Goal: Task Accomplishment & Management: Use online tool/utility

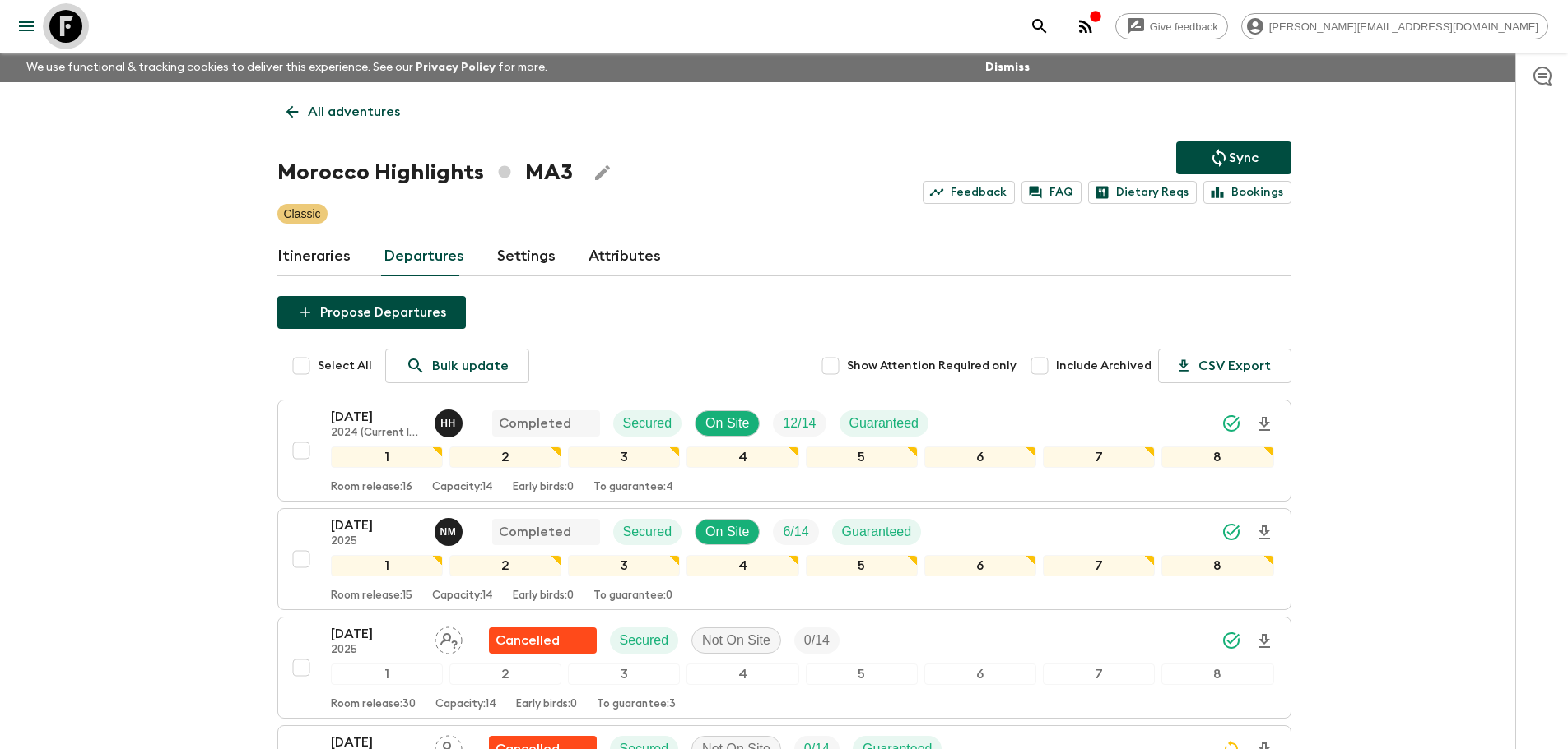
click at [65, 31] on icon at bounding box center [66, 26] width 33 height 33
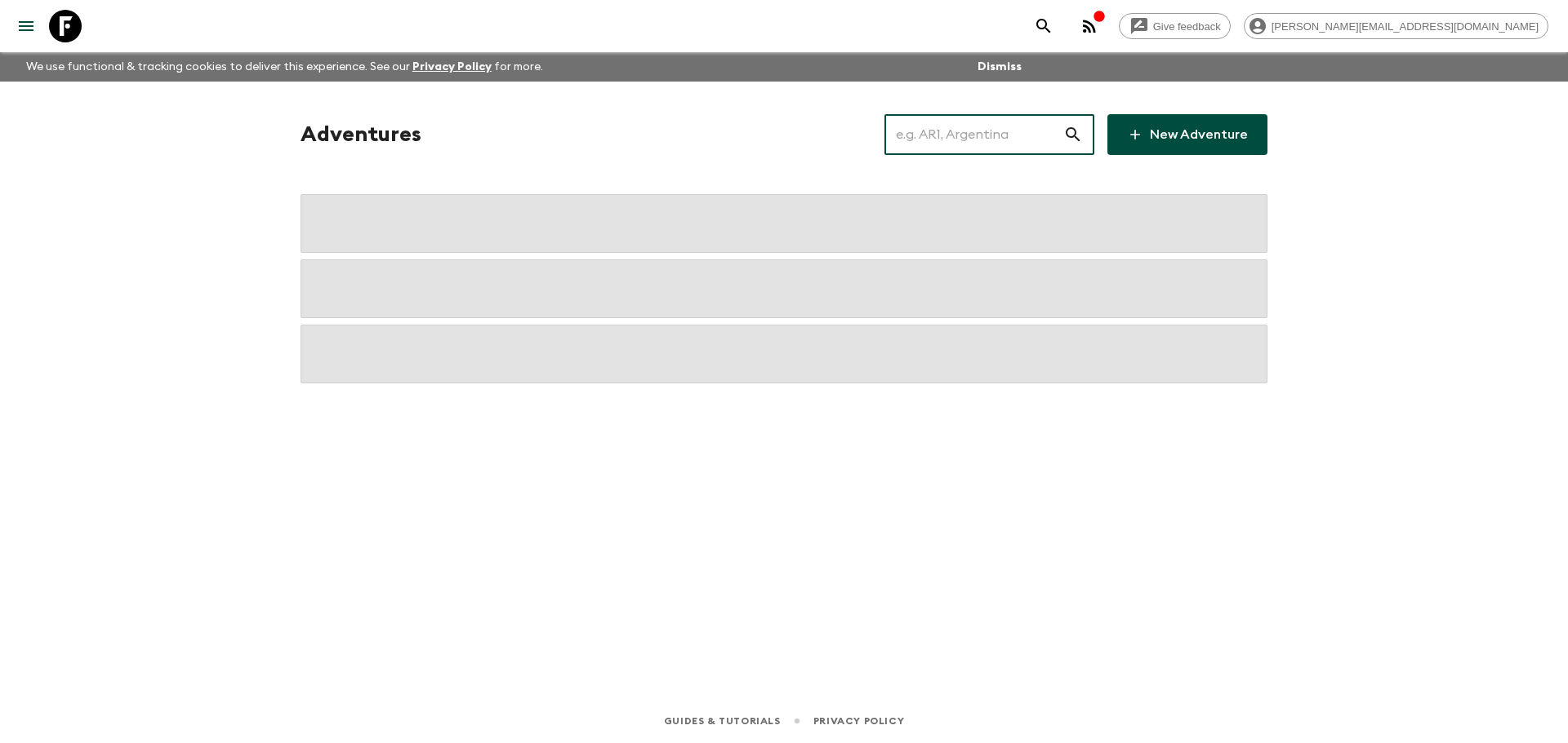
click at [988, 152] on input "text" at bounding box center [973, 135] width 179 height 46
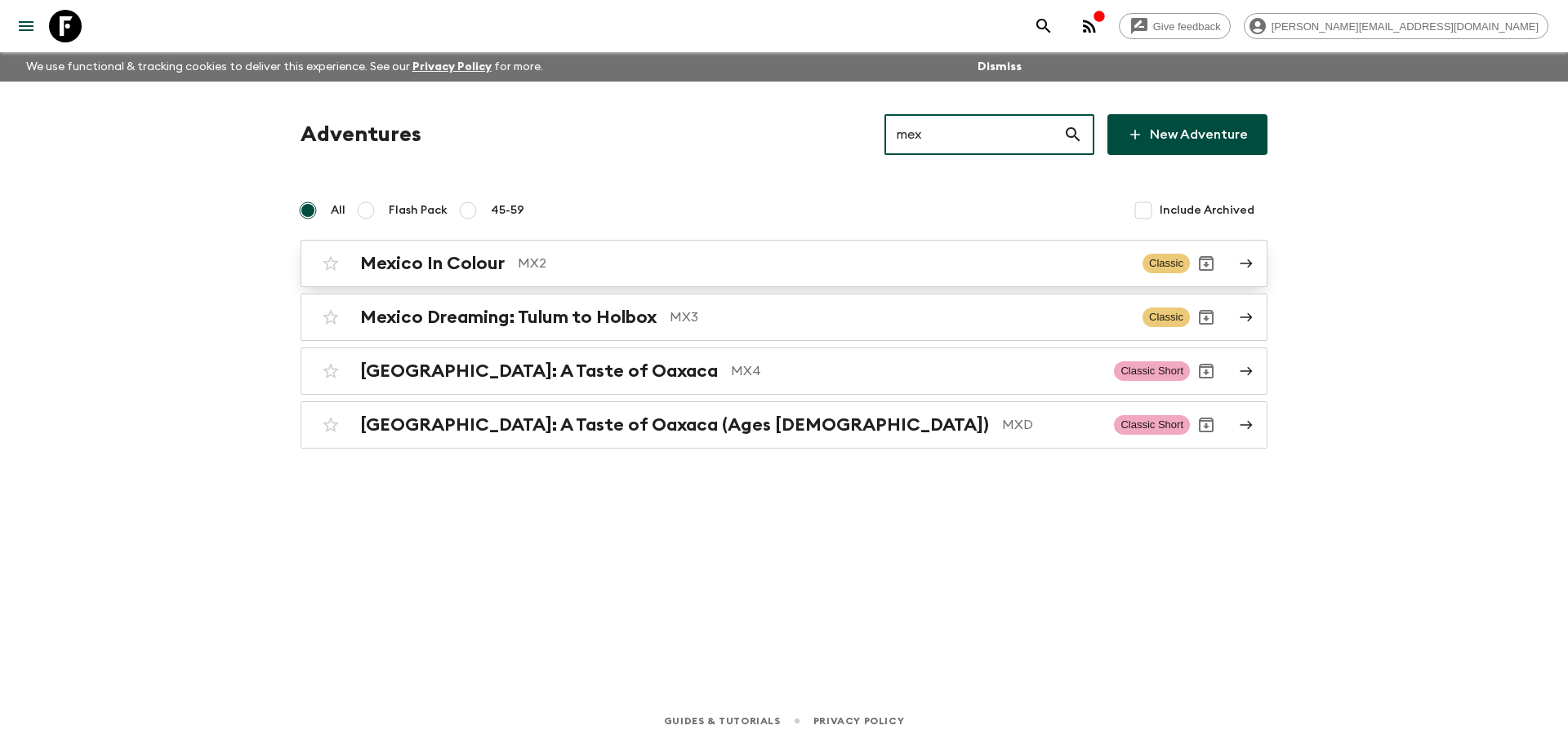
type input "mex"
click at [760, 273] on div "Mexico In Colour MX2" at bounding box center [744, 264] width 769 height 22
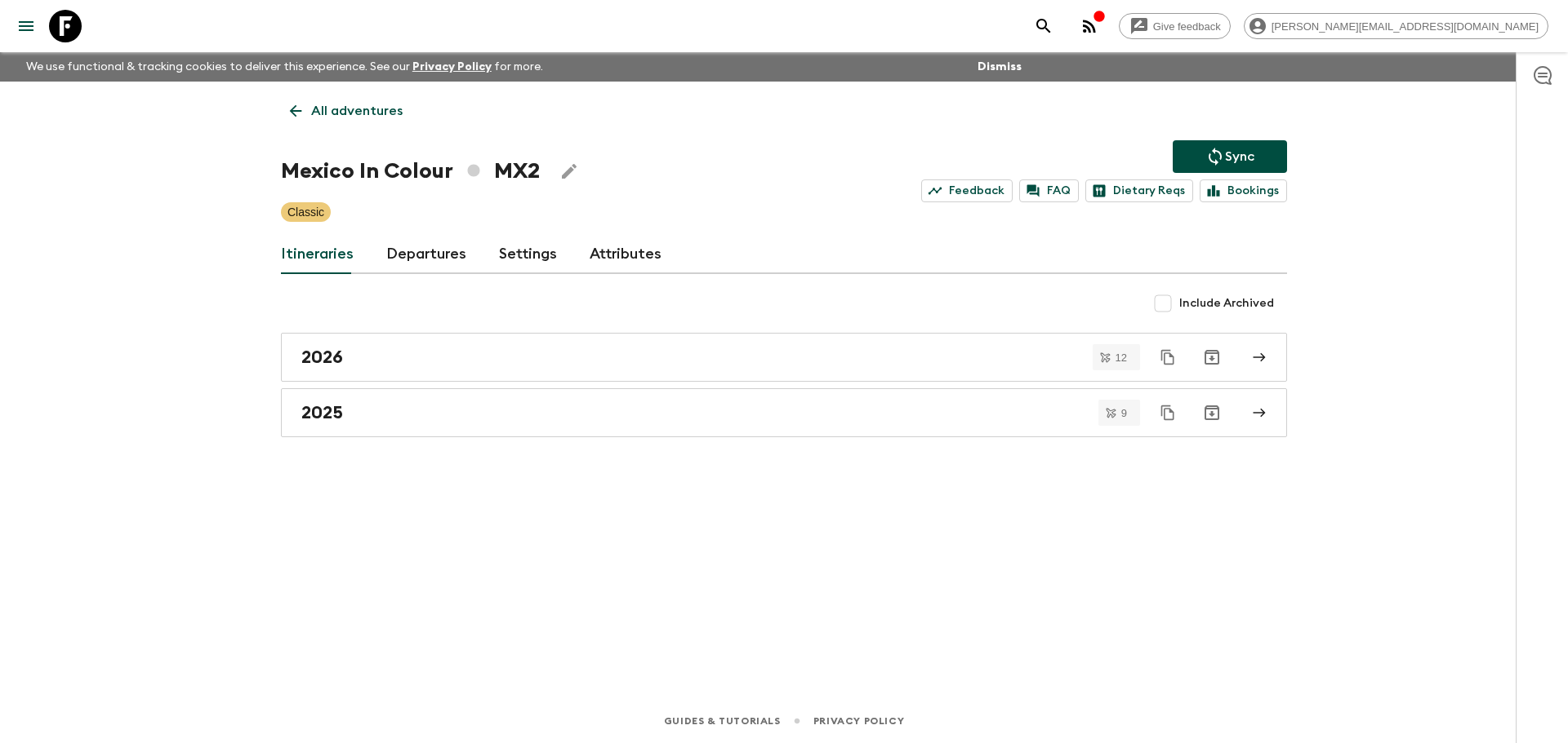
drag, startPoint x: 443, startPoint y: 209, endPoint x: 425, endPoint y: 230, distance: 27.7
click at [441, 211] on div "Classic" at bounding box center [784, 212] width 1006 height 20
click at [415, 260] on link "Departures" at bounding box center [426, 255] width 80 height 40
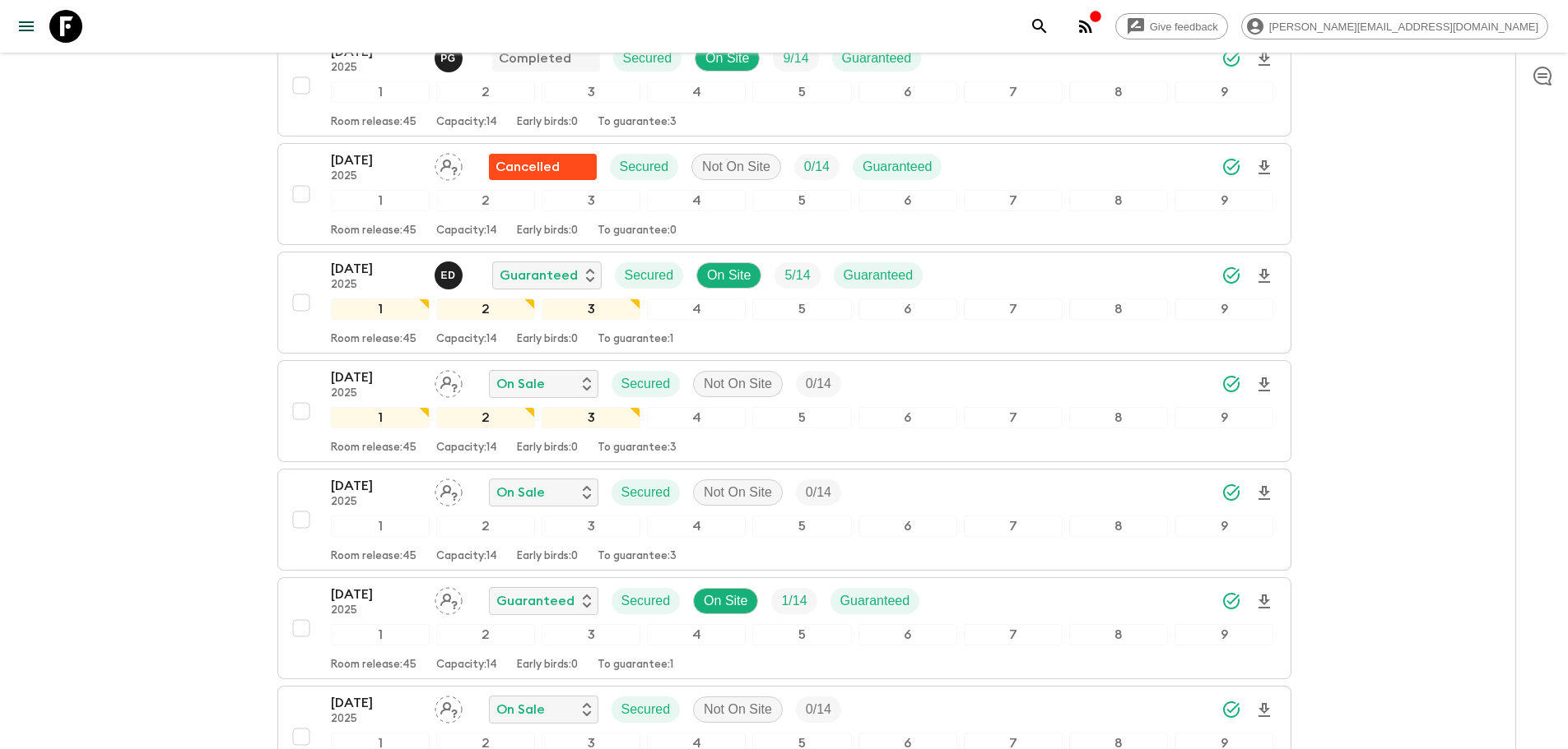
scroll to position [439, 0]
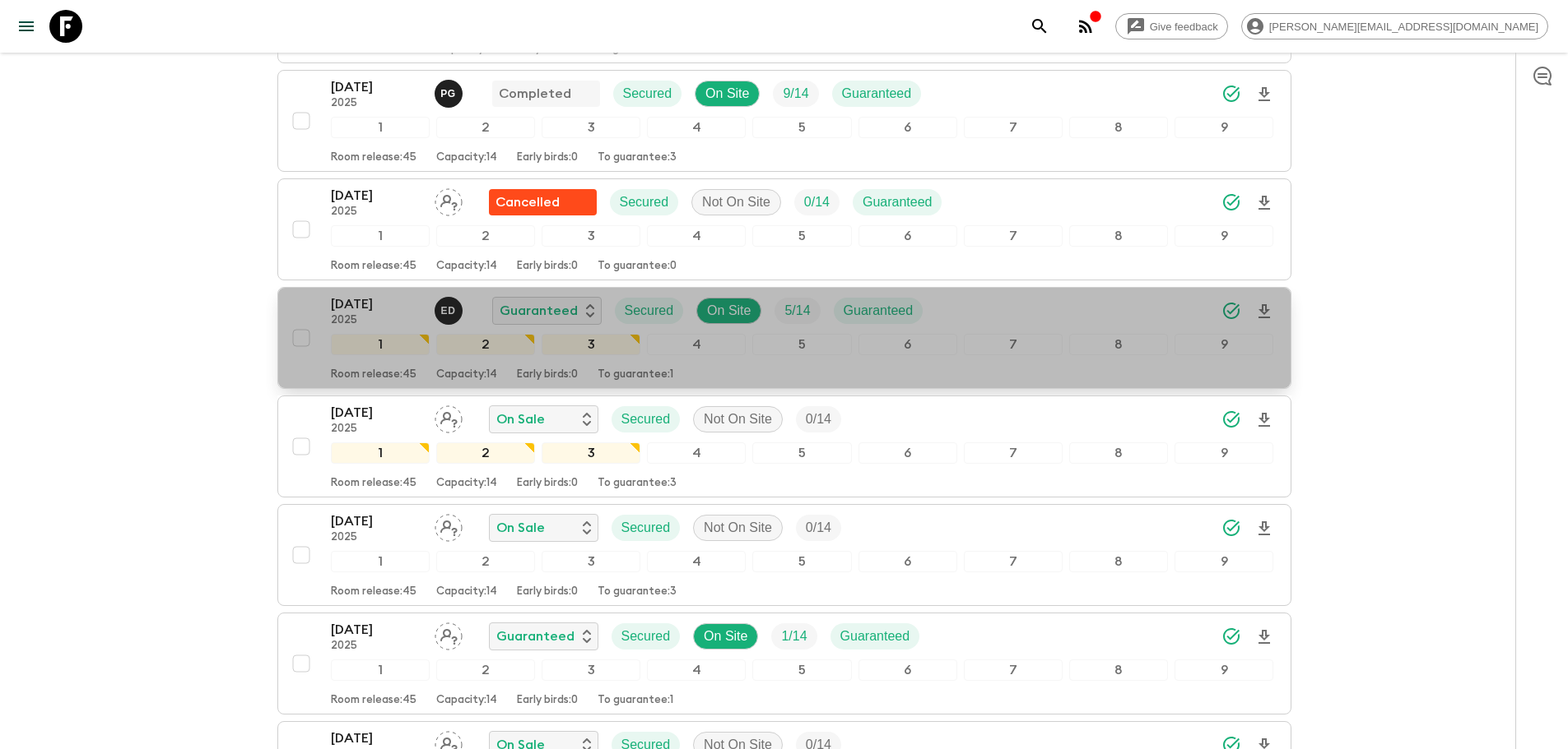
click at [1057, 308] on div "22 Nov 2025 2025 E D Guaranteed Secured On Site 5 / 14 Guaranteed" at bounding box center [802, 310] width 943 height 33
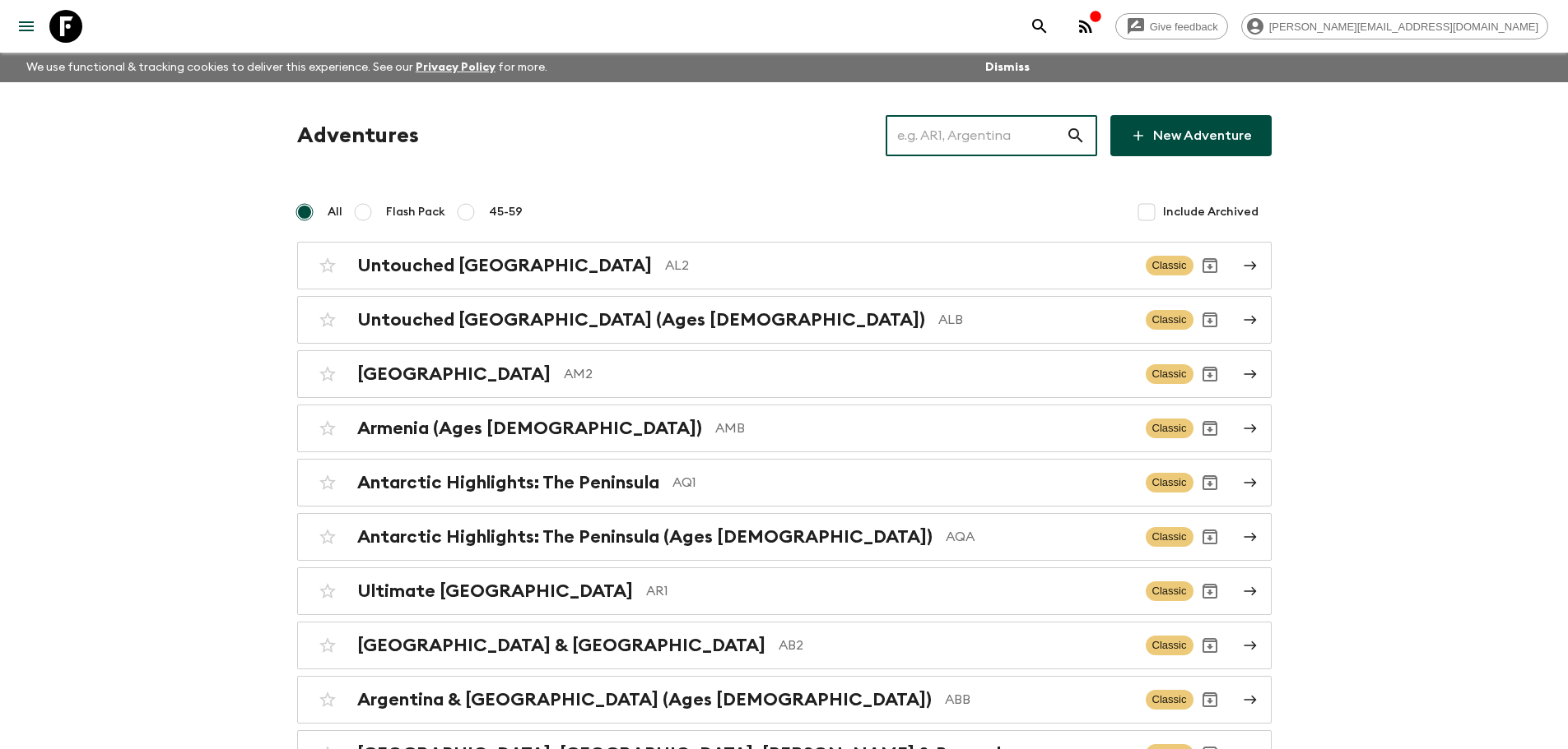
click at [916, 128] on input "text" at bounding box center [975, 136] width 180 height 47
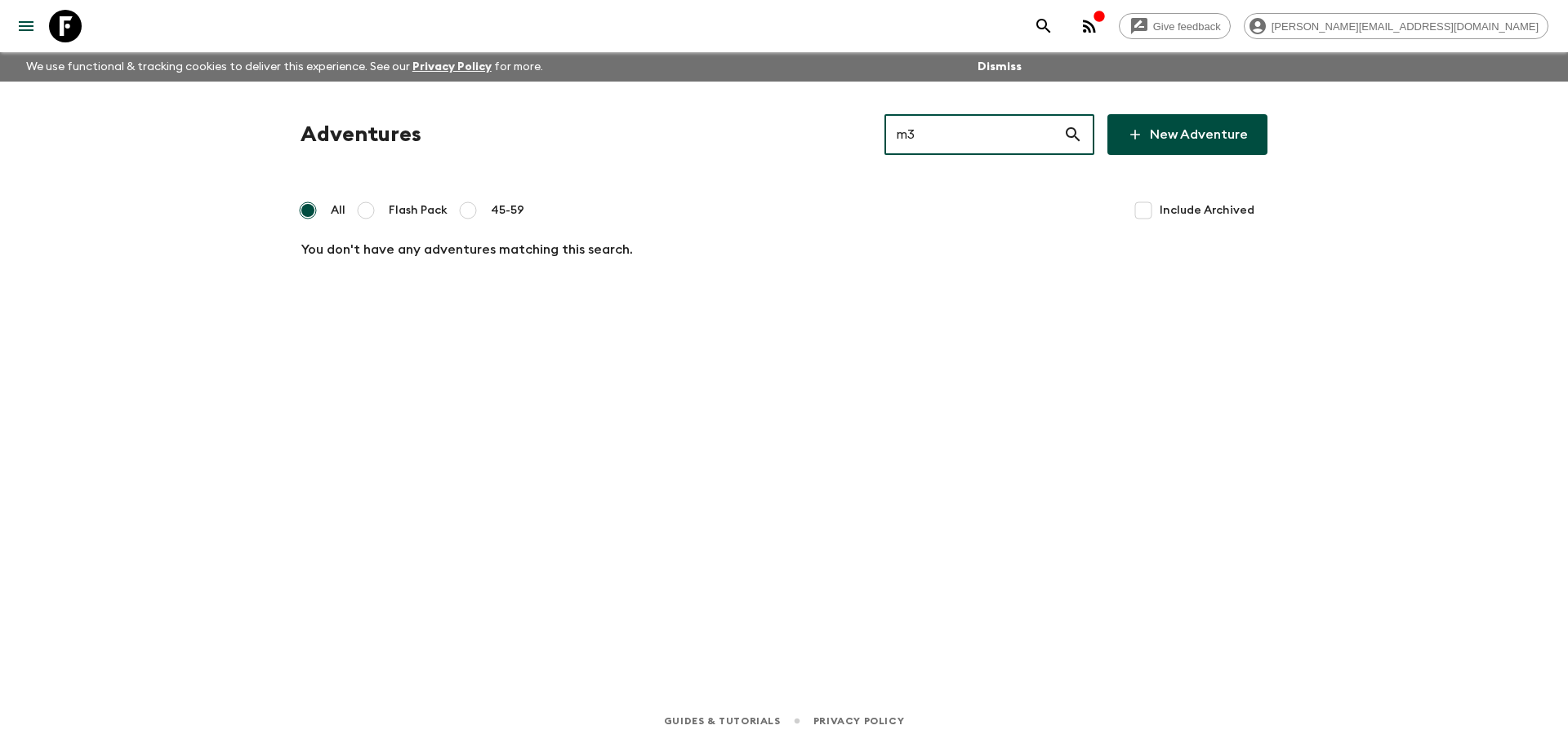
type input "m"
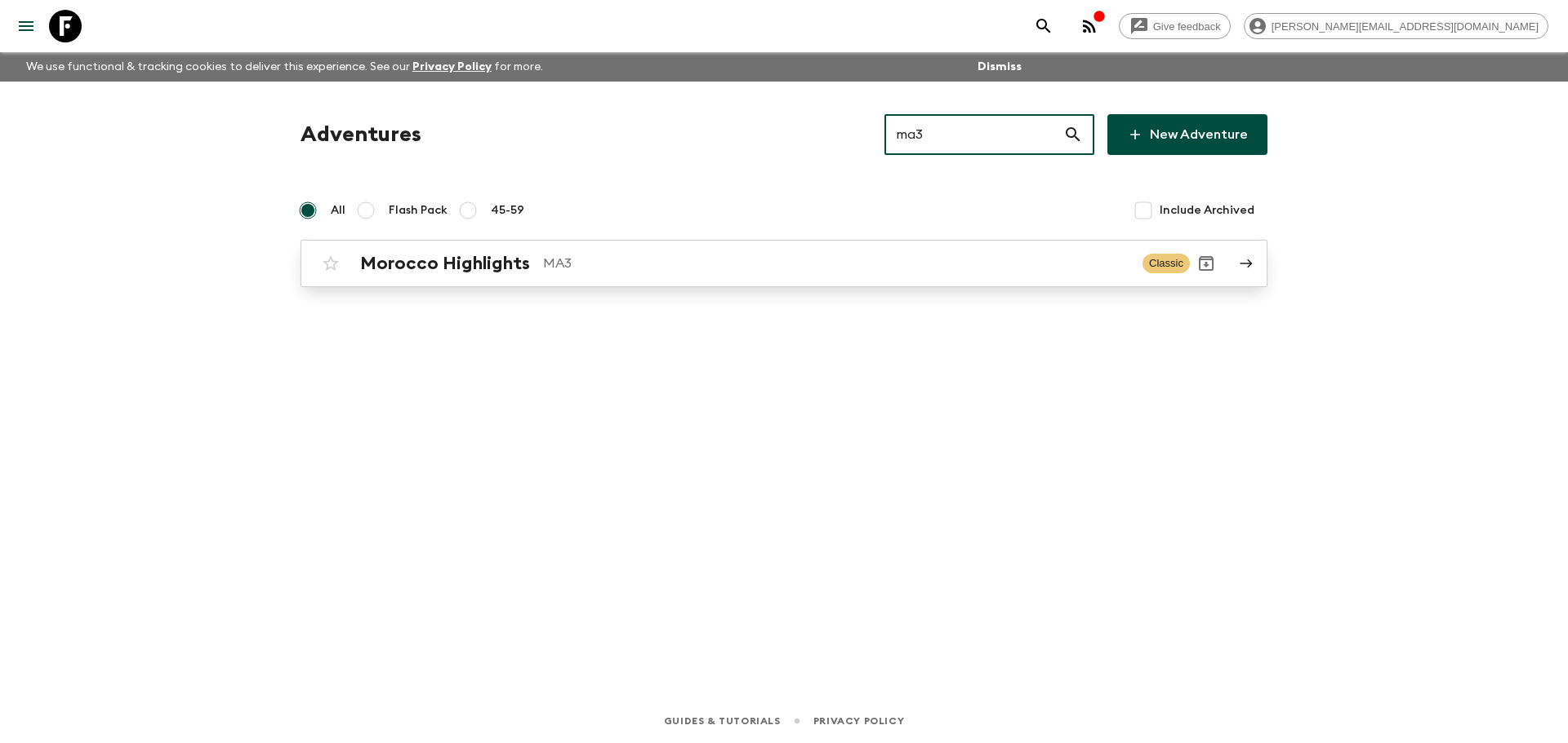
type input "ma3"
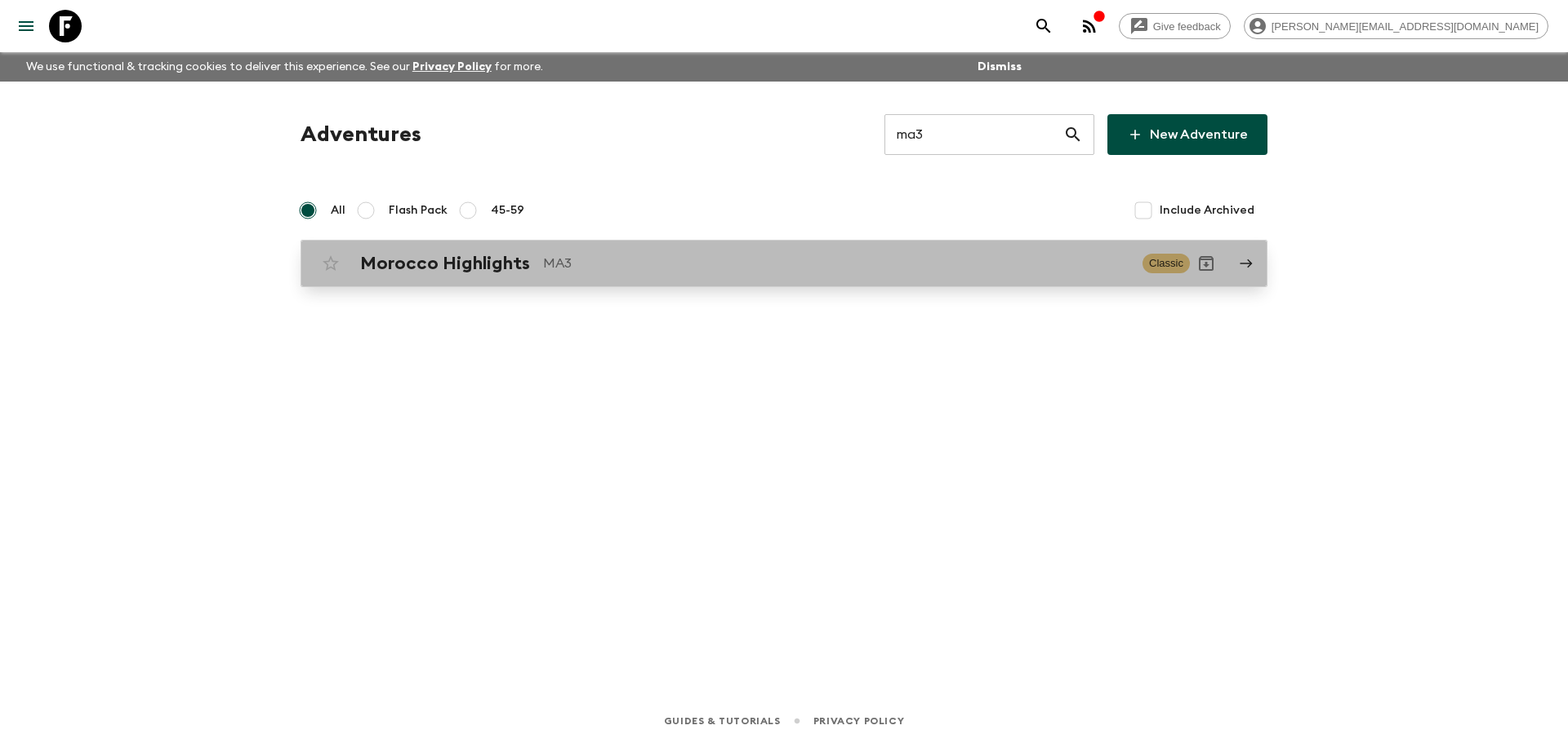
click at [796, 255] on p "MA3" at bounding box center [836, 264] width 586 height 20
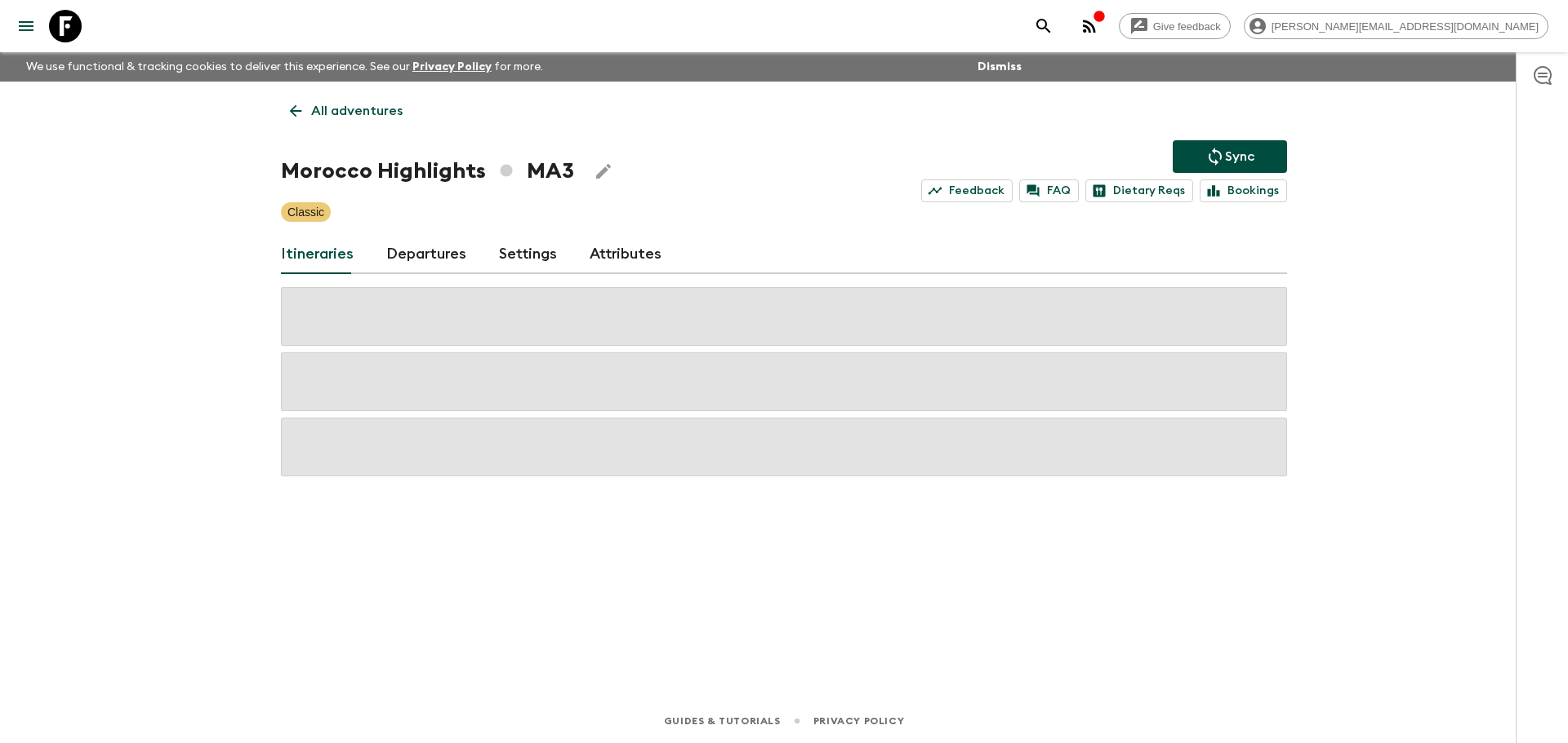
click at [426, 258] on link "Departures" at bounding box center [426, 255] width 80 height 40
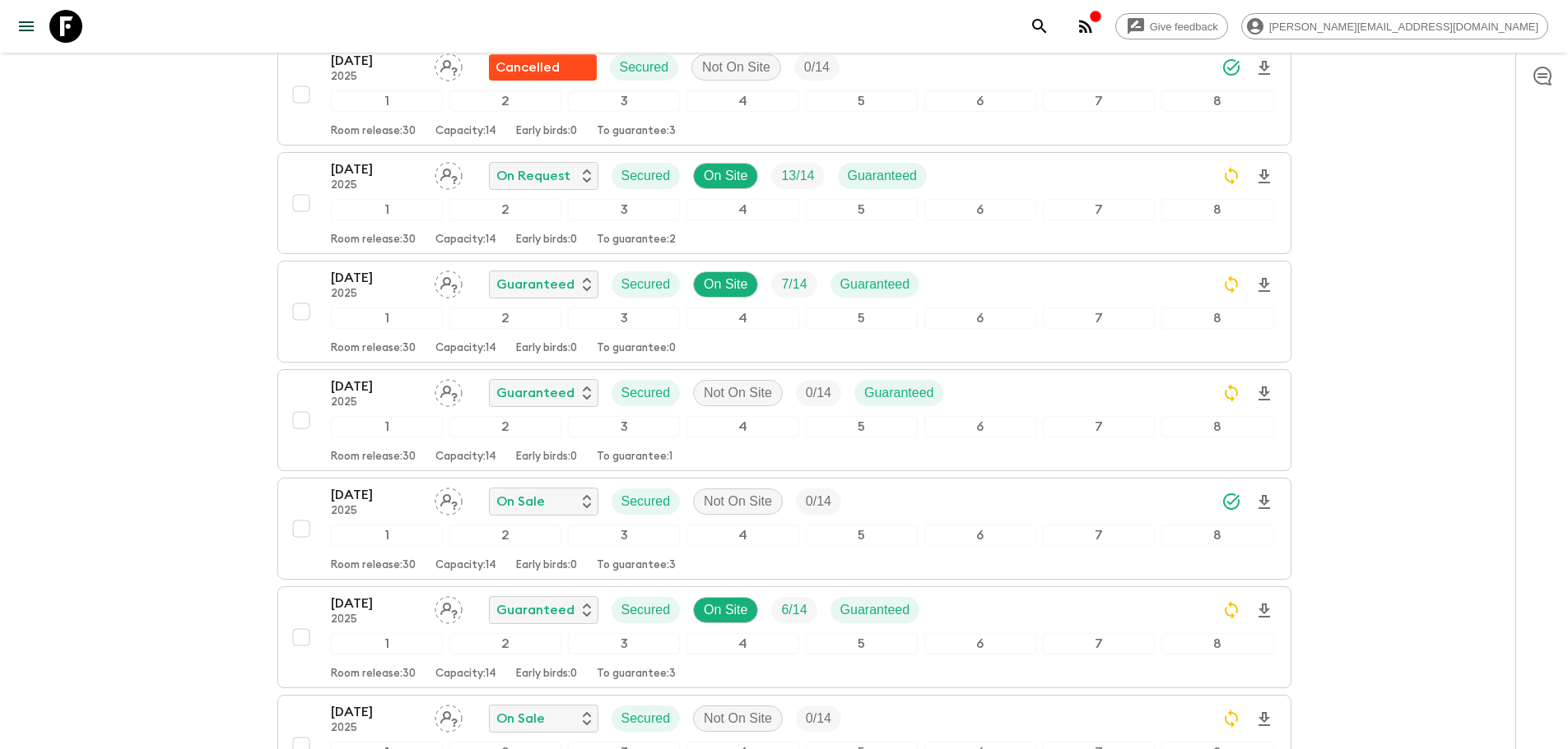
scroll to position [1002, 0]
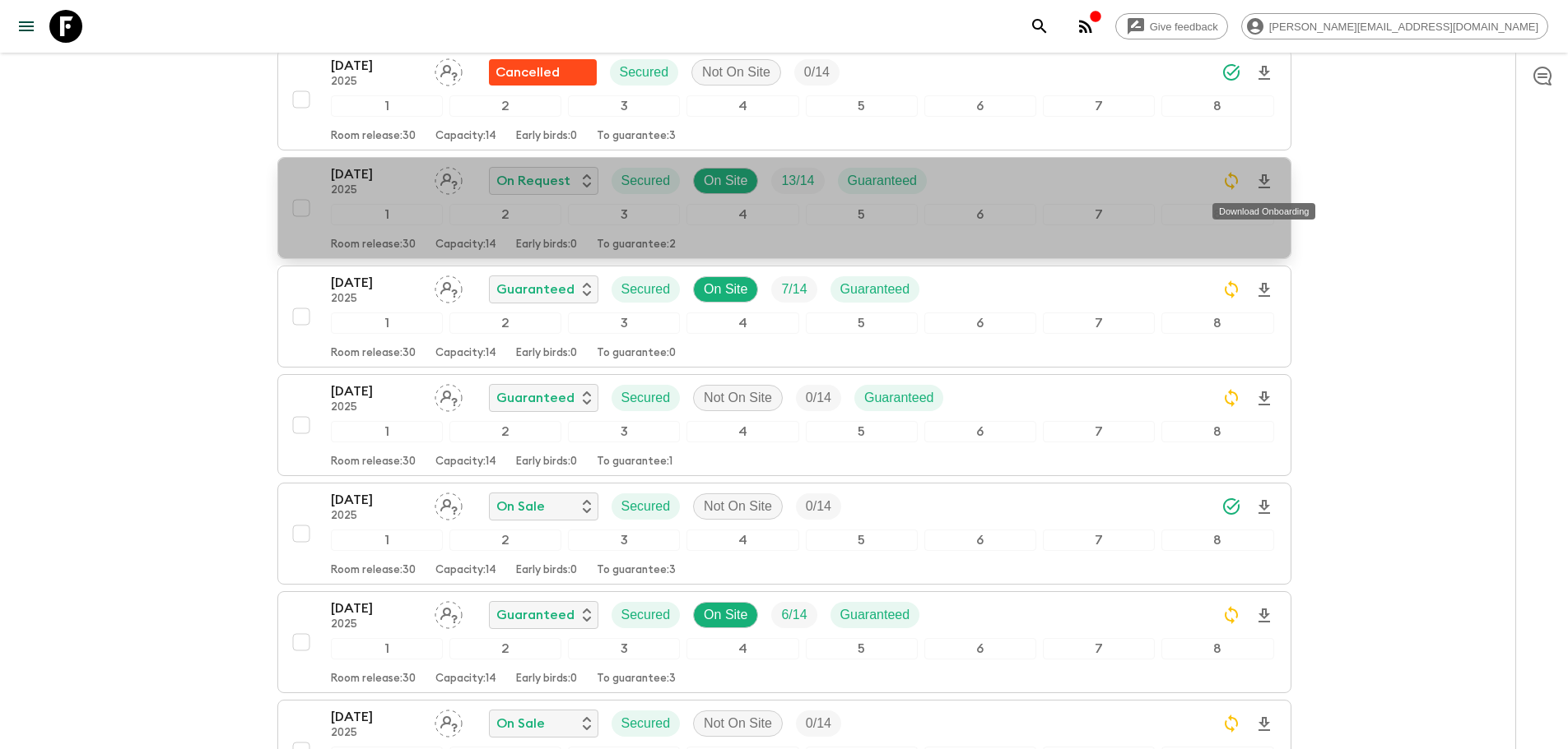
click at [1263, 172] on icon "Download Onboarding" at bounding box center [1264, 181] width 20 height 20
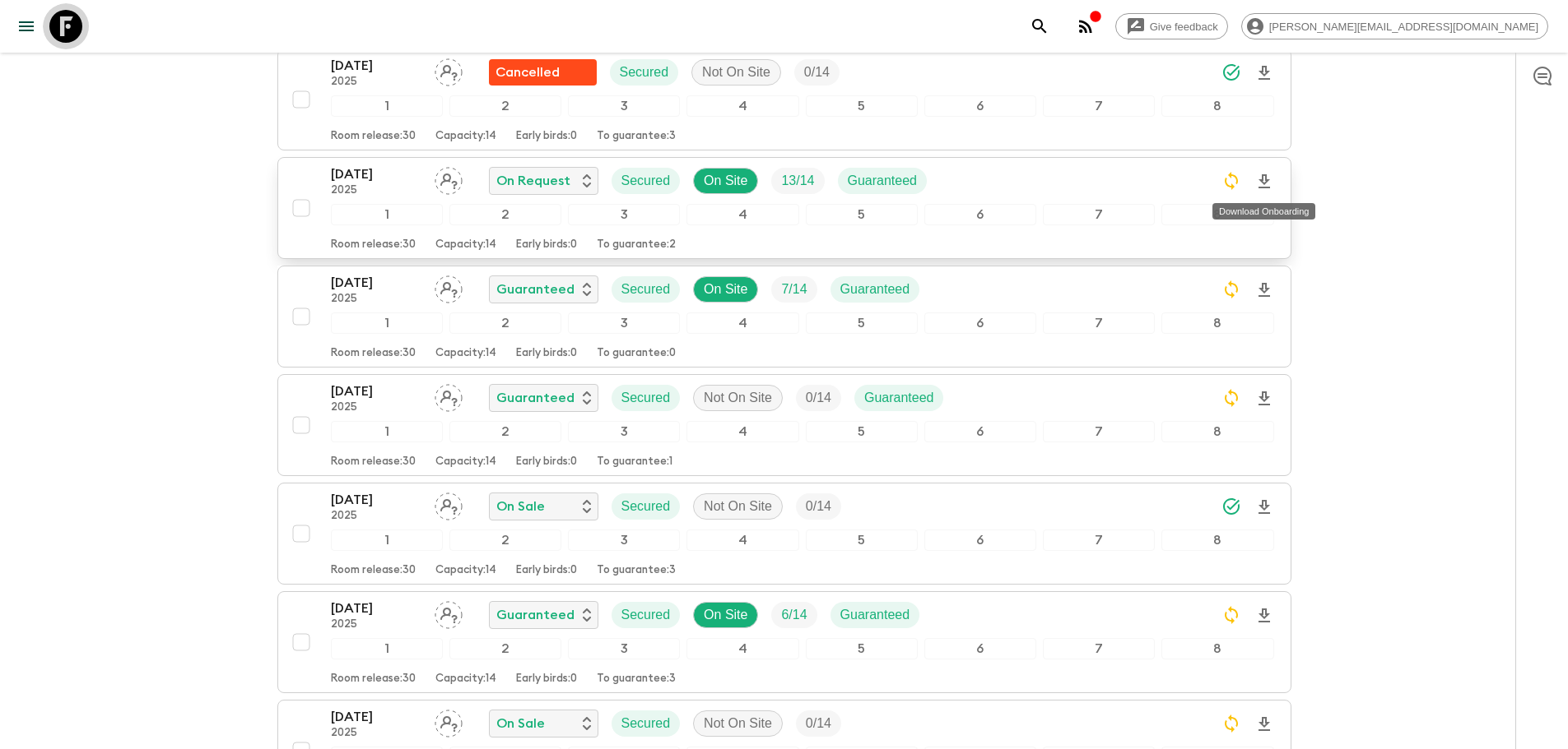
click at [58, 13] on icon at bounding box center [66, 26] width 33 height 33
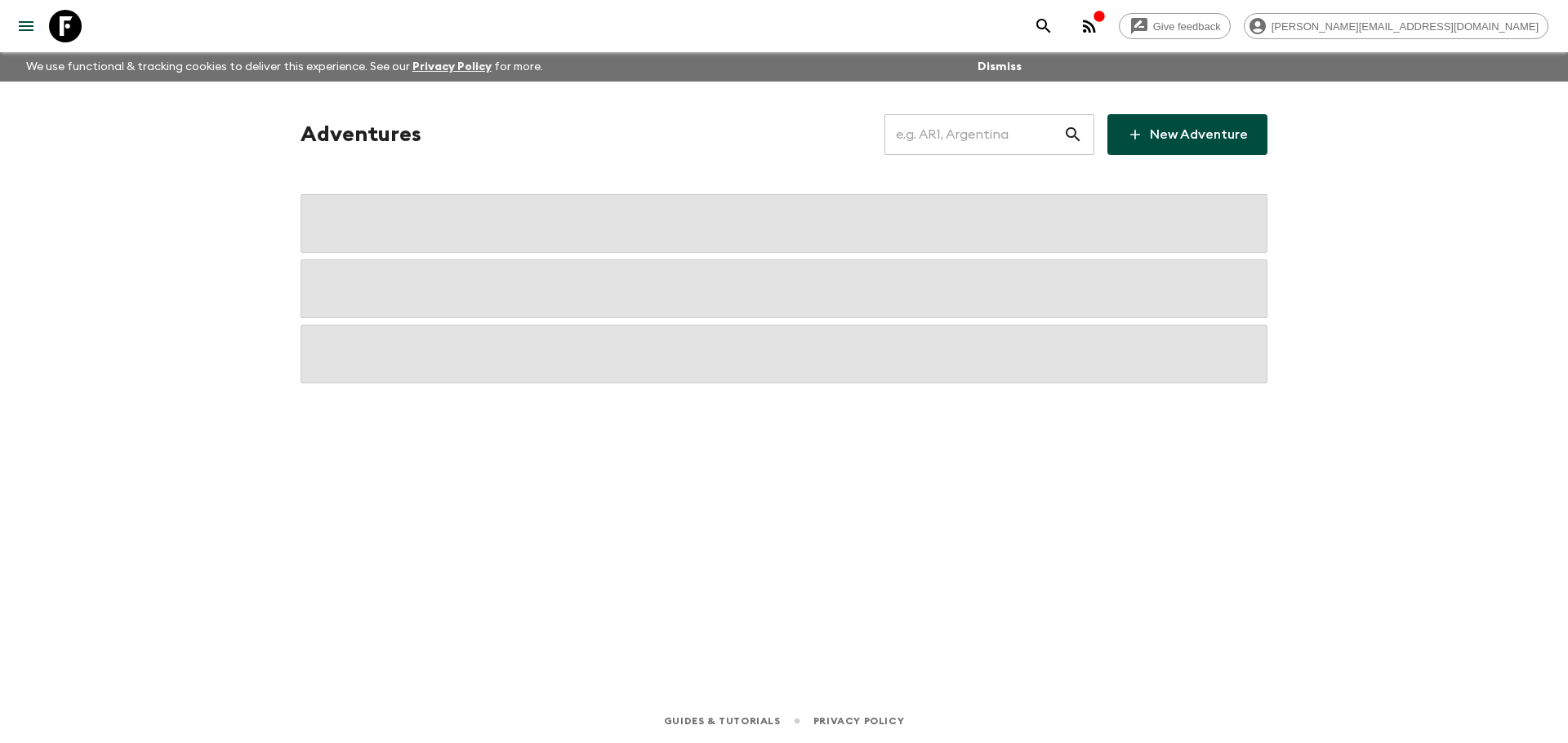
click at [960, 137] on input "text" at bounding box center [973, 135] width 179 height 46
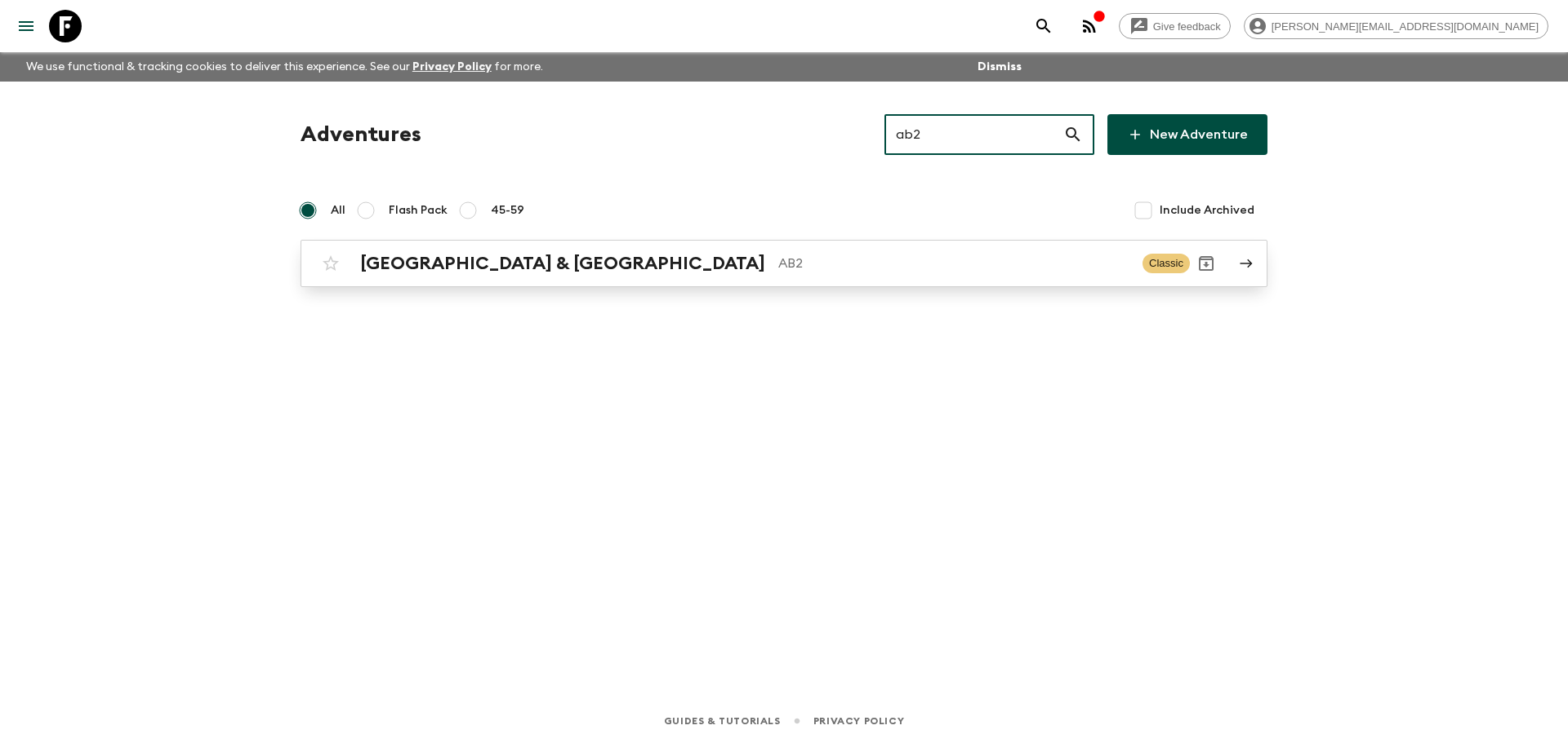
type input "ab2"
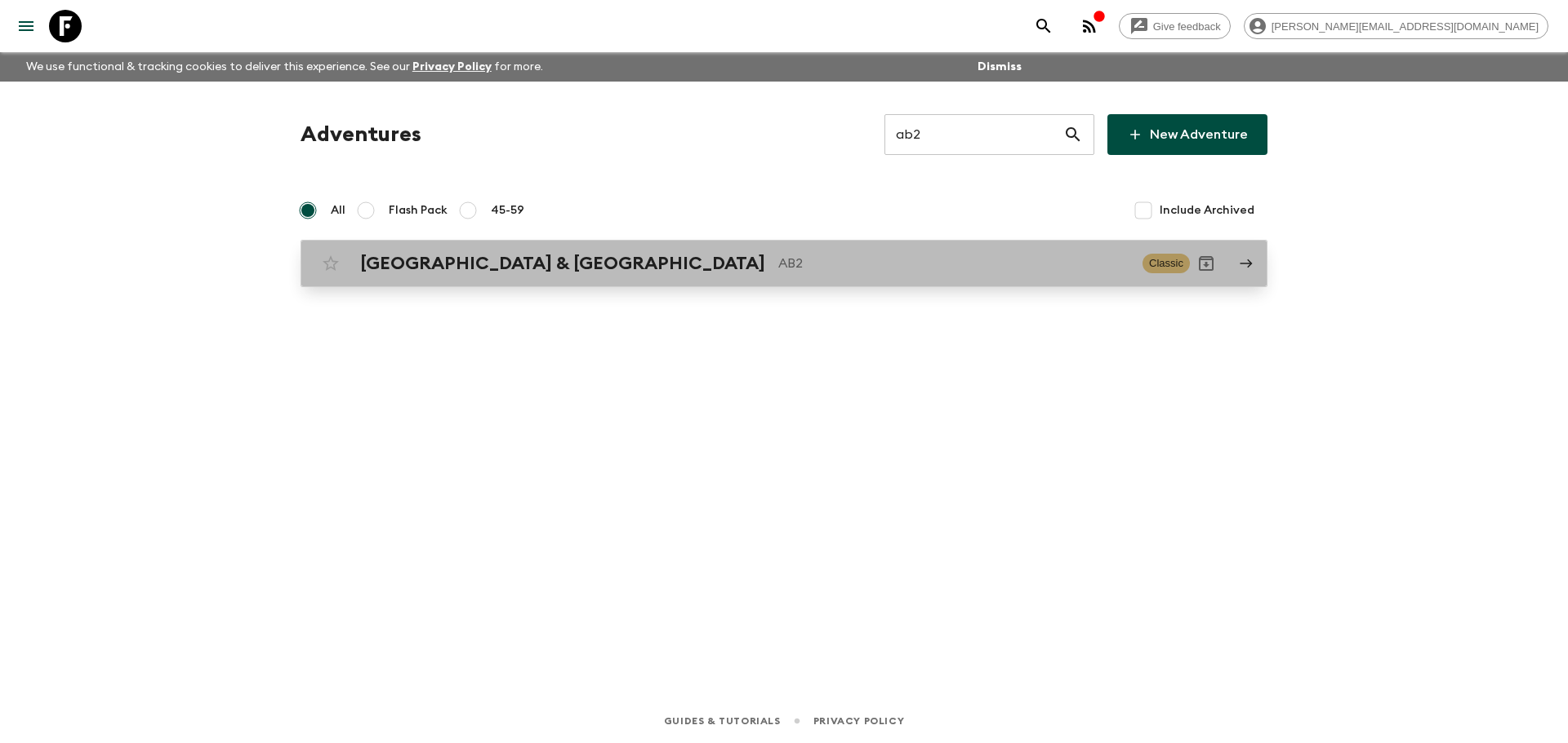
click at [778, 260] on p "AB2" at bounding box center [954, 264] width 351 height 20
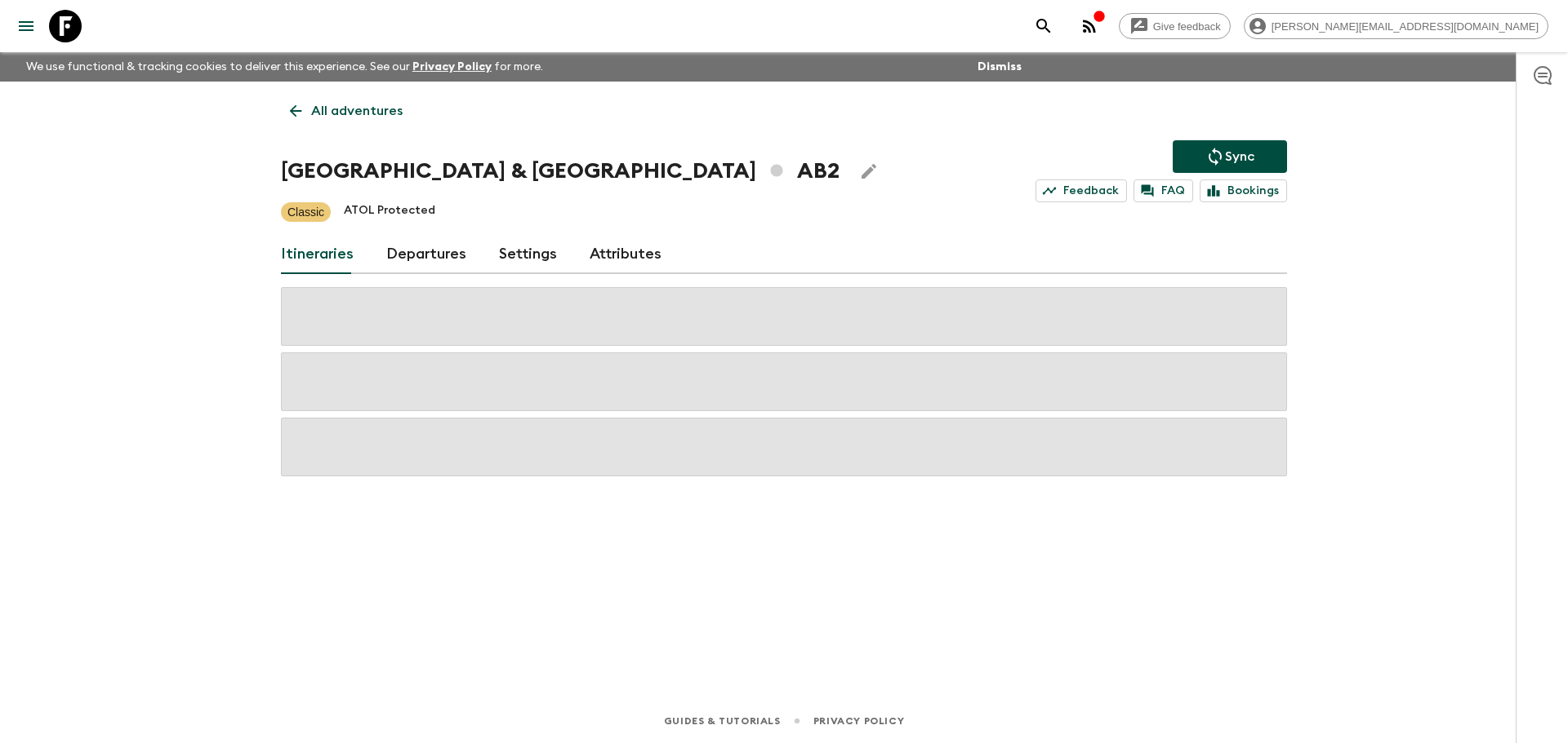
drag, startPoint x: 400, startPoint y: 253, endPoint x: 371, endPoint y: 231, distance: 36.4
click at [400, 253] on link "Departures" at bounding box center [426, 255] width 80 height 40
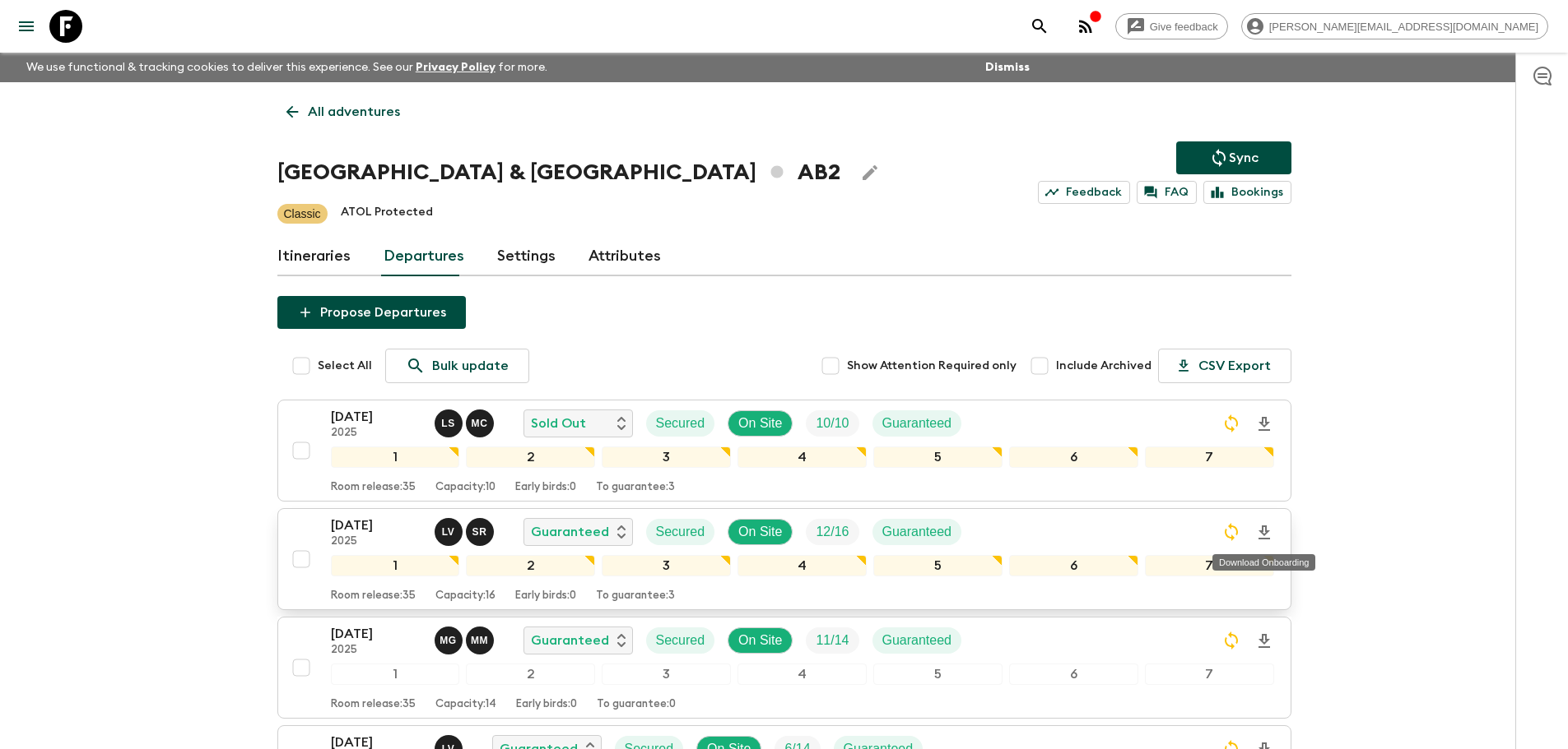
click at [1262, 538] on icon "Download Onboarding" at bounding box center [1264, 533] width 11 height 14
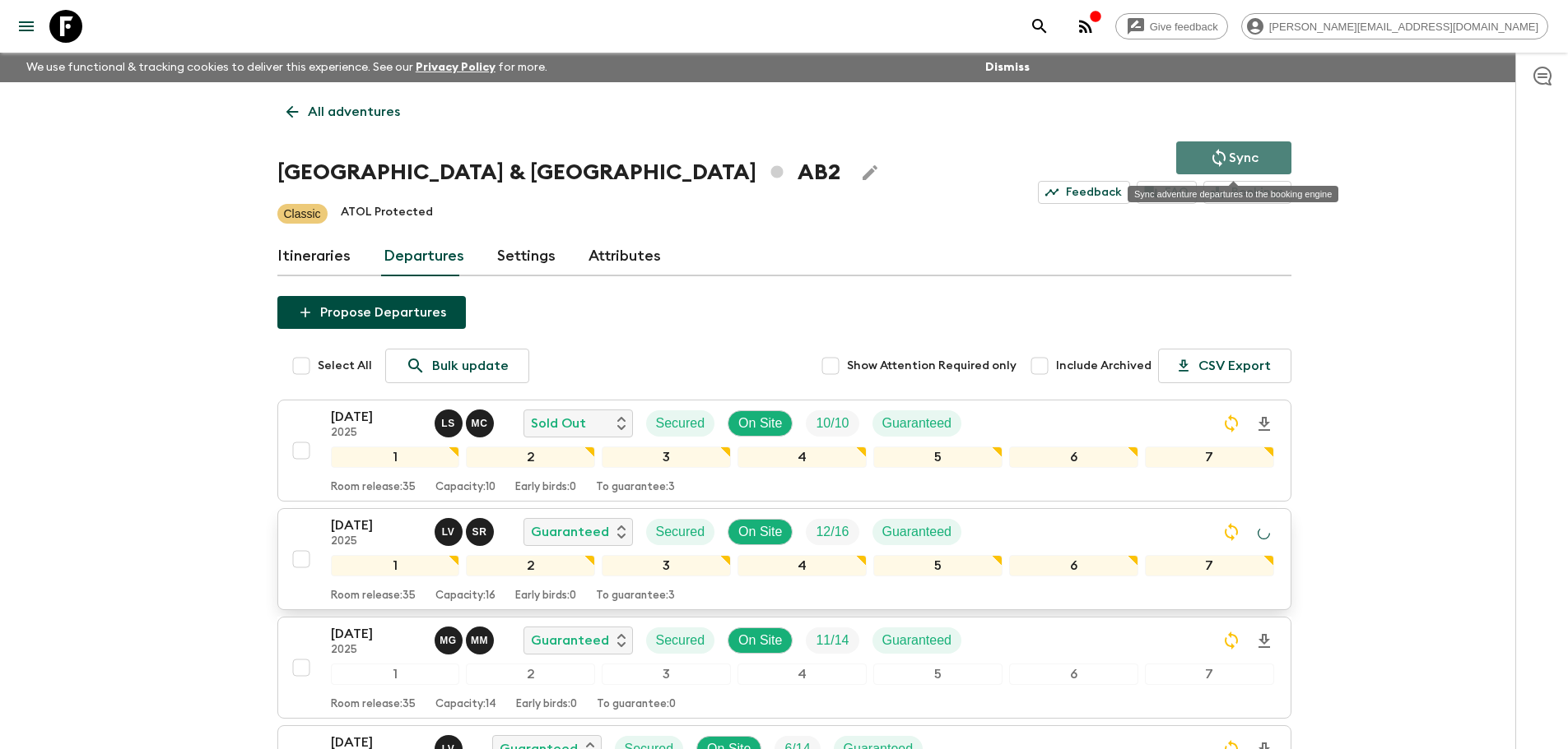
click at [1237, 147] on button "Sync" at bounding box center [1233, 158] width 115 height 33
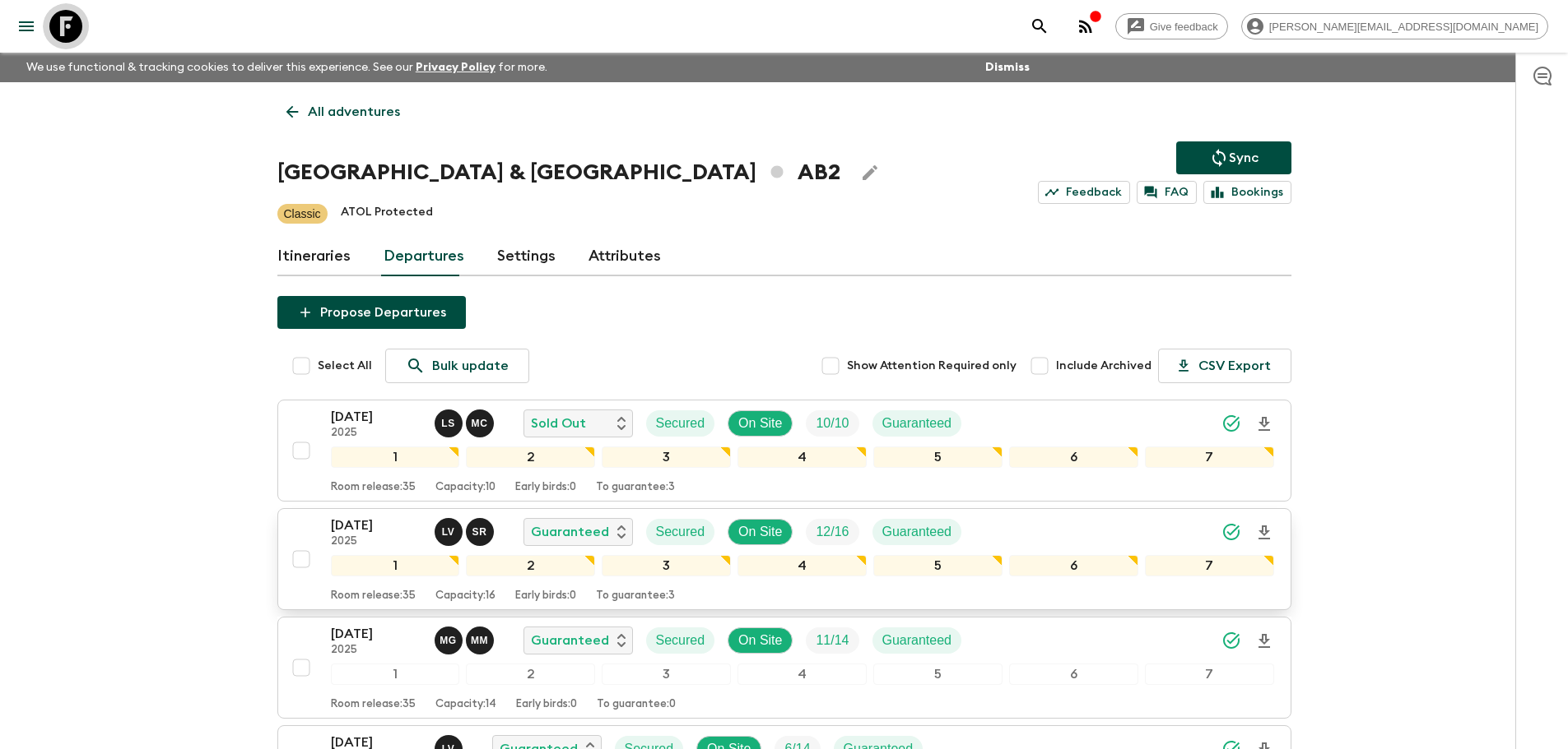
click at [77, 14] on icon at bounding box center [66, 26] width 33 height 33
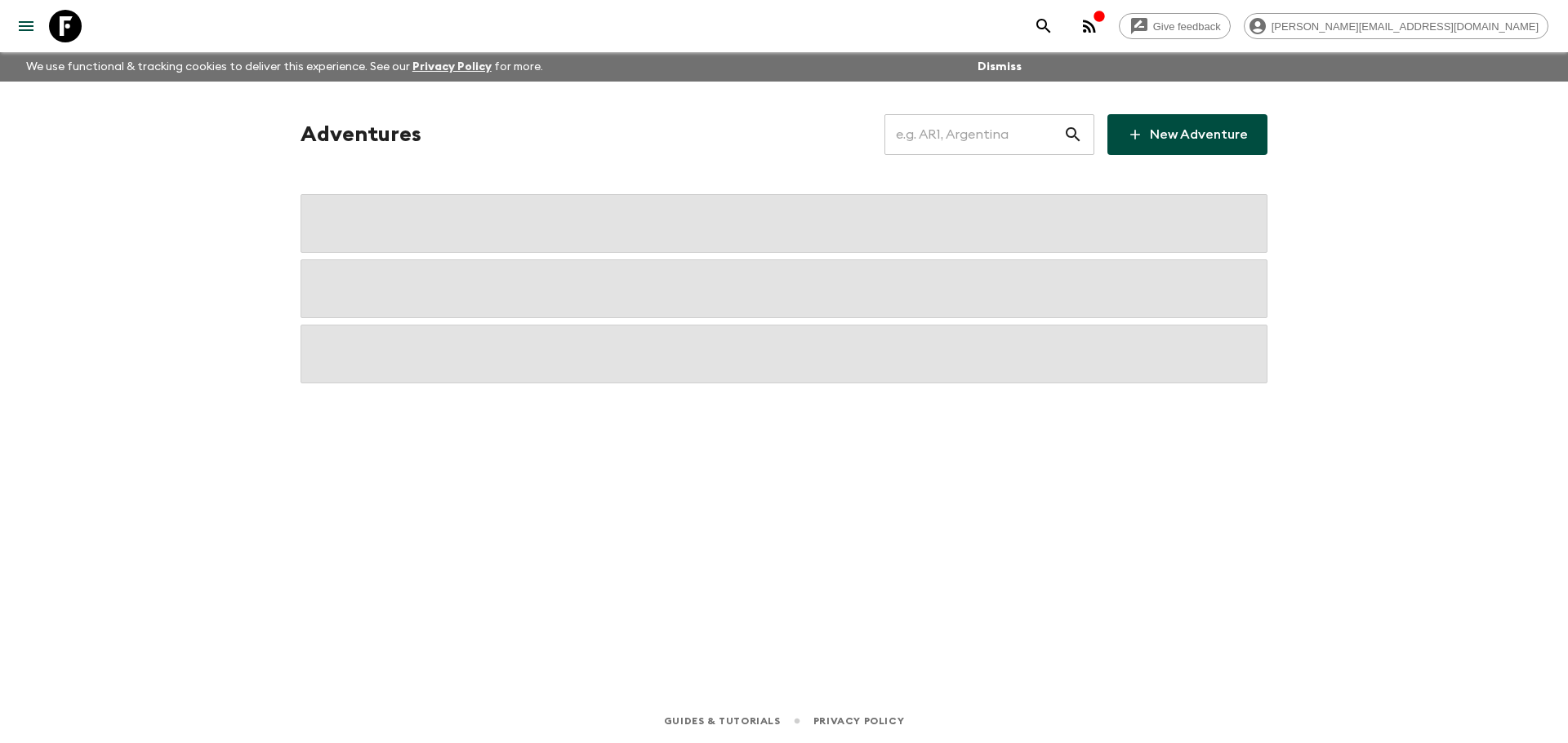
click at [944, 140] on input "text" at bounding box center [973, 135] width 179 height 46
type input "za1"
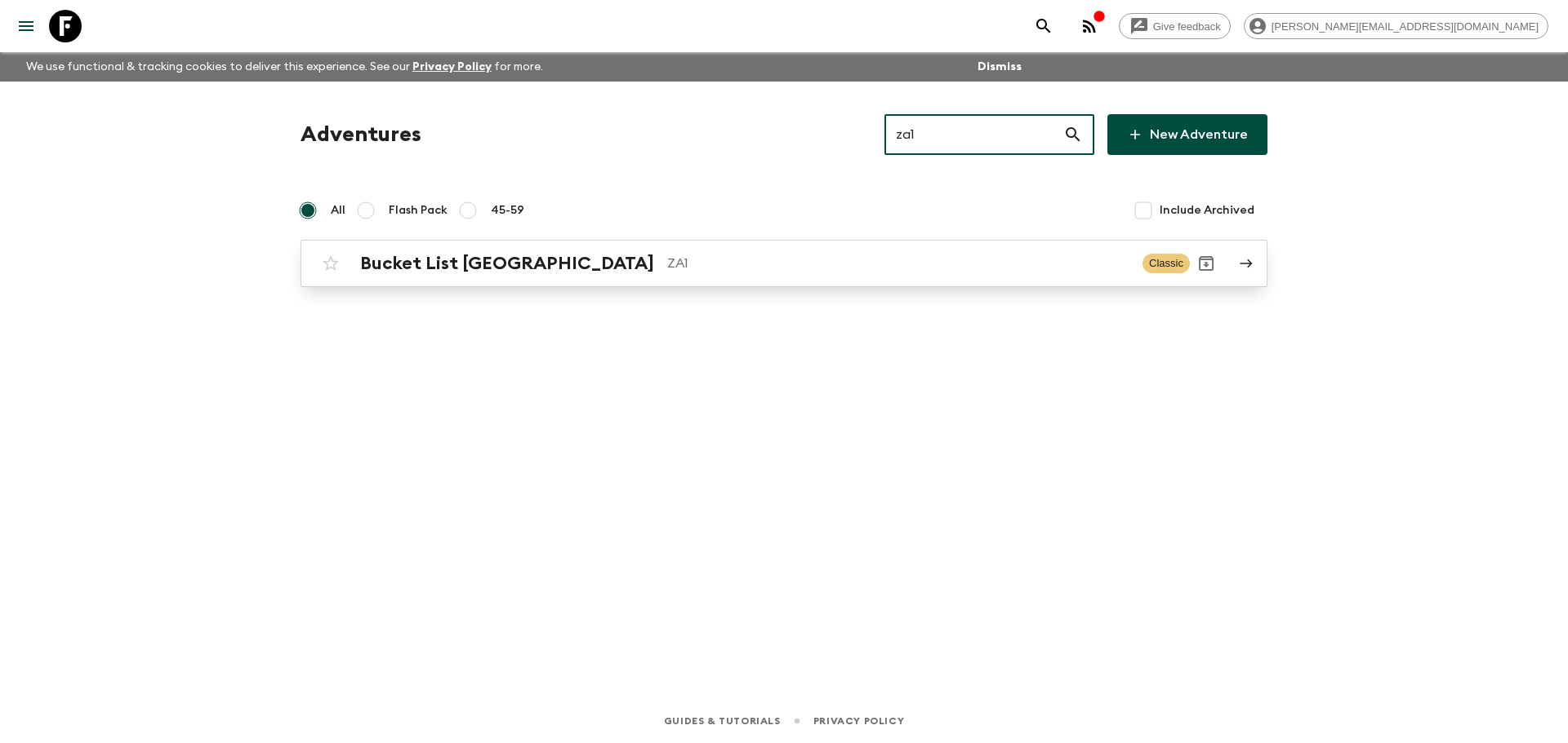
click at [830, 270] on p "ZA1" at bounding box center [898, 264] width 462 height 20
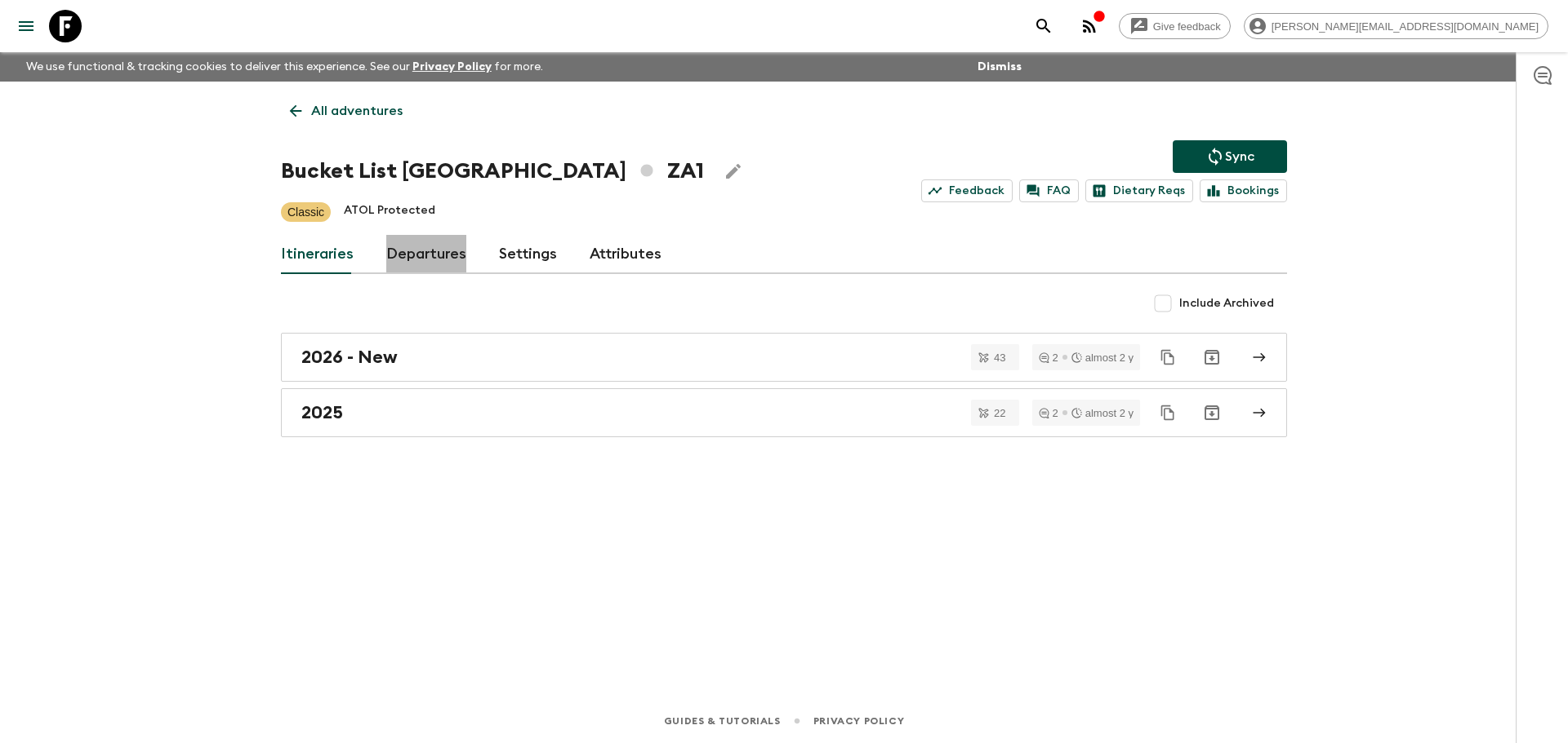
click at [425, 259] on link "Departures" at bounding box center [426, 255] width 80 height 40
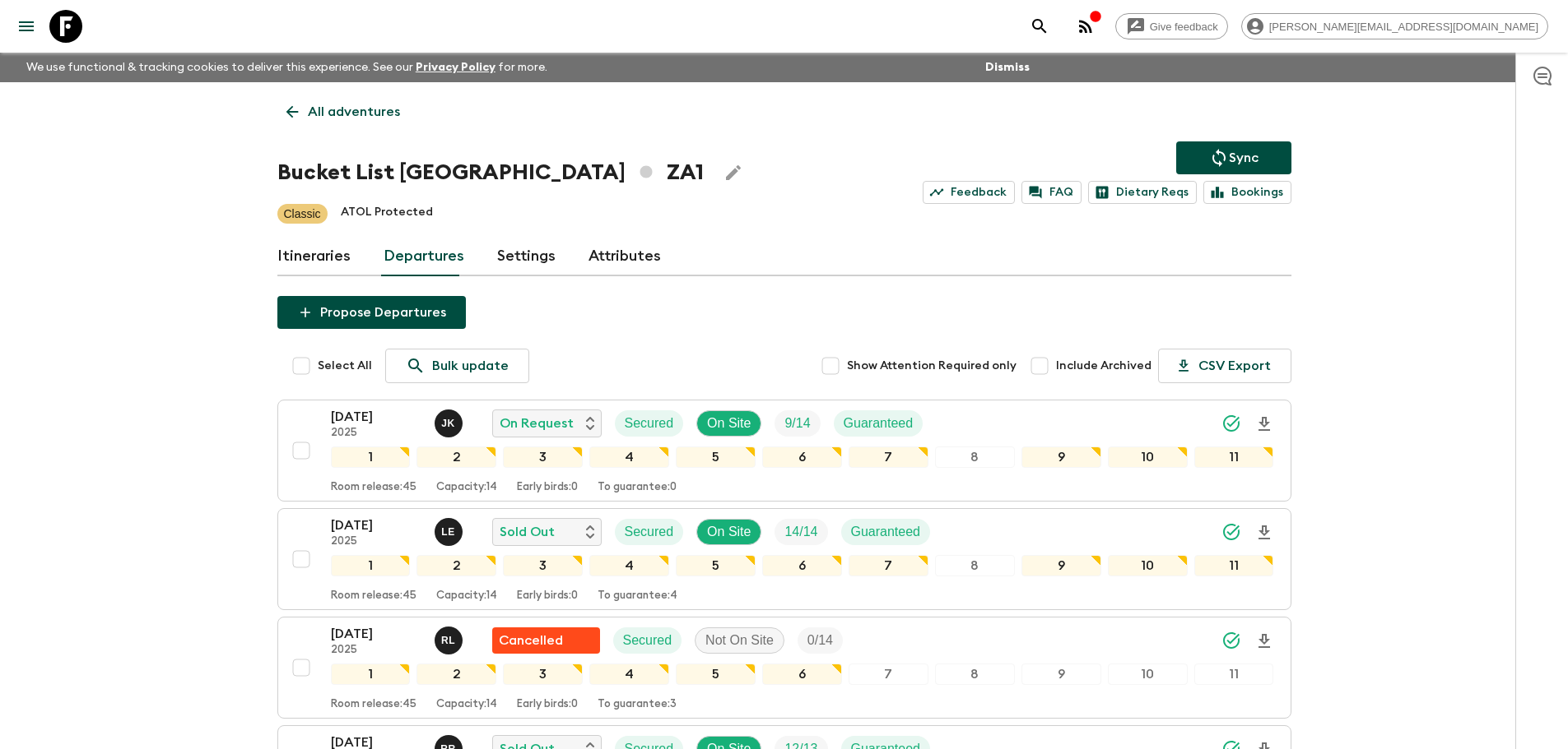
scroll to position [1181, 0]
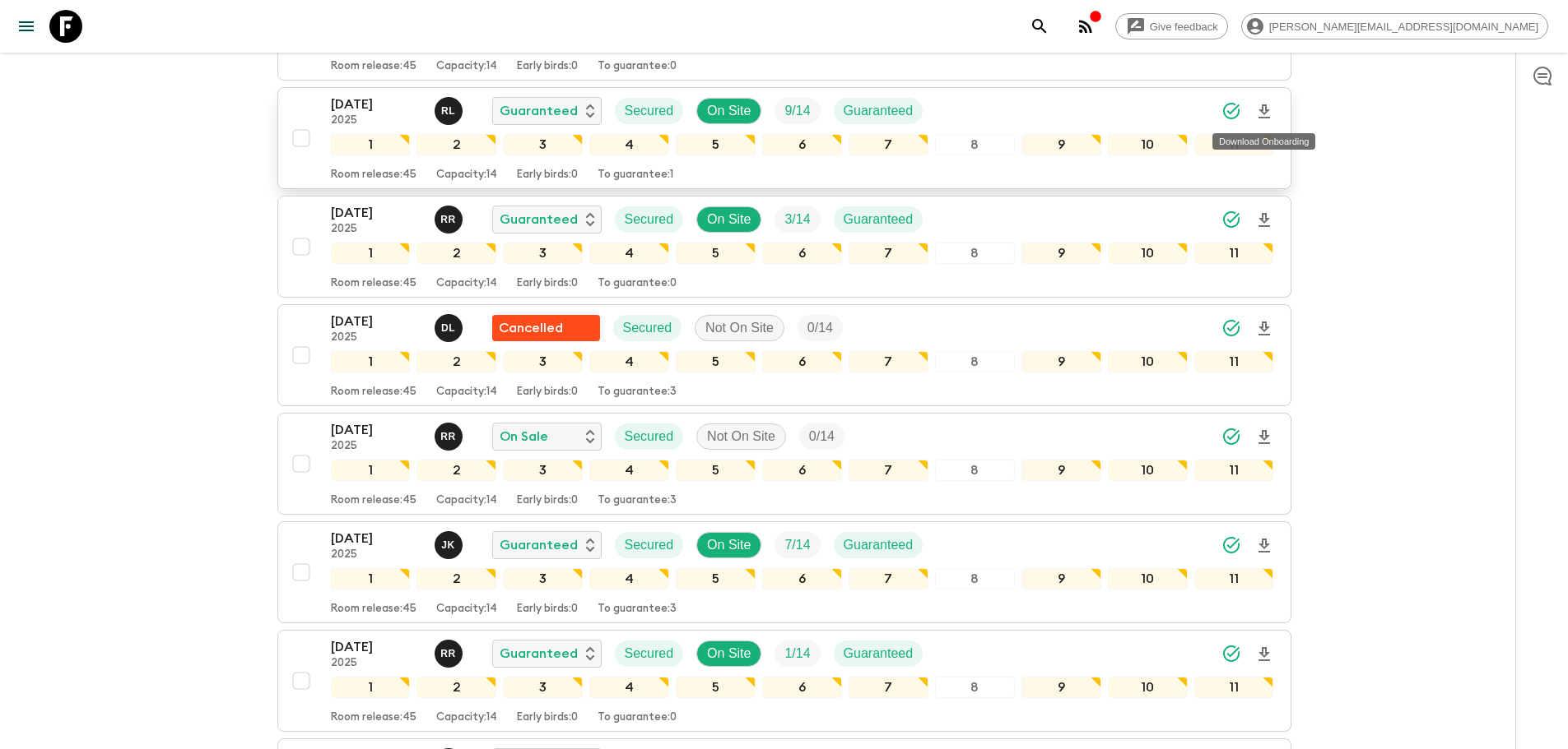
click at [1267, 105] on icon "Download Onboarding" at bounding box center [1264, 111] width 20 height 20
click at [70, 29] on icon at bounding box center [66, 26] width 33 height 33
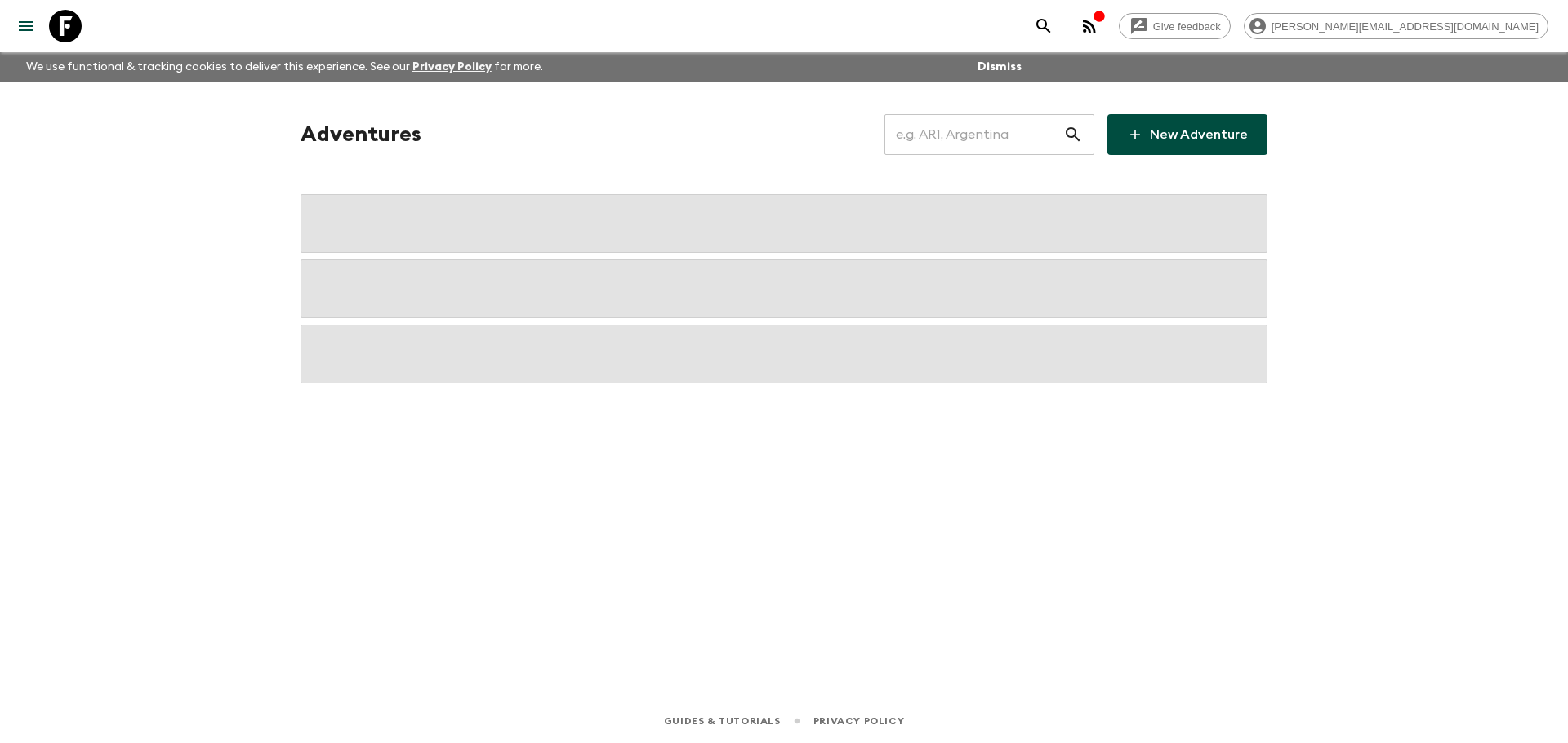
click at [1027, 121] on input "text" at bounding box center [973, 135] width 179 height 46
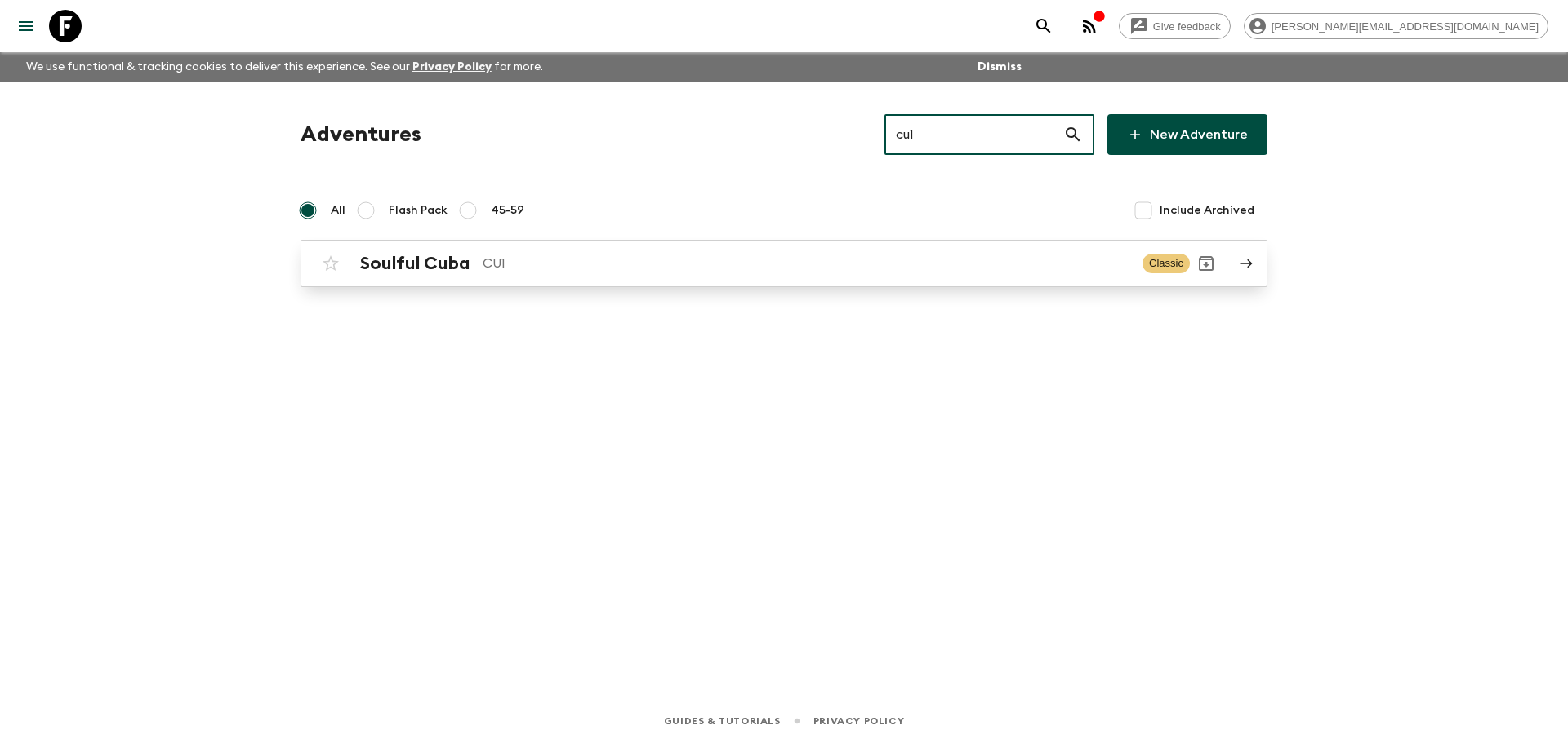
type input "cu1"
click at [800, 267] on p "CU1" at bounding box center [806, 264] width 646 height 20
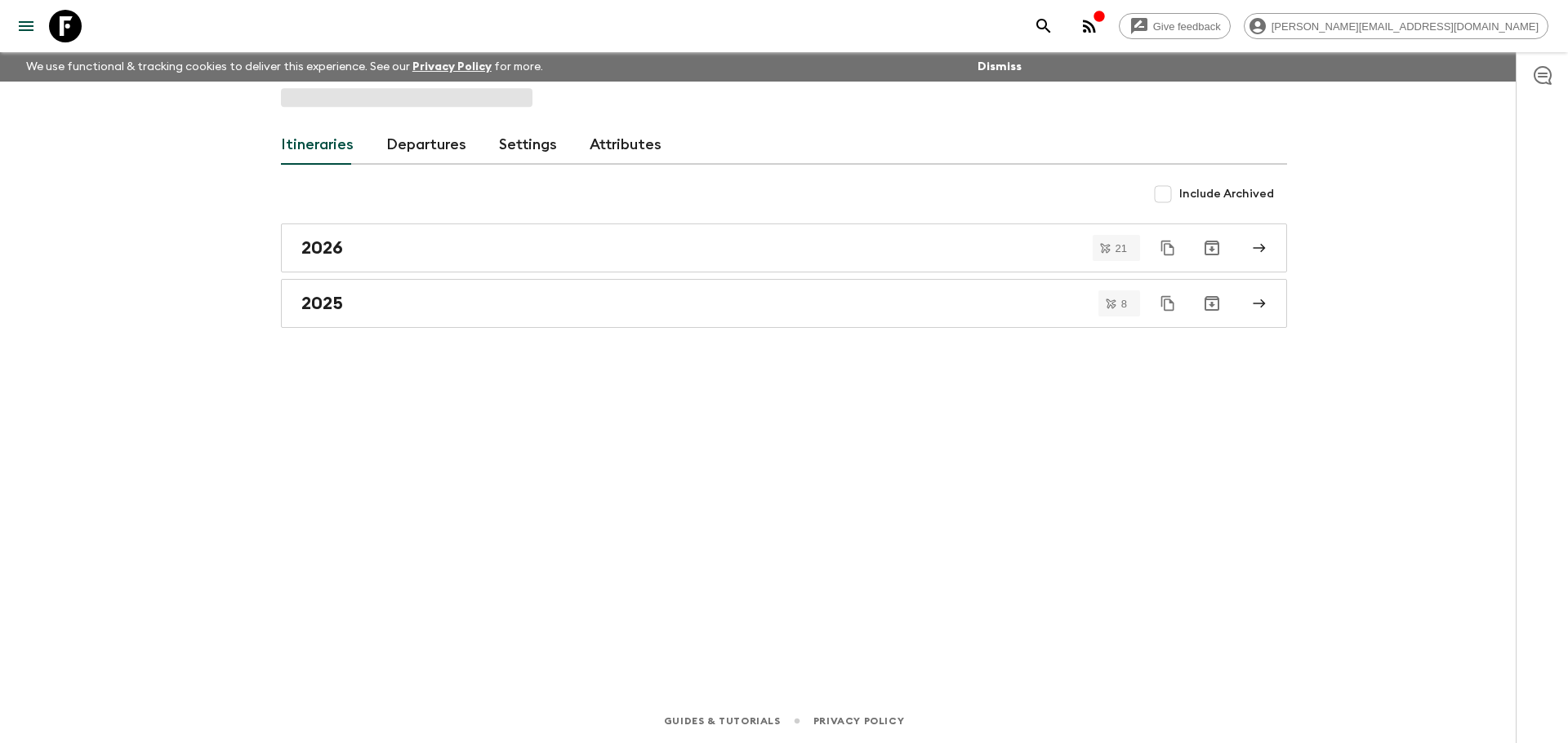
click at [465, 148] on div "Itineraries Departures Settings Attributes" at bounding box center [784, 145] width 1006 height 40
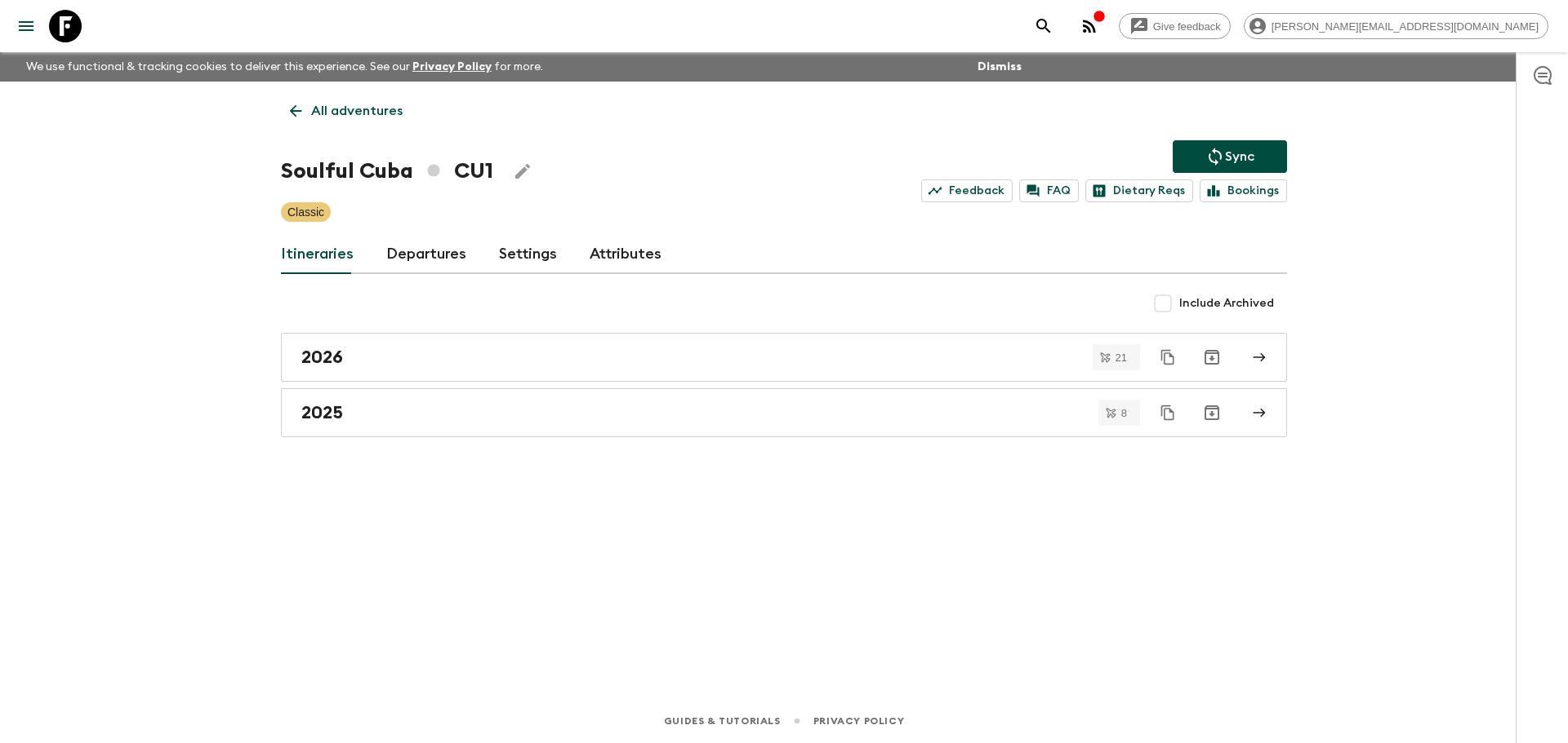
click at [392, 237] on link "Departures" at bounding box center [426, 255] width 80 height 40
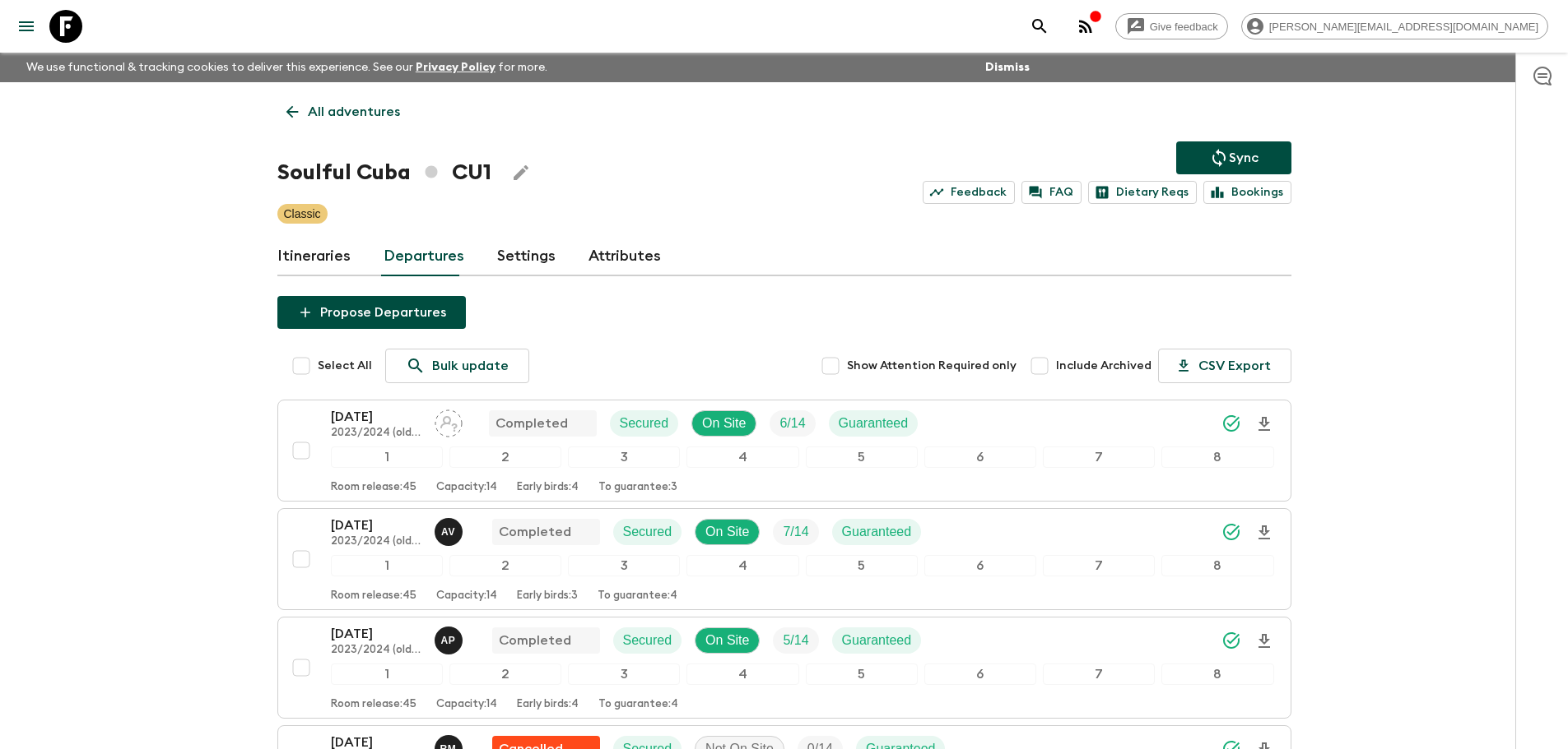
scroll to position [1401, 0]
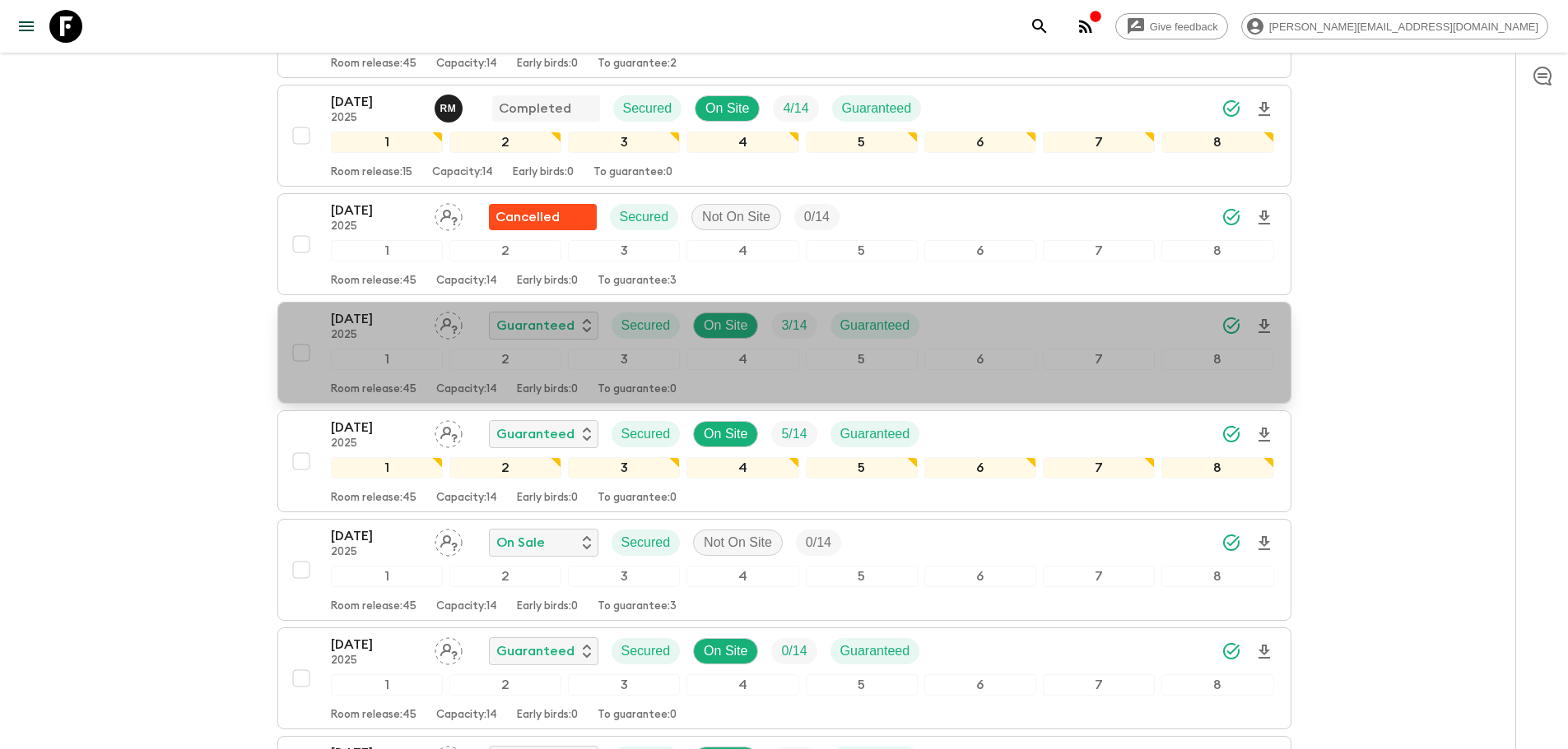
click at [1264, 312] on span "button" at bounding box center [1264, 327] width 20 height 32
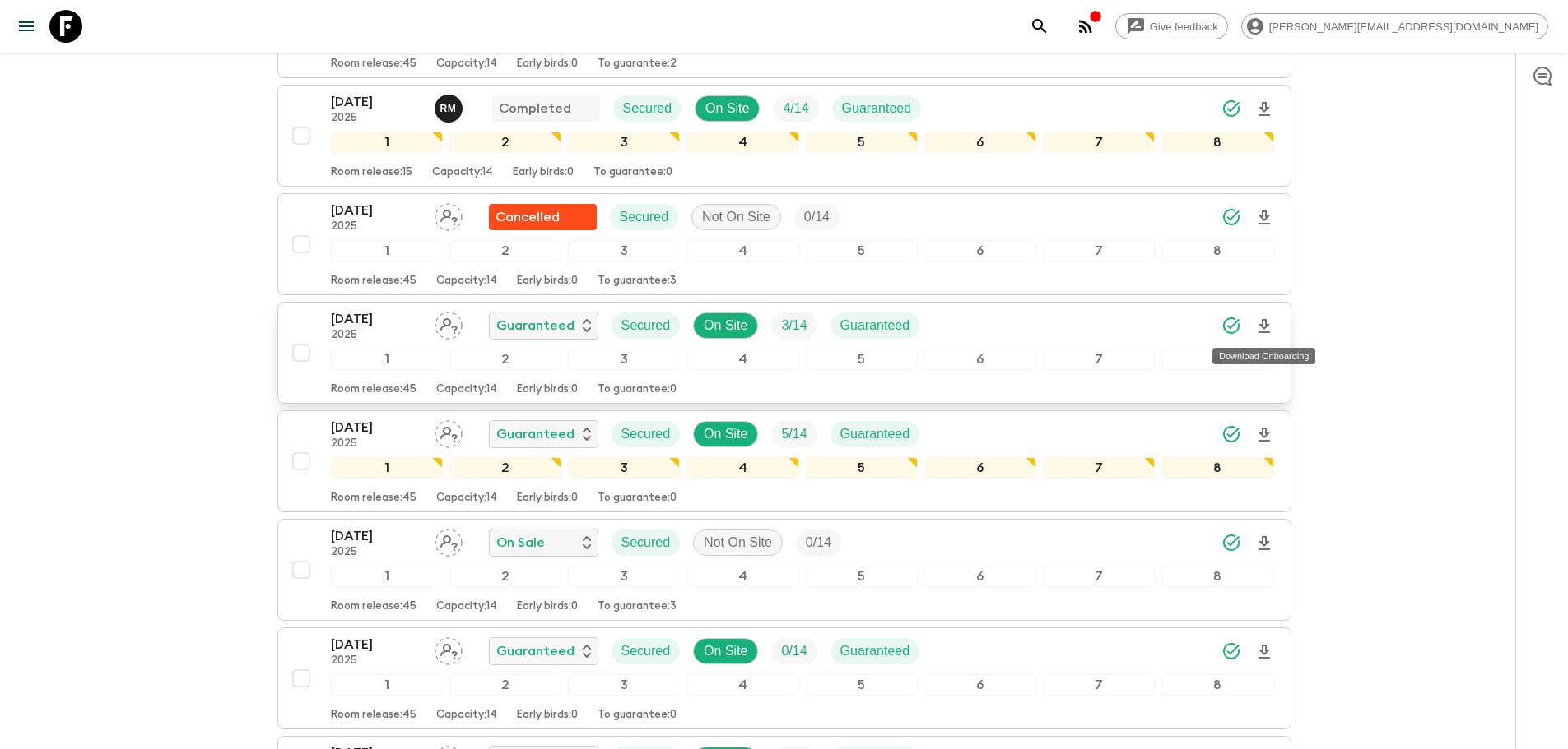
click at [1264, 319] on icon "Download Onboarding" at bounding box center [1264, 326] width 11 height 14
click at [66, 30] on icon at bounding box center [66, 26] width 33 height 33
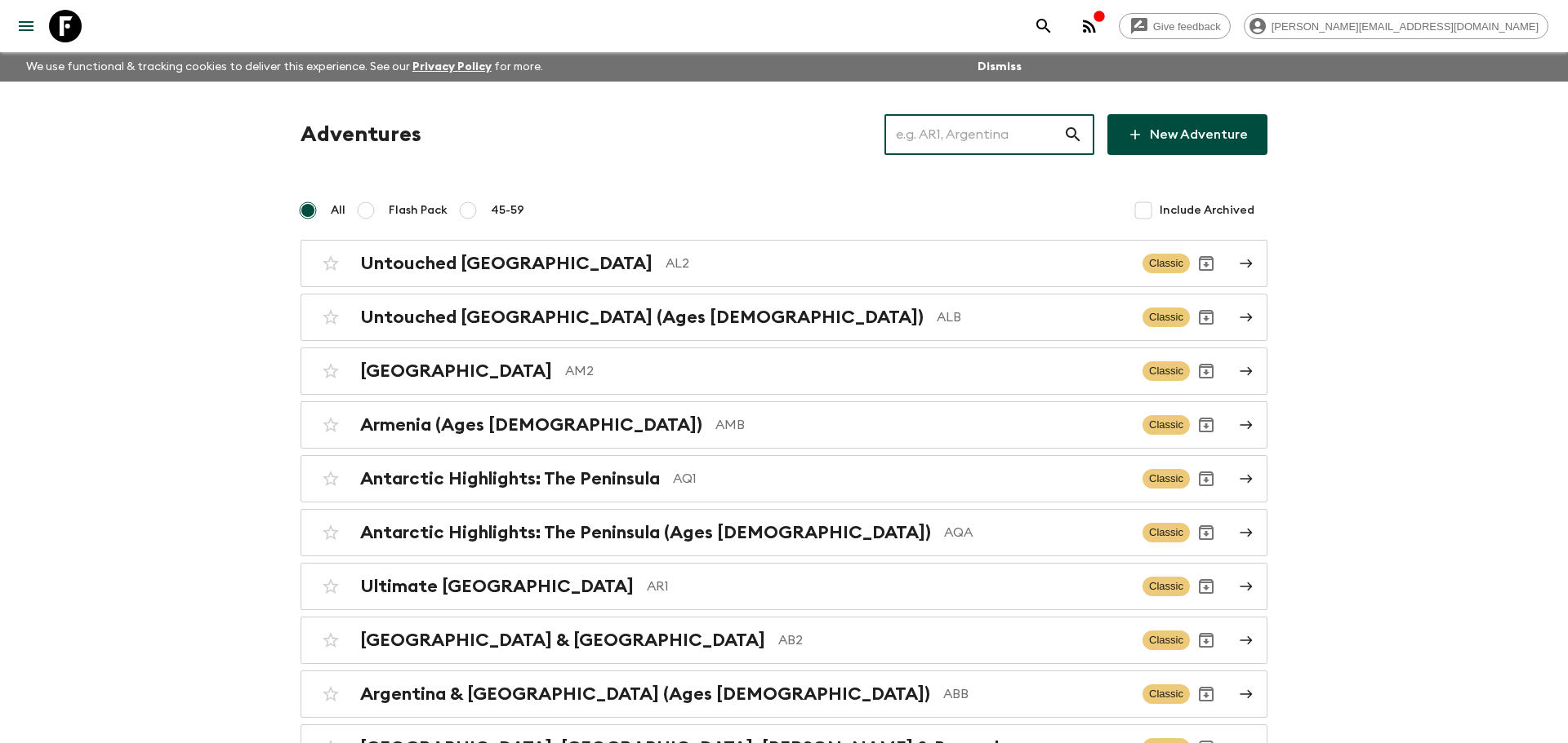
click at [973, 132] on input "text" at bounding box center [973, 135] width 179 height 46
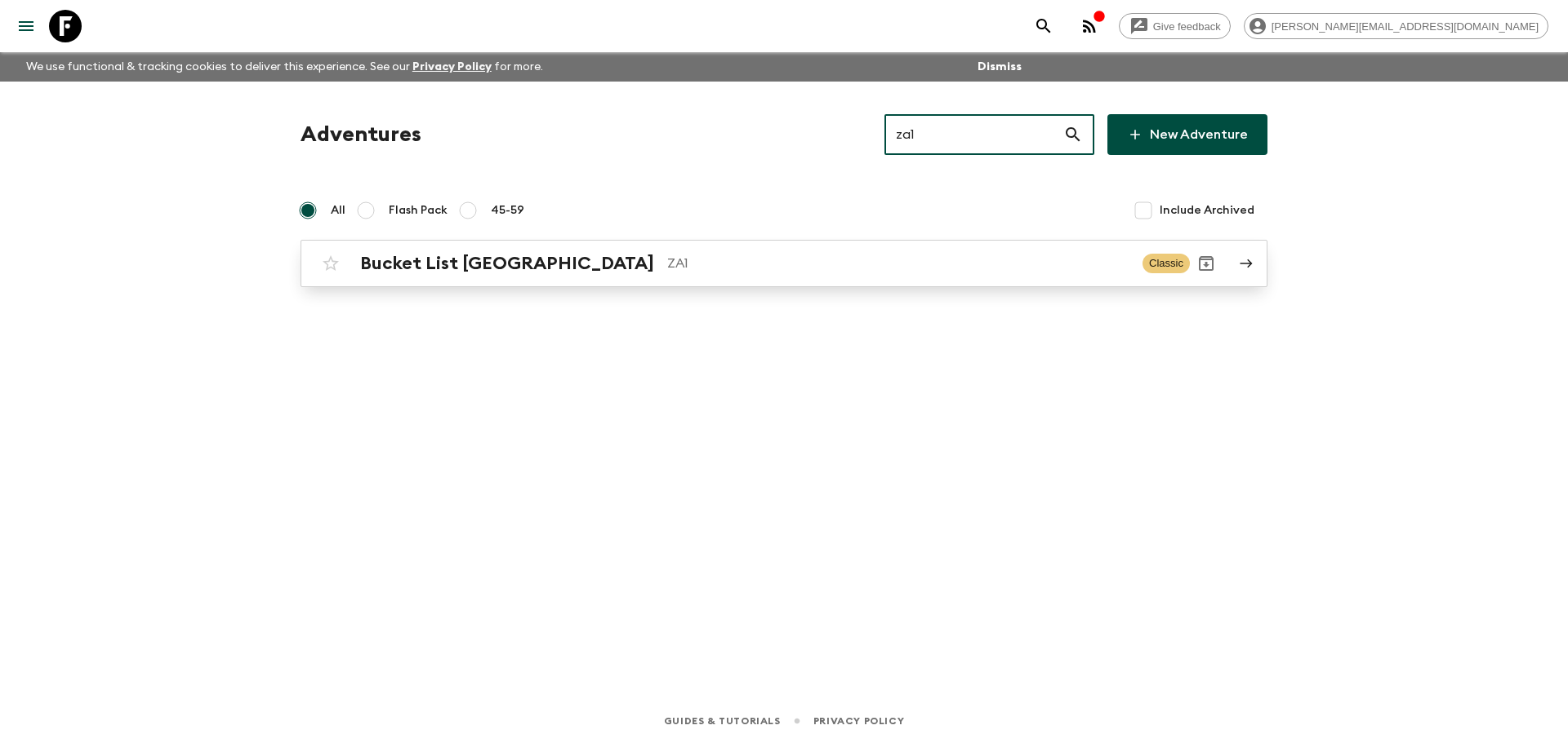
type input "za1"
click at [667, 272] on p "ZA1" at bounding box center [898, 264] width 462 height 20
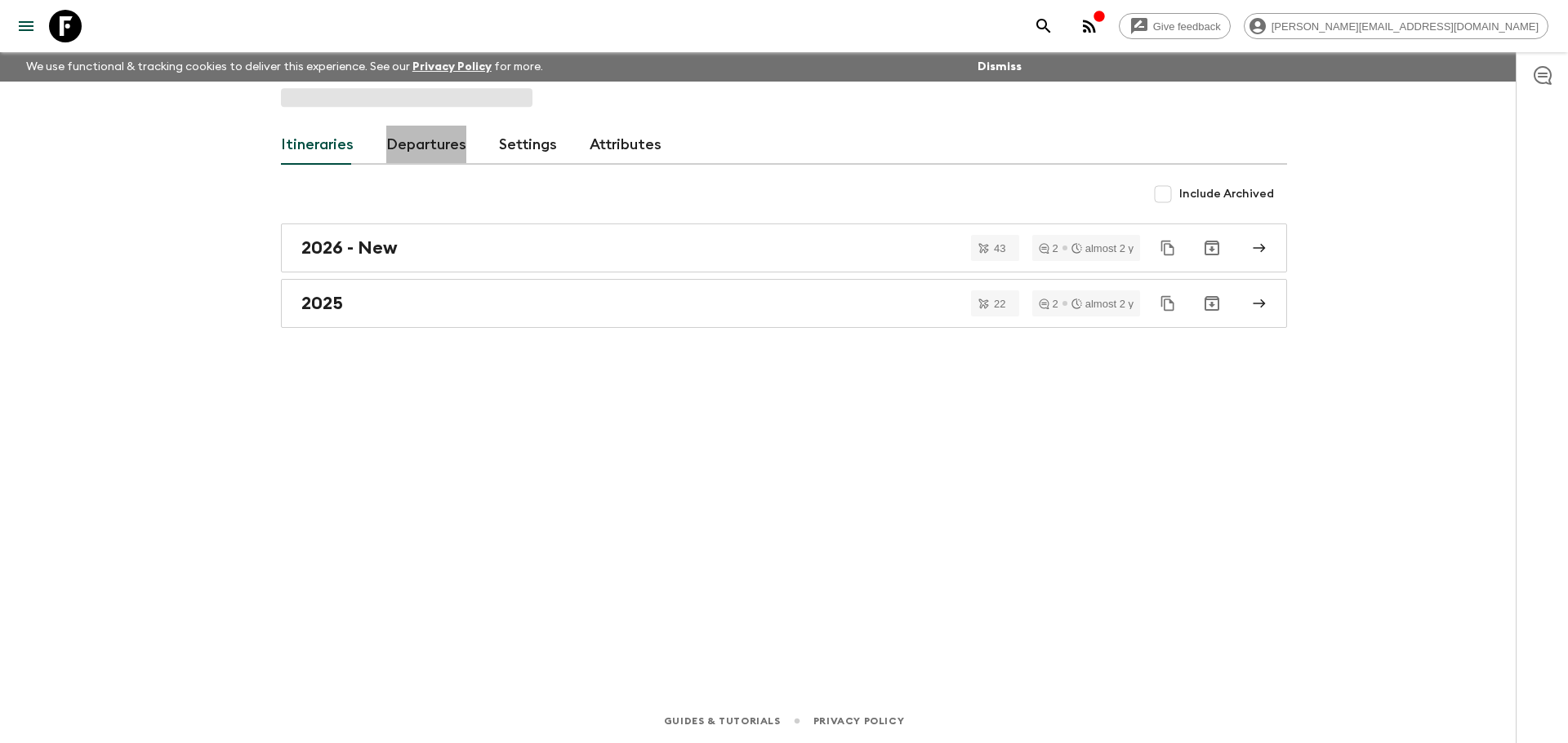
click at [435, 144] on link "Departures" at bounding box center [426, 145] width 80 height 40
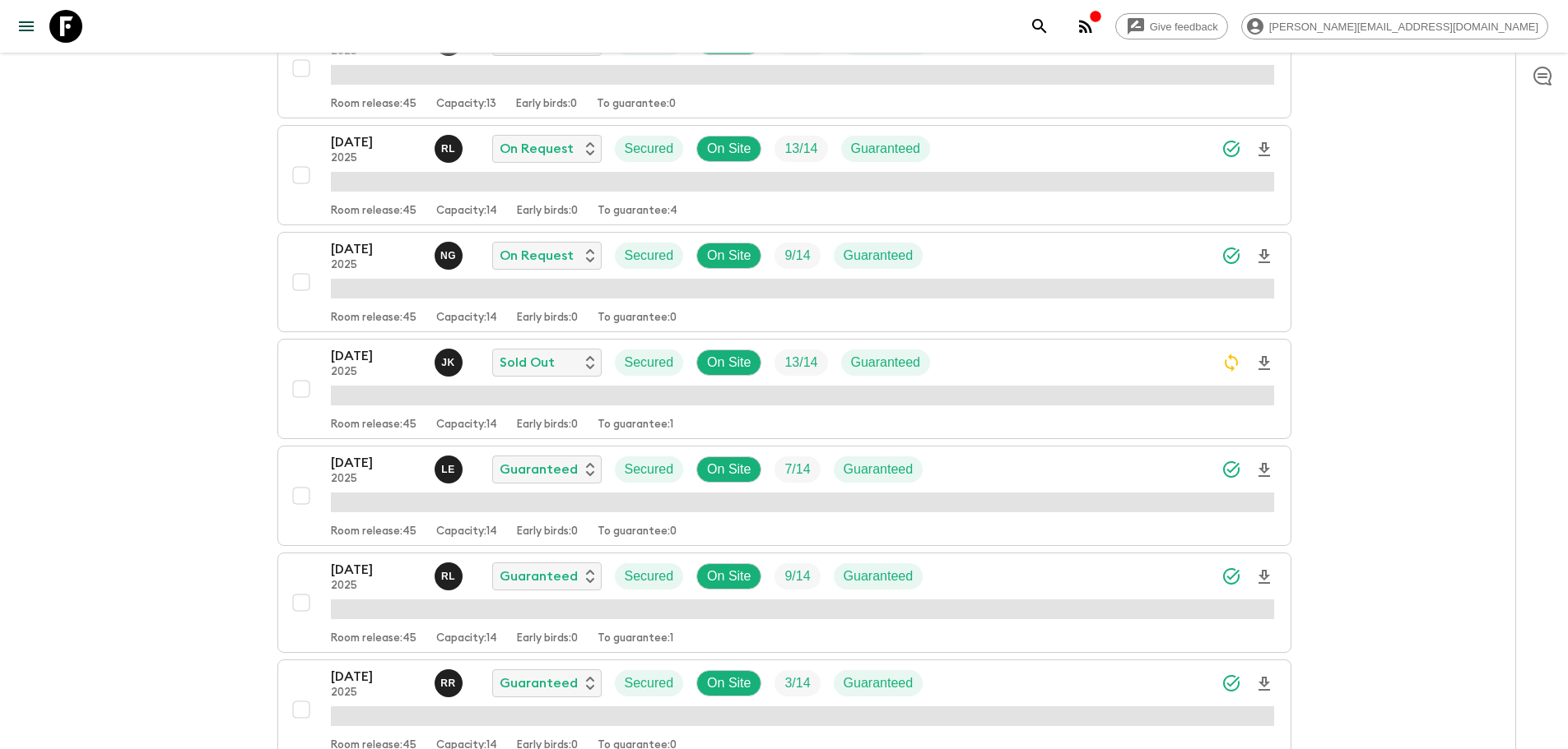
scroll to position [823, 0]
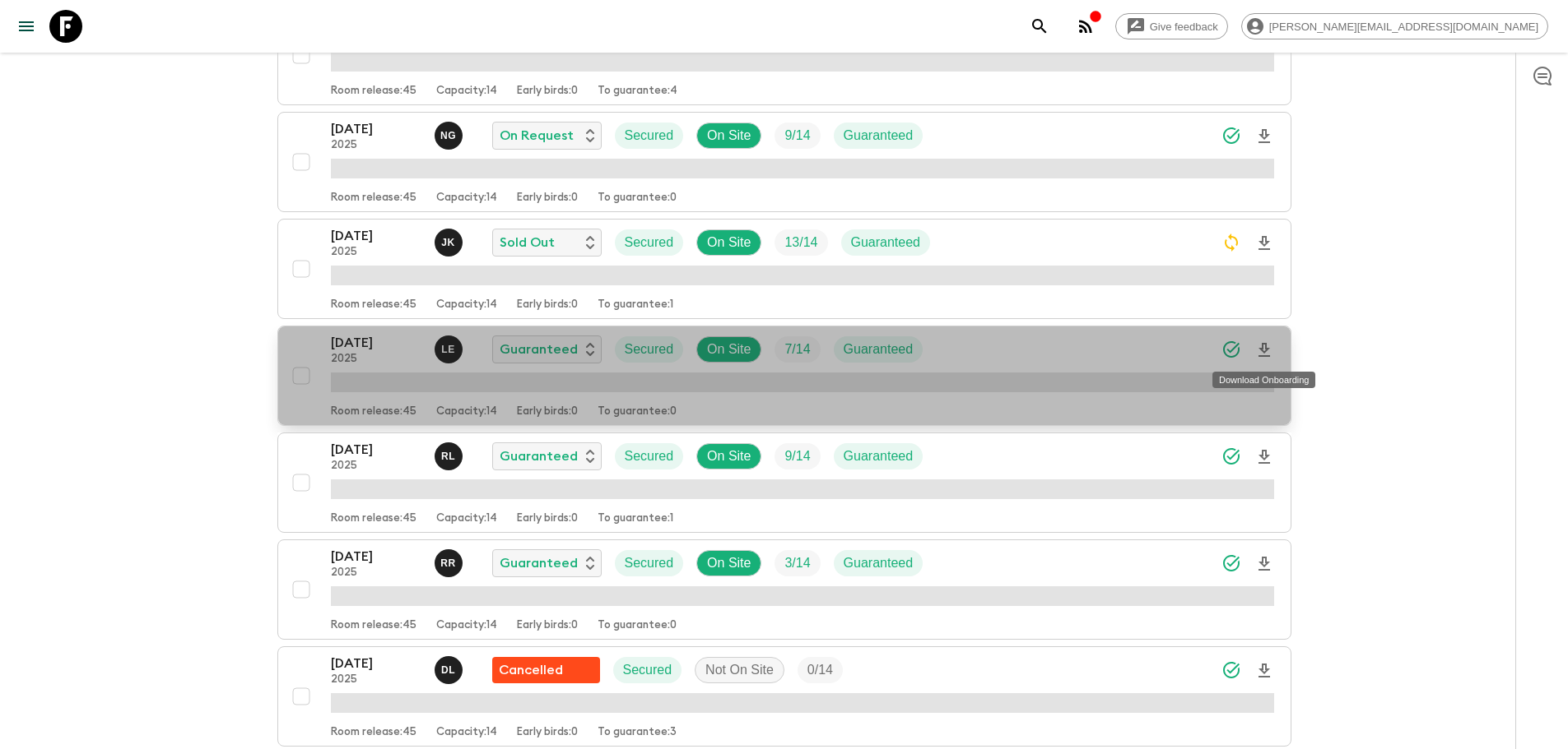
click at [1268, 355] on icon "Download Onboarding" at bounding box center [1264, 349] width 11 height 14
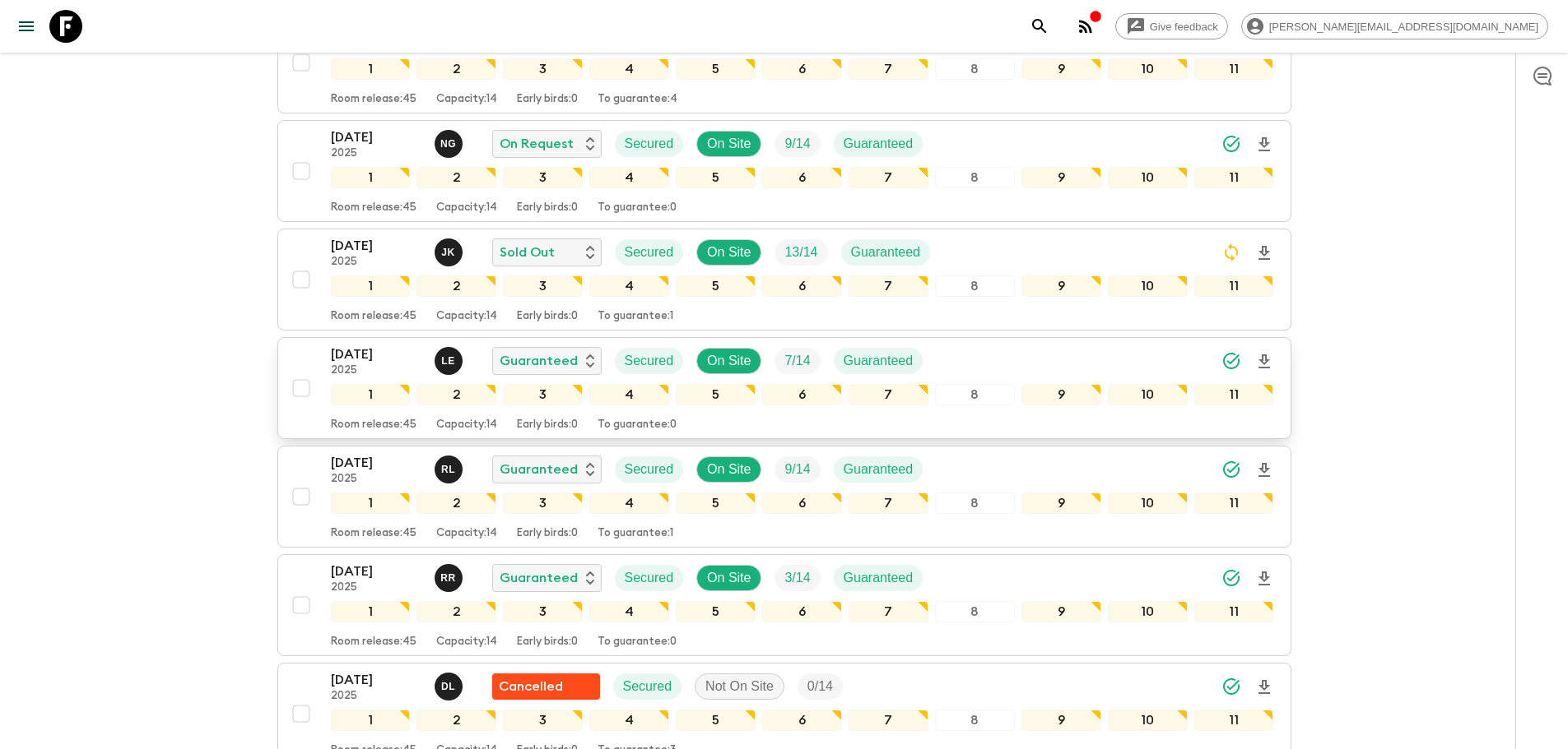
scroll to position [829, 0]
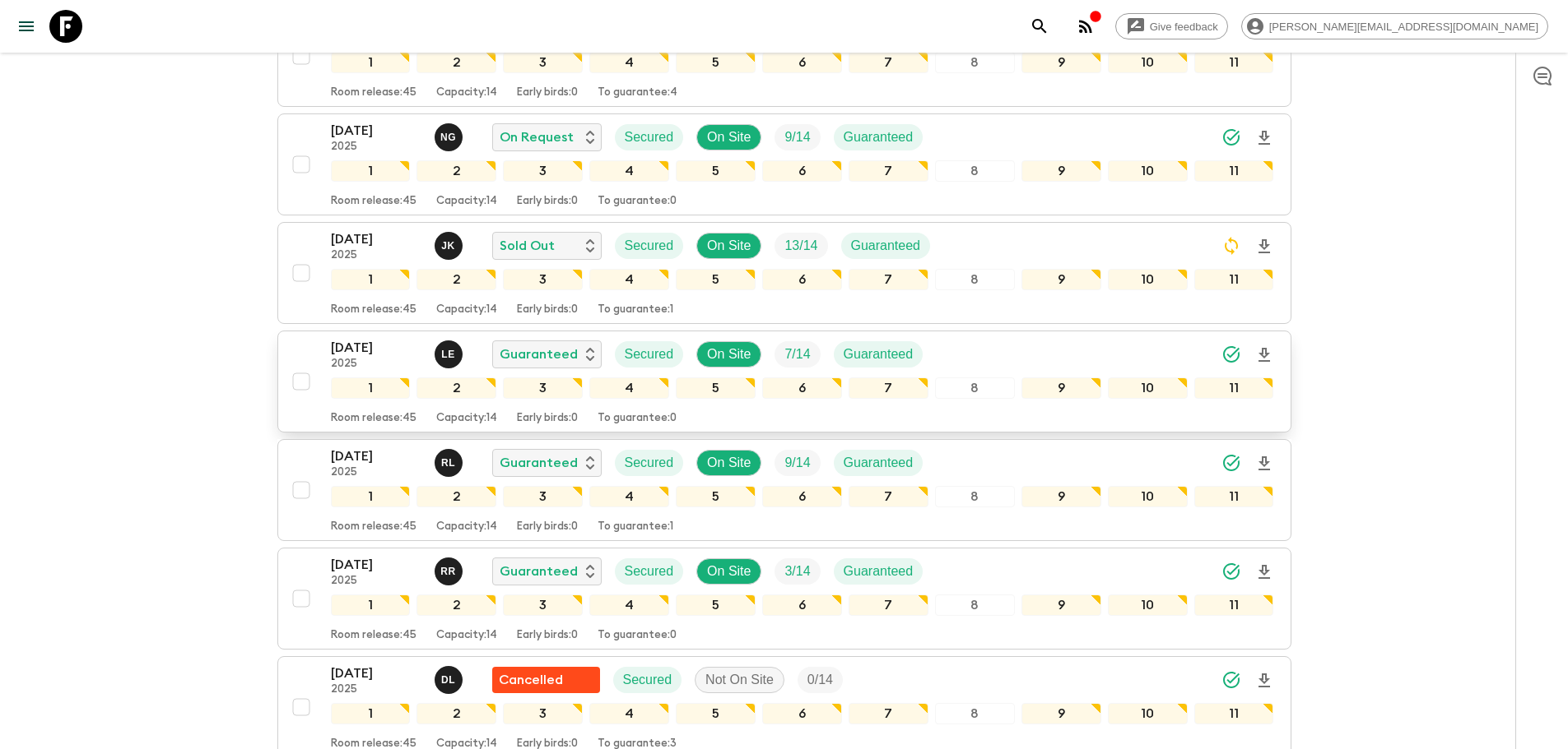
click at [77, 20] on icon at bounding box center [66, 26] width 33 height 33
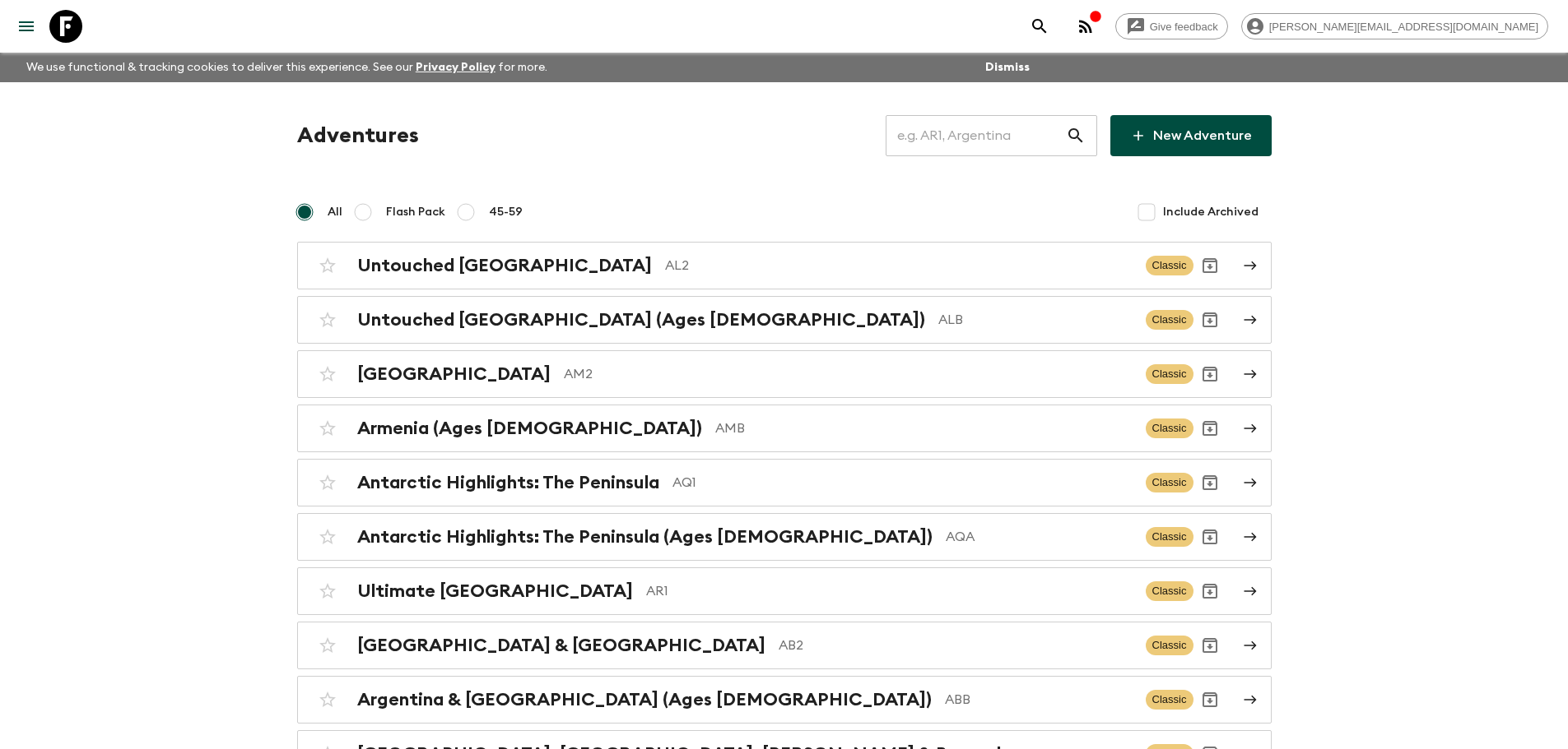
click at [950, 141] on input "text" at bounding box center [975, 136] width 180 height 47
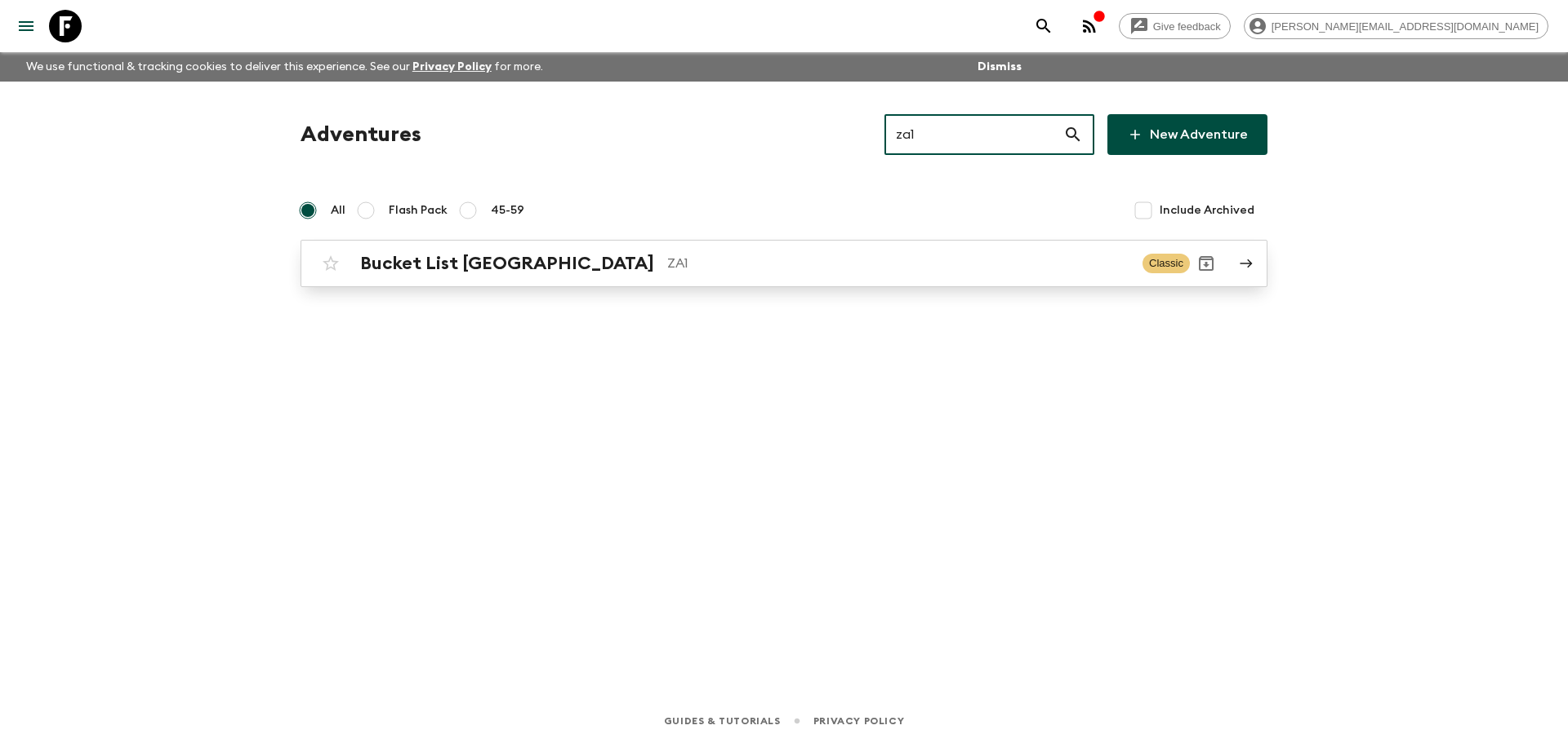
type input "za1"
click at [669, 260] on p "ZA1" at bounding box center [898, 264] width 462 height 20
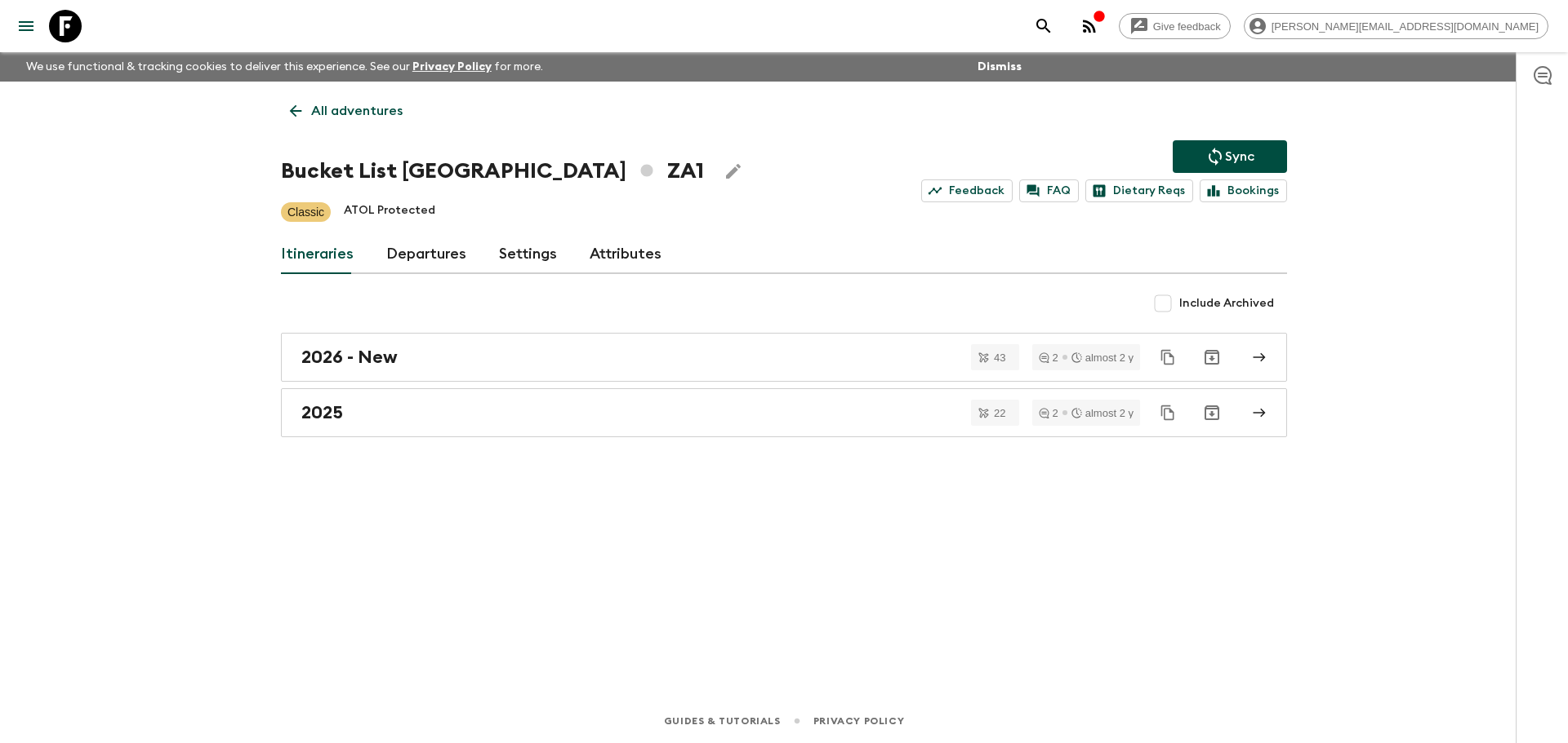
drag, startPoint x: 446, startPoint y: 248, endPoint x: 410, endPoint y: 230, distance: 40.2
click at [445, 248] on link "Departures" at bounding box center [426, 255] width 80 height 40
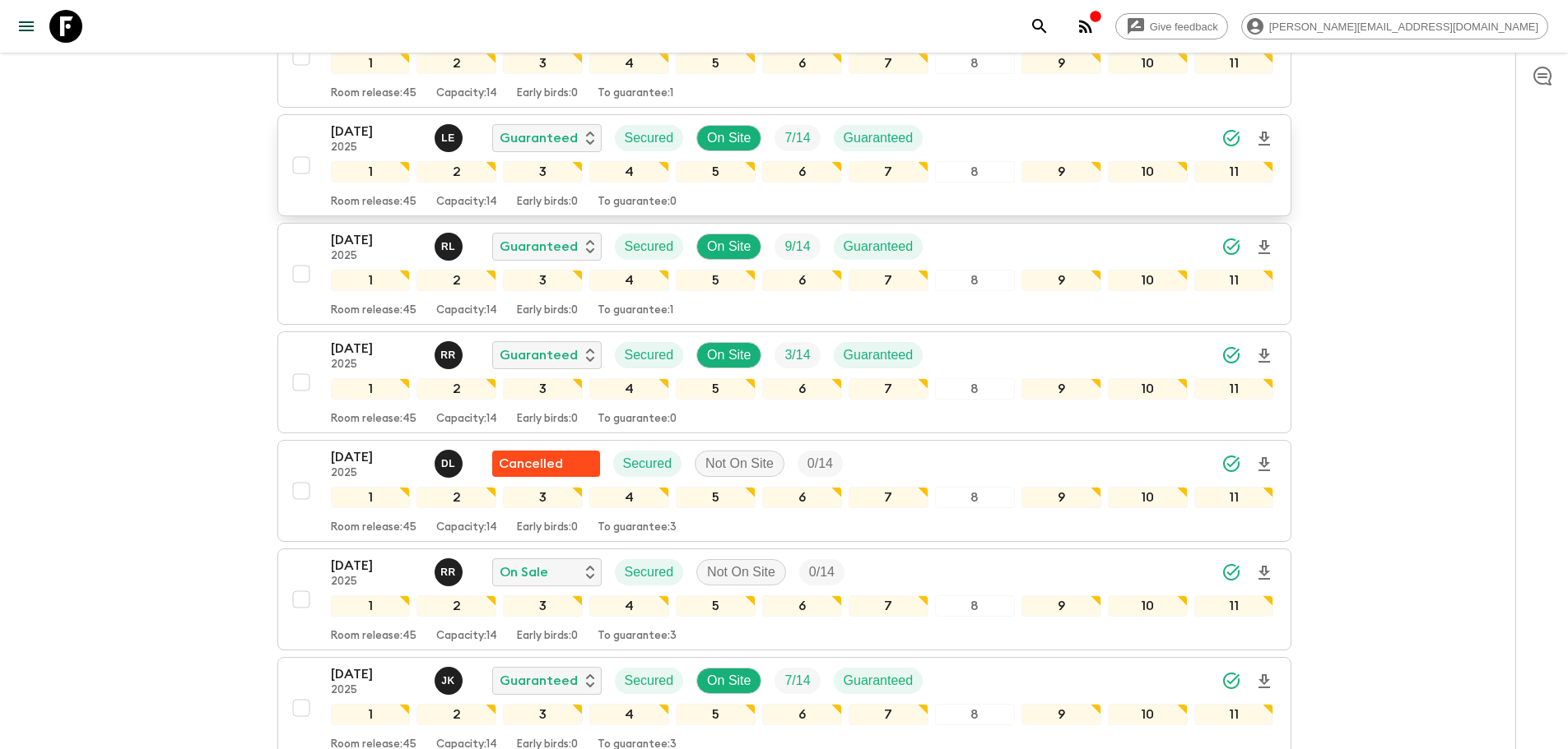
scroll to position [1056, 0]
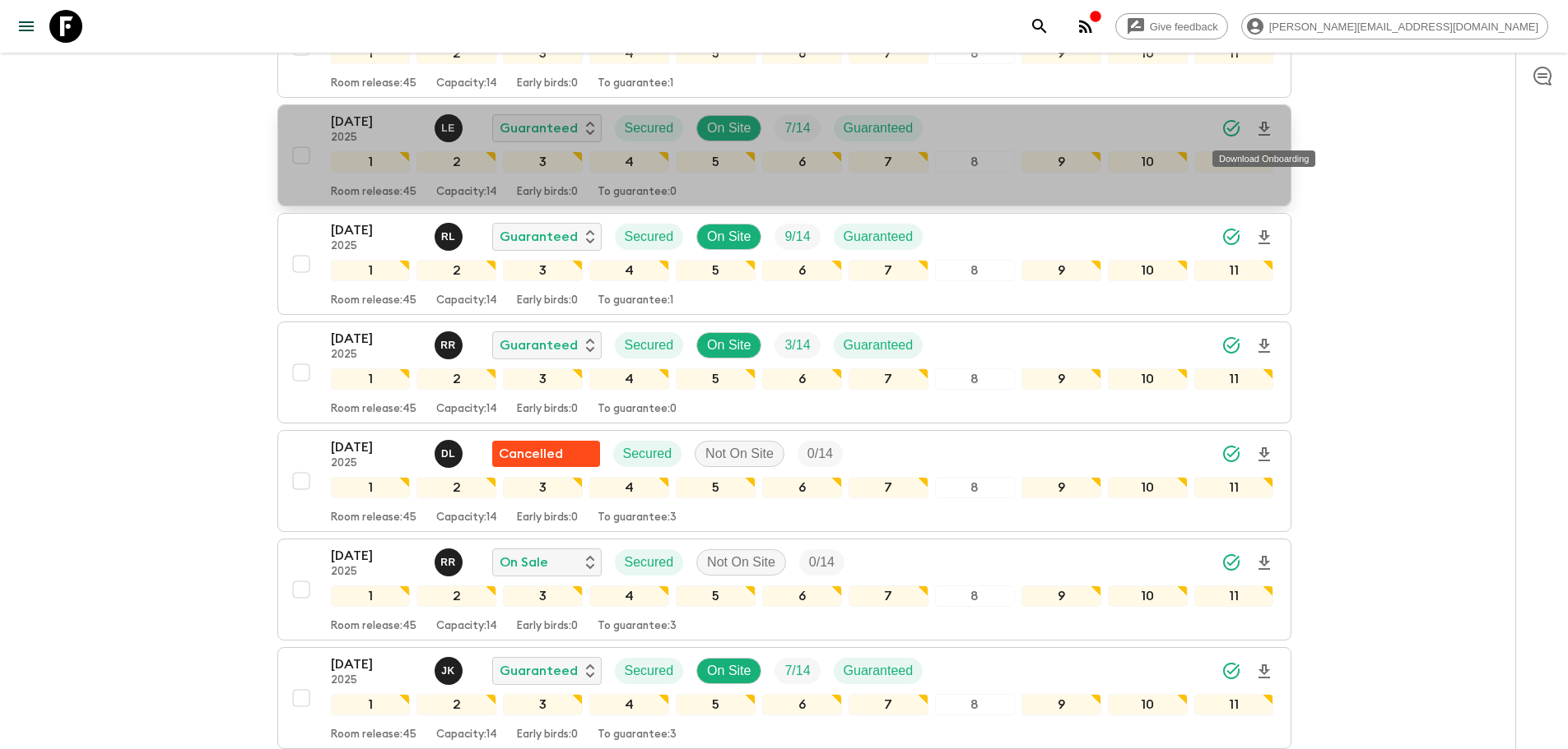
click at [1264, 122] on icon "Download Onboarding" at bounding box center [1264, 128] width 11 height 14
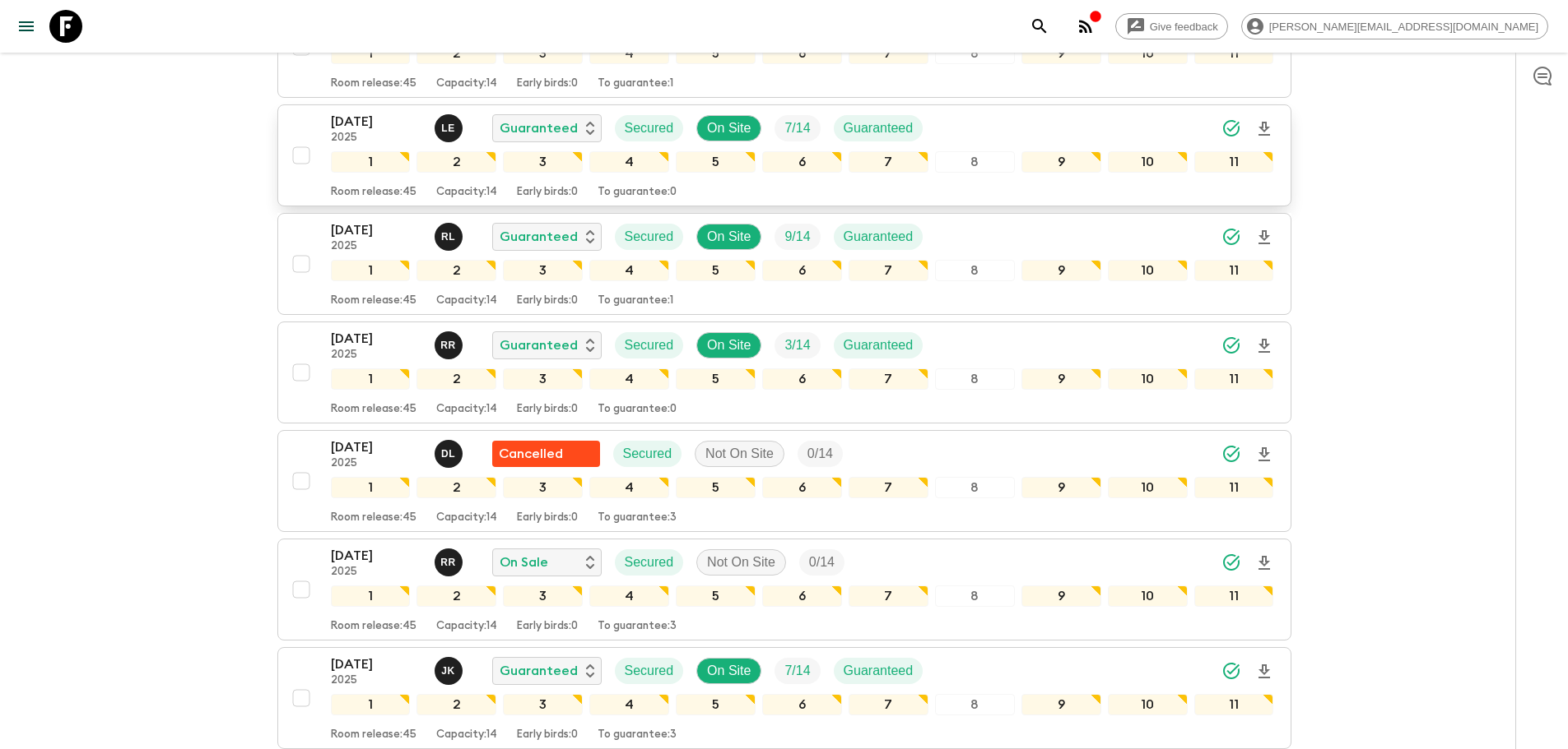
click at [67, 28] on icon at bounding box center [66, 26] width 33 height 33
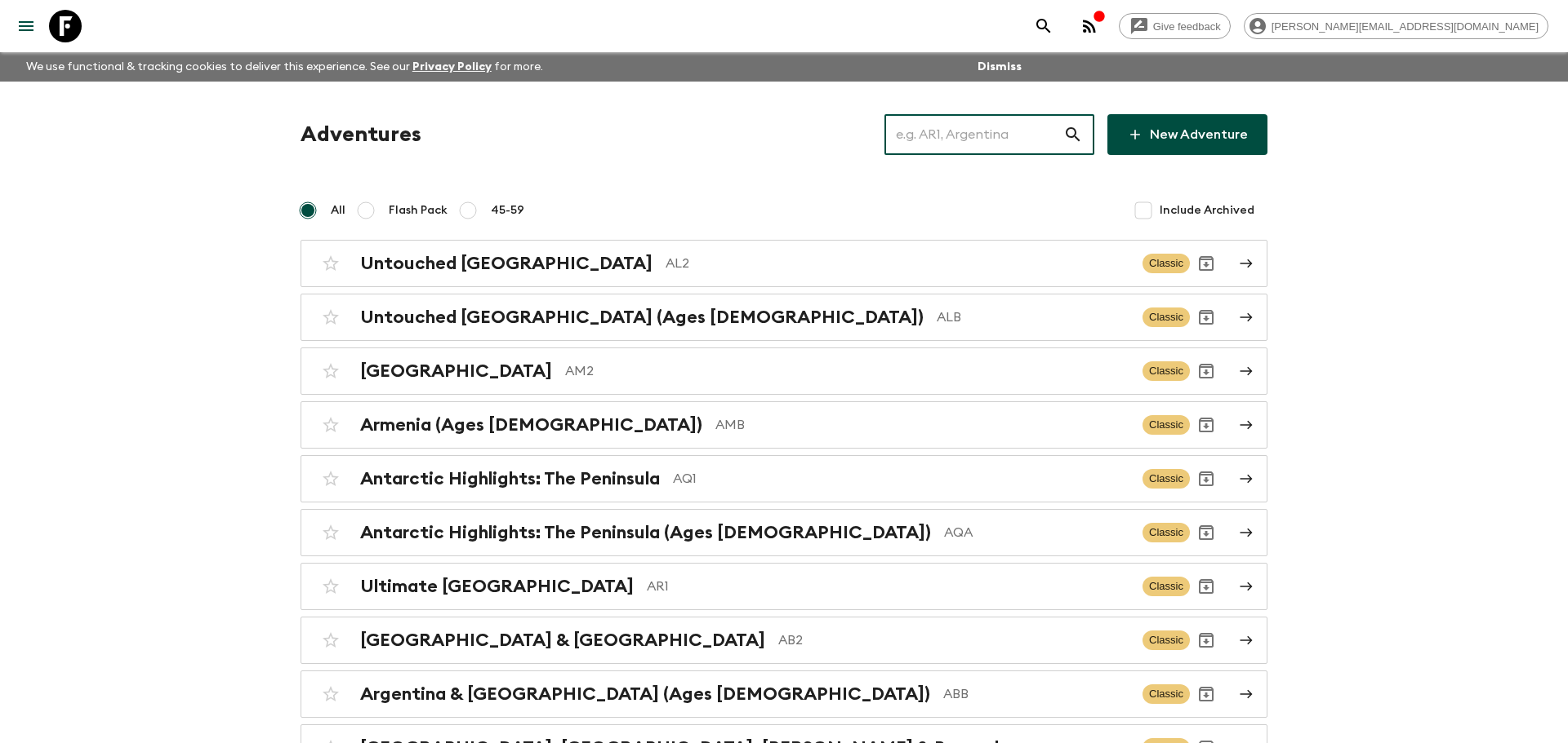
click at [1033, 141] on input "text" at bounding box center [973, 135] width 179 height 46
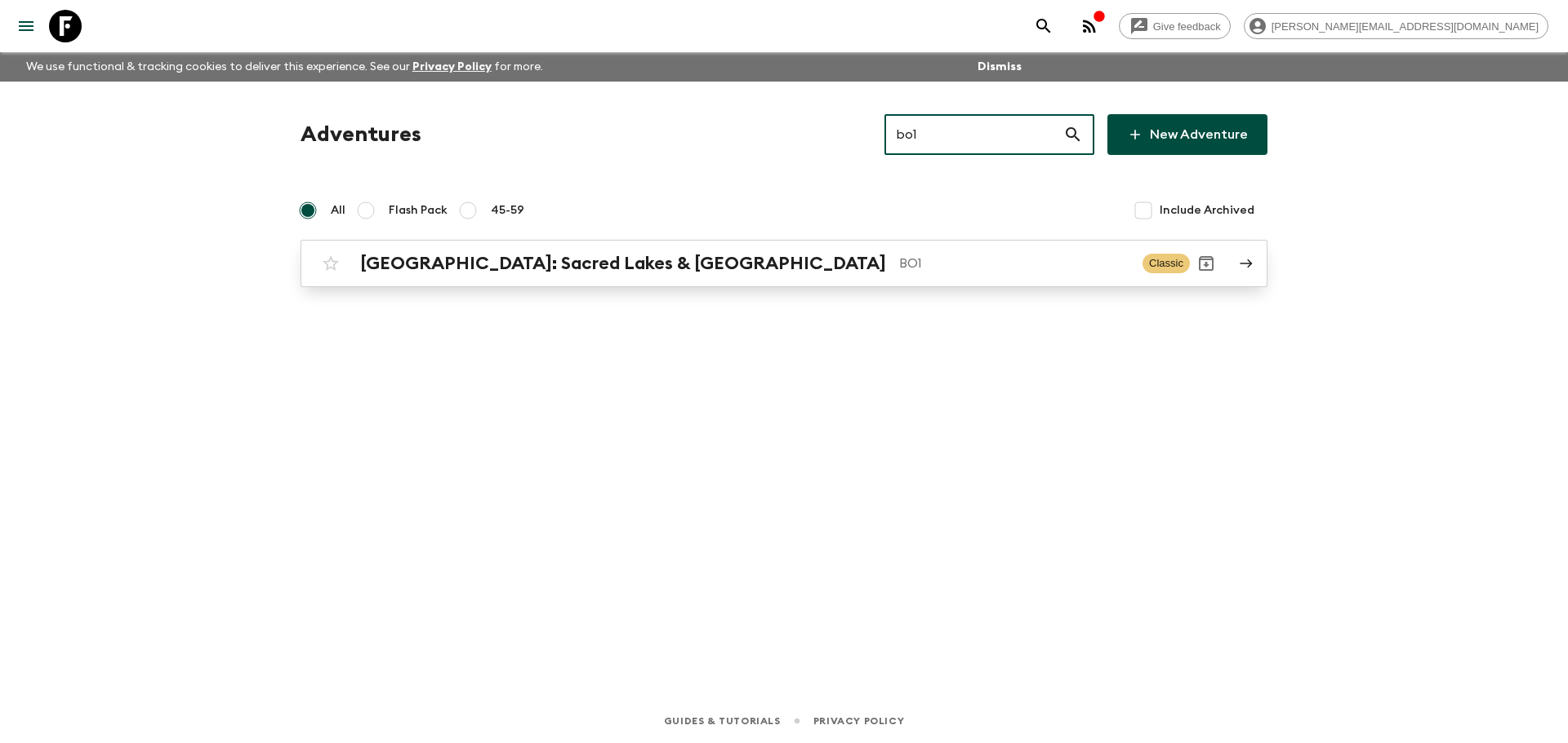
type input "bo1"
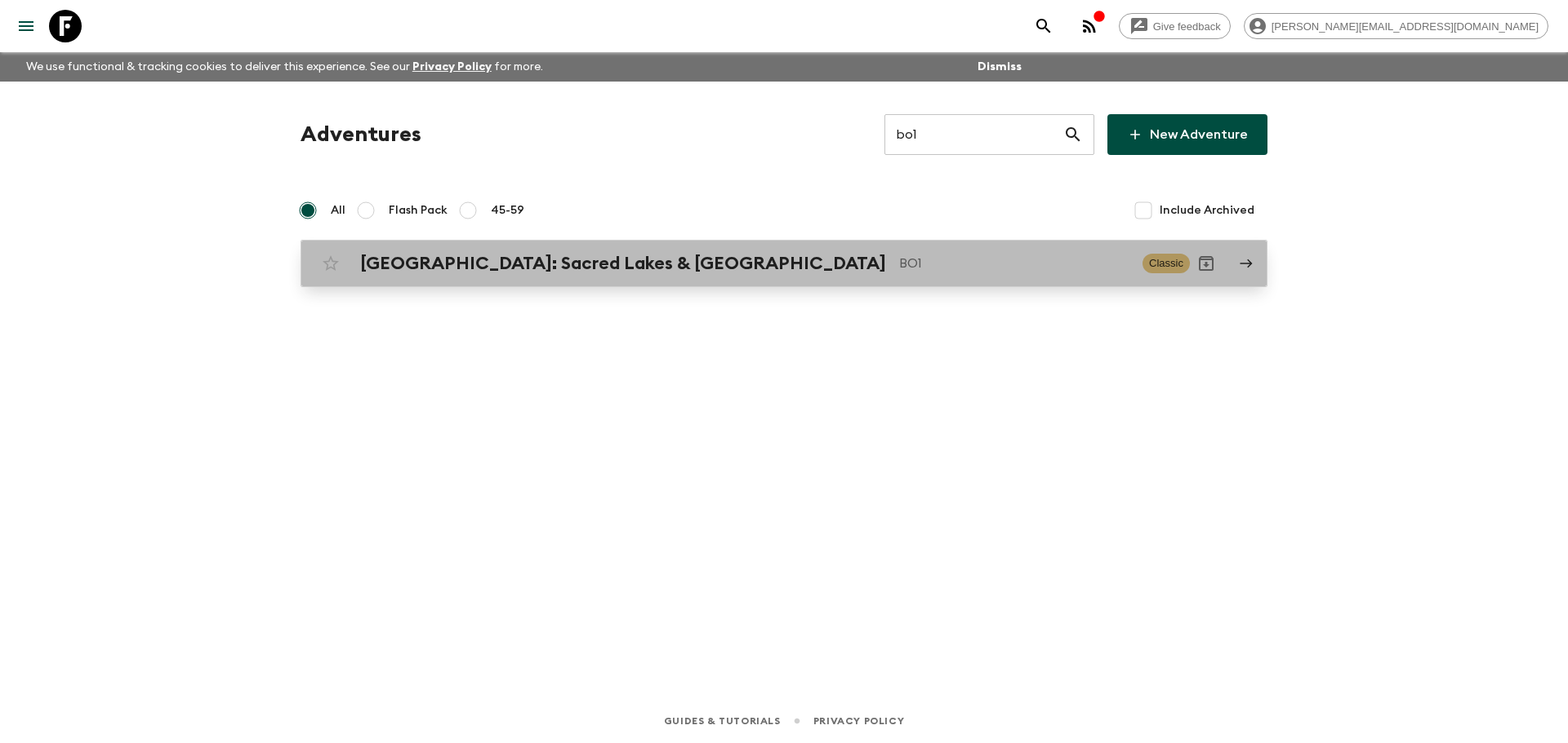
click at [848, 246] on link "[GEOGRAPHIC_DATA]: Sacred Lakes & Salt Flats BO1 Classic" at bounding box center [784, 264] width 967 height 47
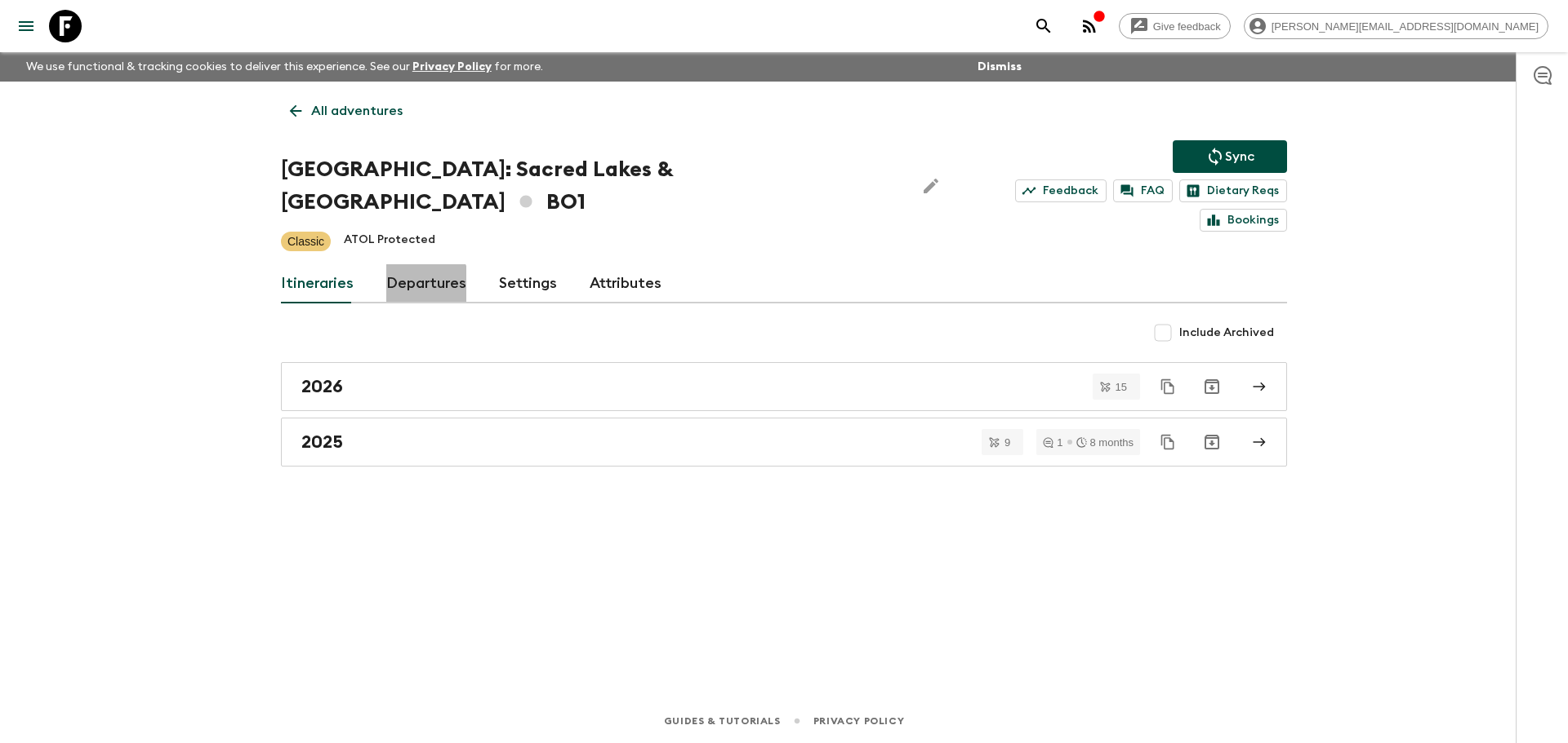
click at [419, 265] on link "Departures" at bounding box center [426, 284] width 80 height 40
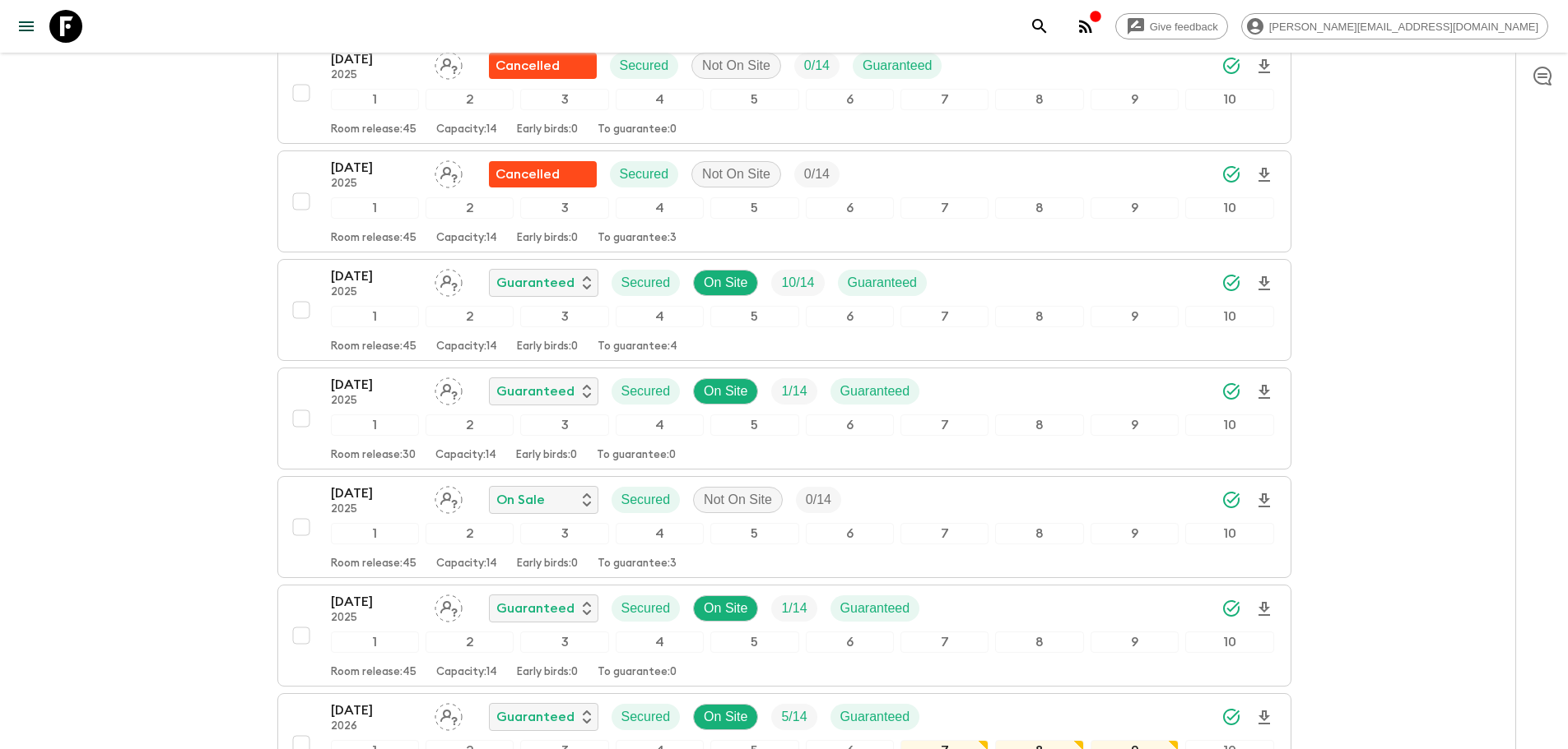
scroll to position [1290, 0]
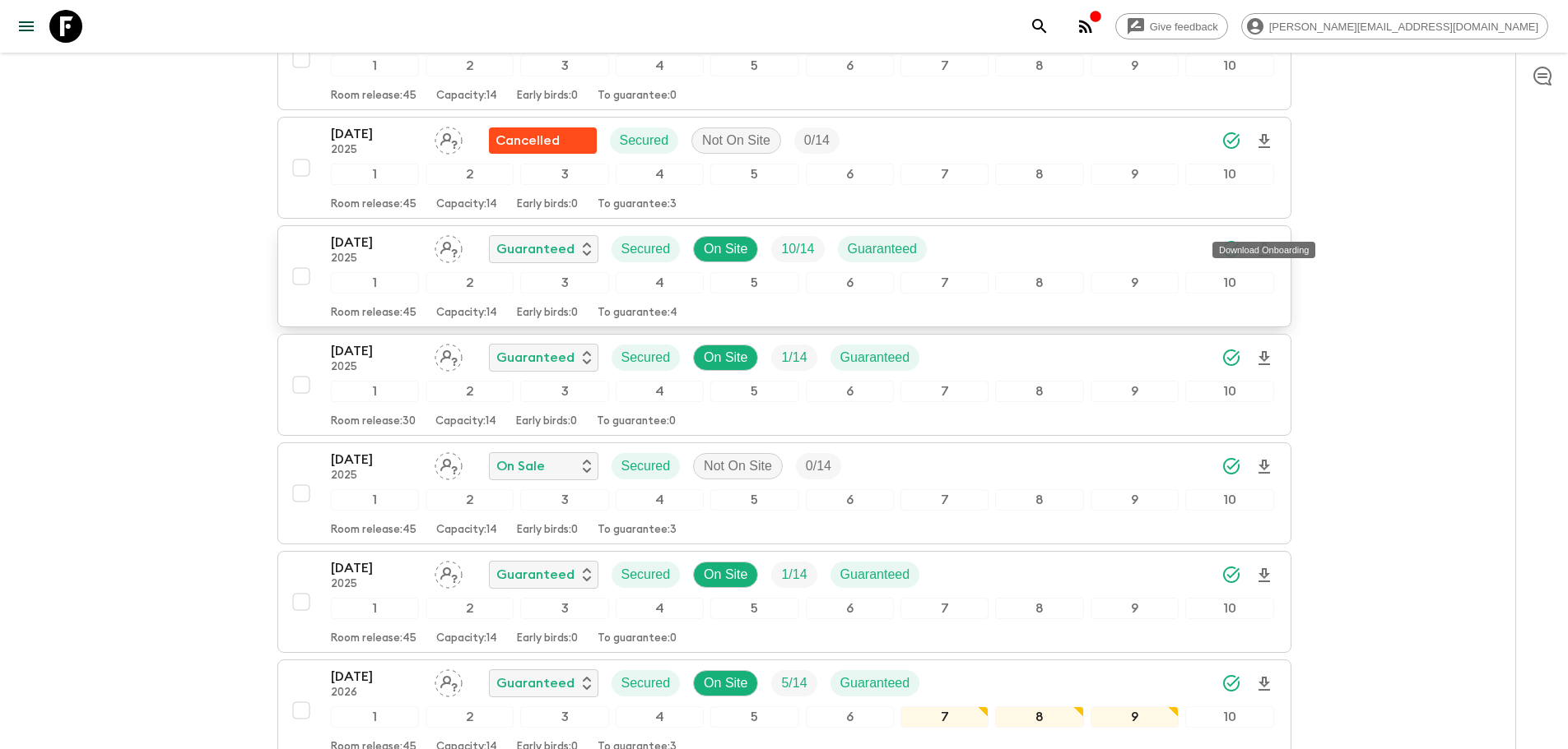
click at [1271, 240] on icon "Download Onboarding" at bounding box center [1264, 250] width 20 height 20
drag, startPoint x: 71, startPoint y: 40, endPoint x: 229, endPoint y: 9, distance: 161.0
click at [71, 40] on icon at bounding box center [66, 26] width 33 height 33
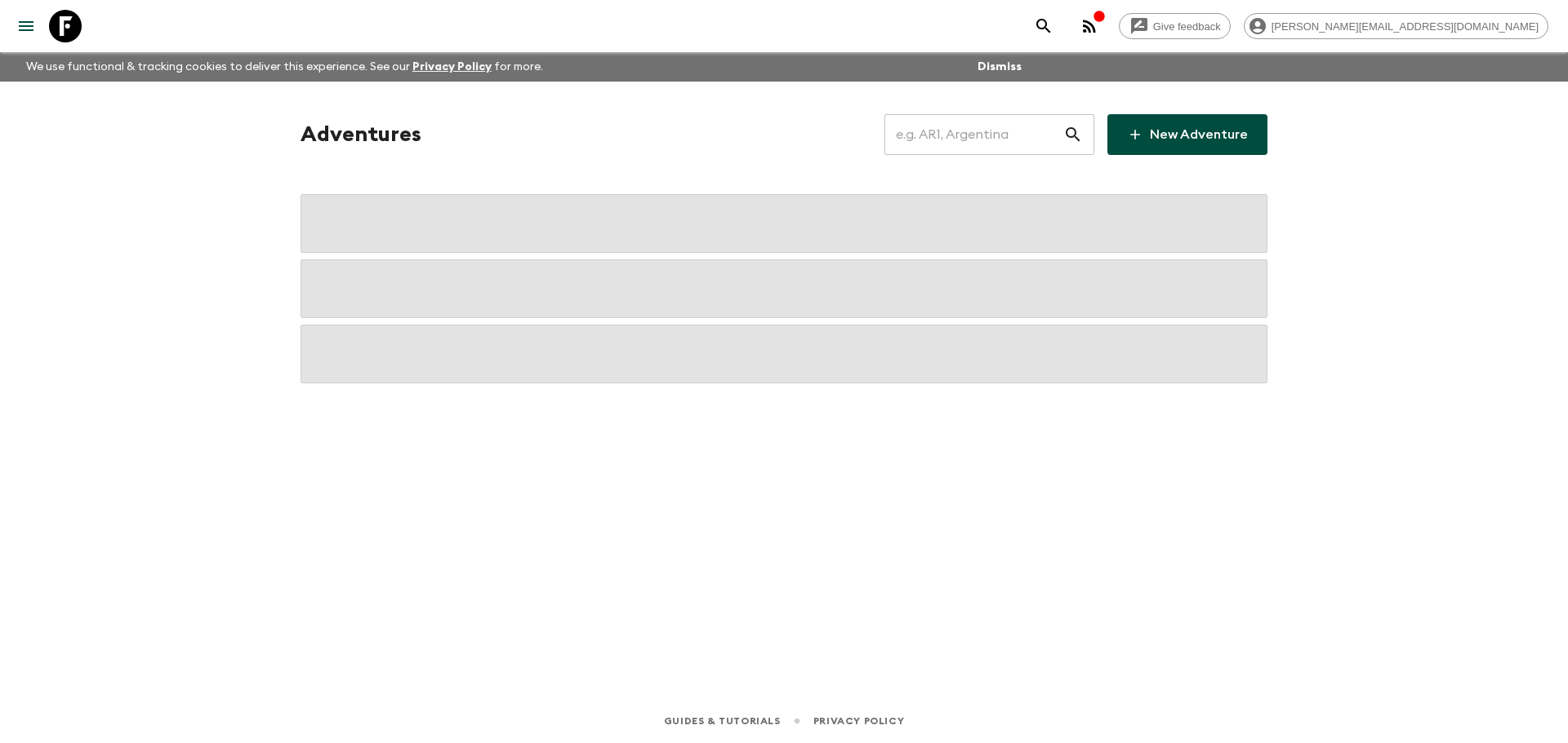
click at [945, 131] on input "text" at bounding box center [973, 135] width 179 height 46
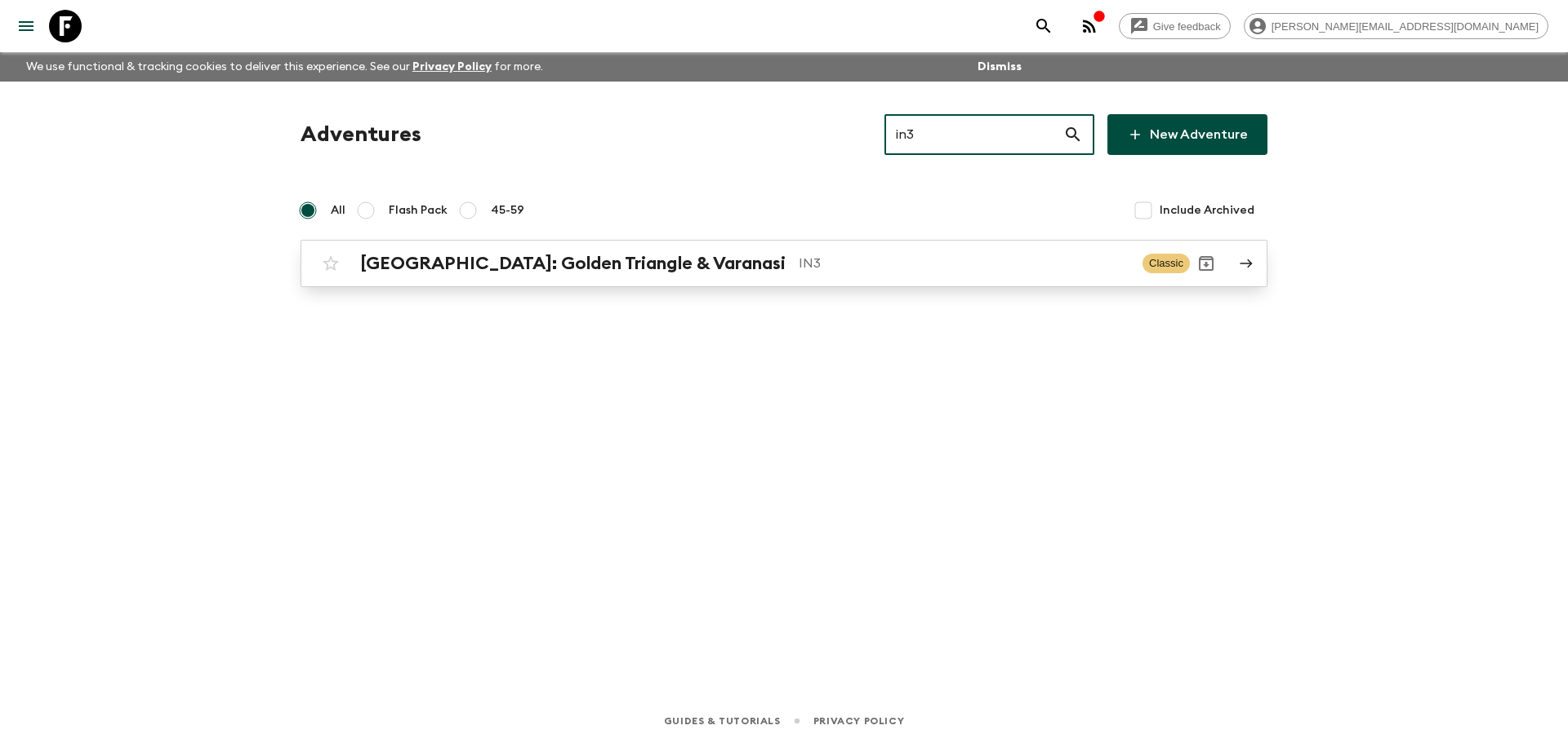
type input "in3"
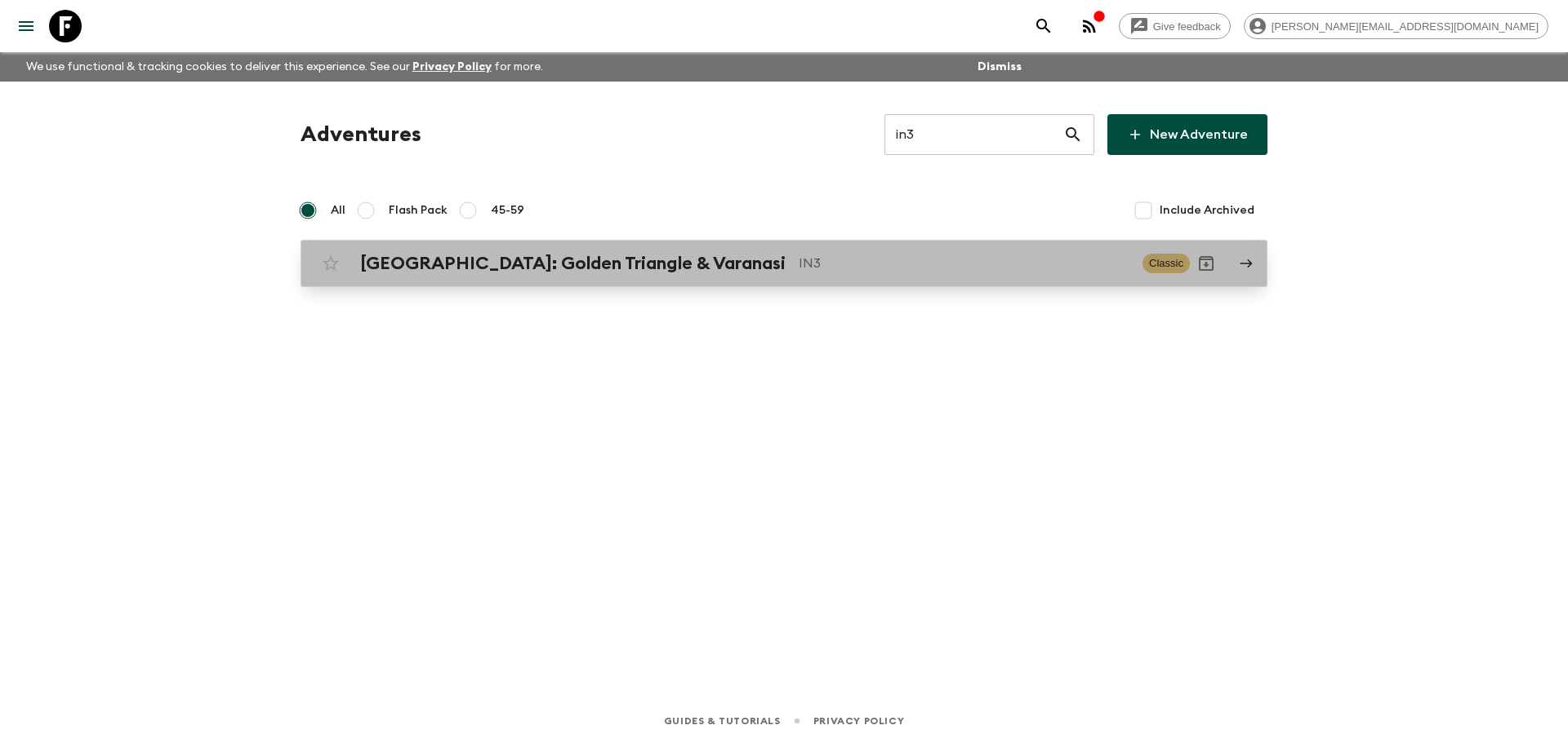
click at [819, 280] on link "[GEOGRAPHIC_DATA]: Golden Triangle & Varanasi IN3 Classic" at bounding box center [784, 264] width 967 height 47
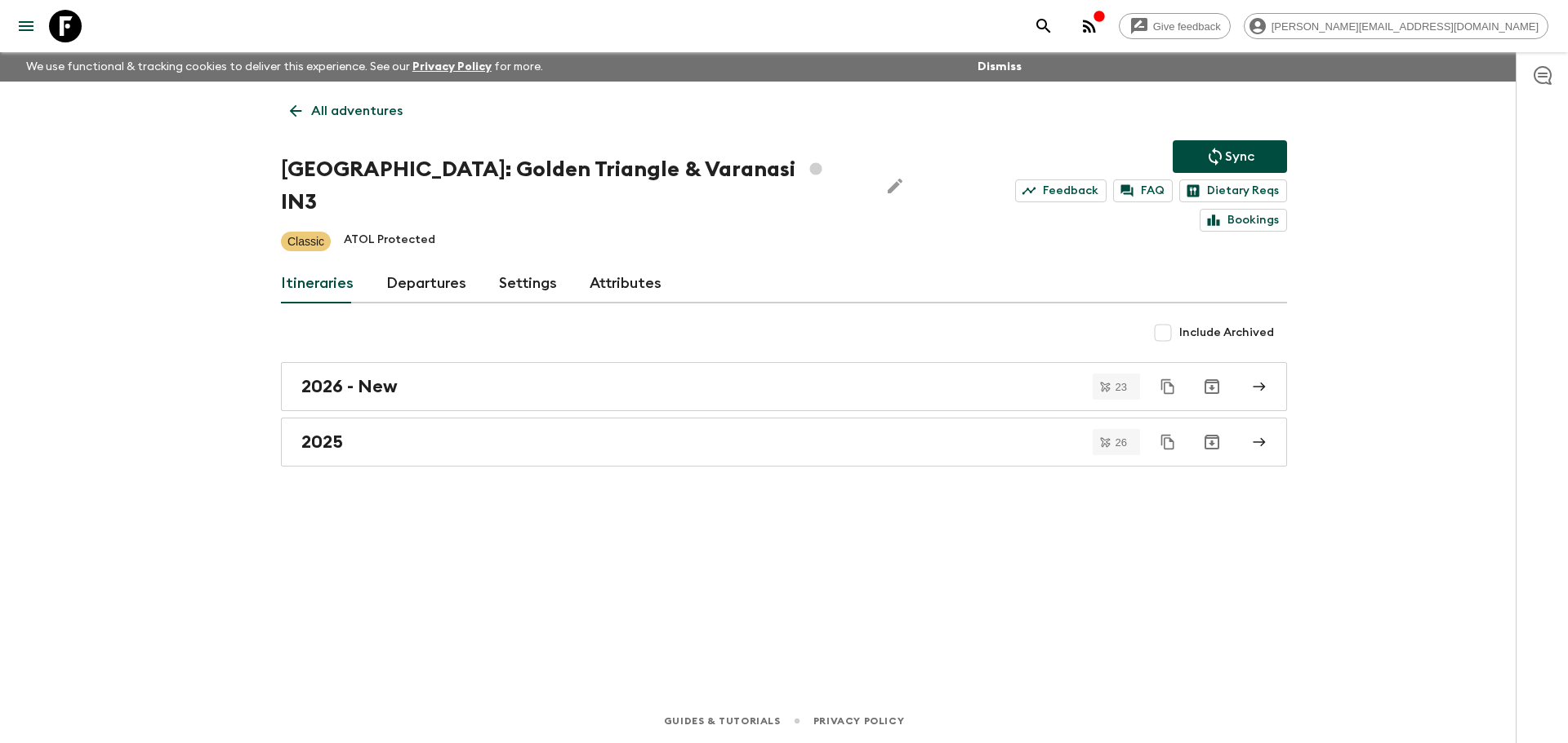
click at [444, 265] on link "Departures" at bounding box center [426, 284] width 80 height 40
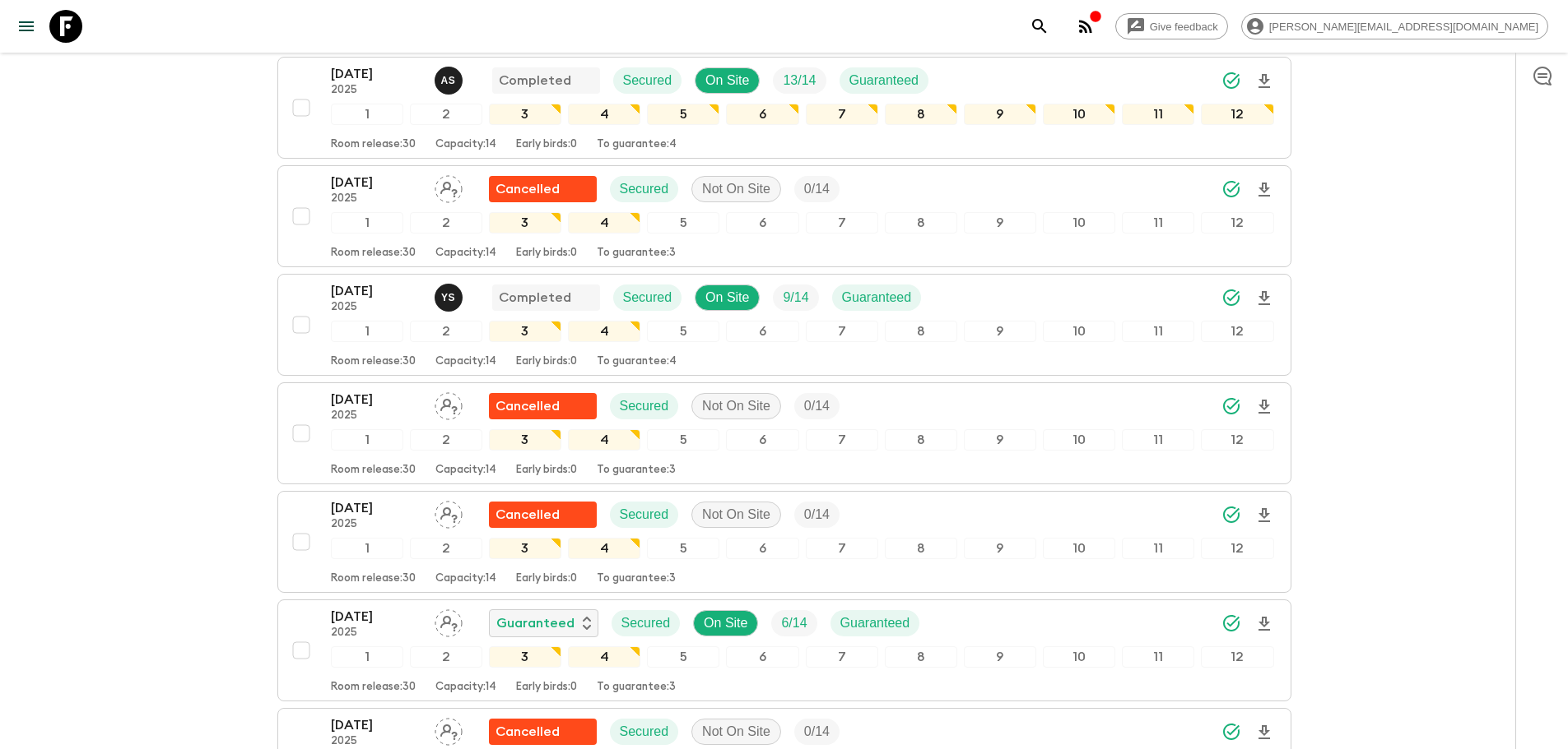
scroll to position [1167, 0]
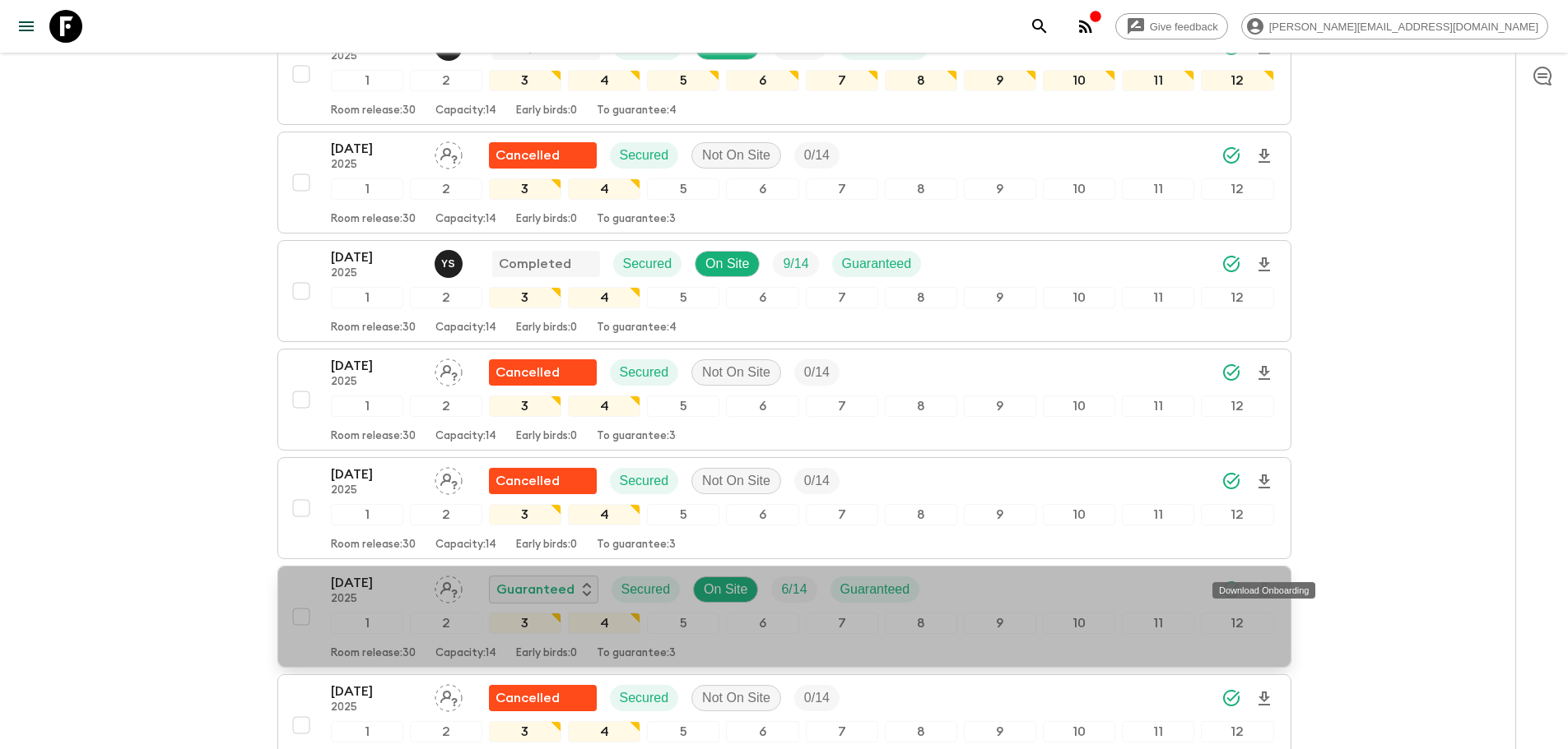
click at [1261, 581] on icon "Download Onboarding" at bounding box center [1264, 590] width 20 height 20
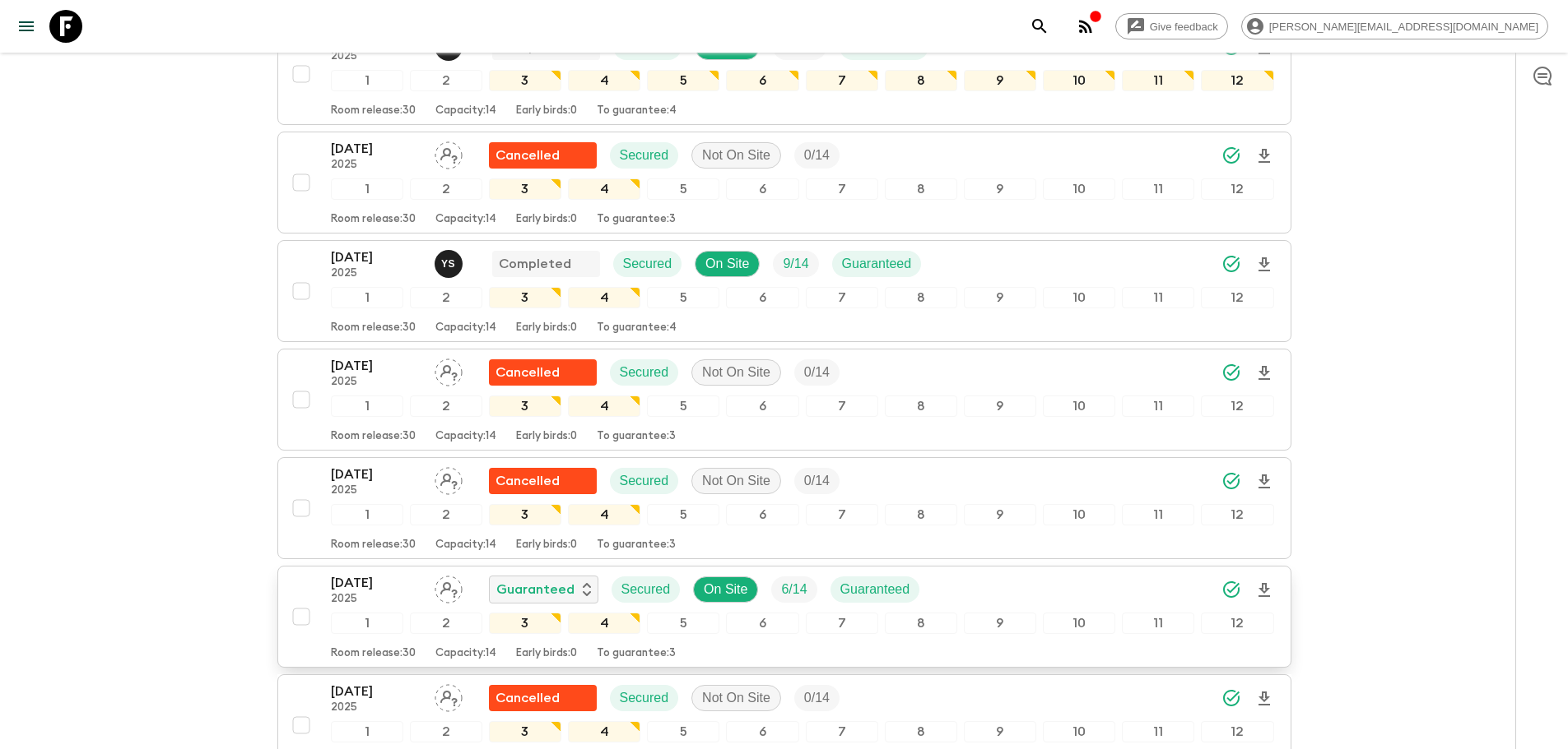
click at [61, 19] on icon at bounding box center [66, 26] width 33 height 33
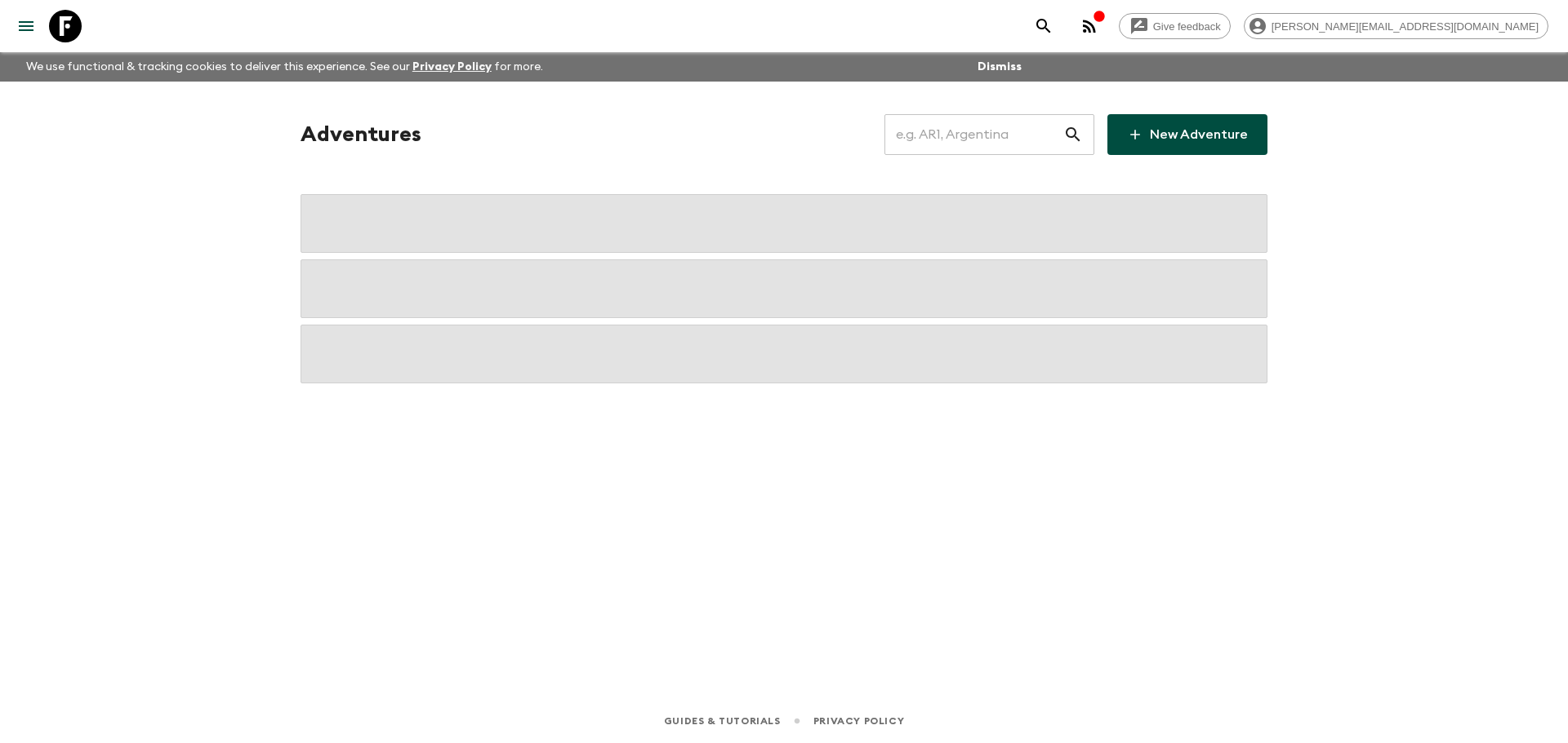
click at [939, 148] on input "text" at bounding box center [973, 135] width 179 height 46
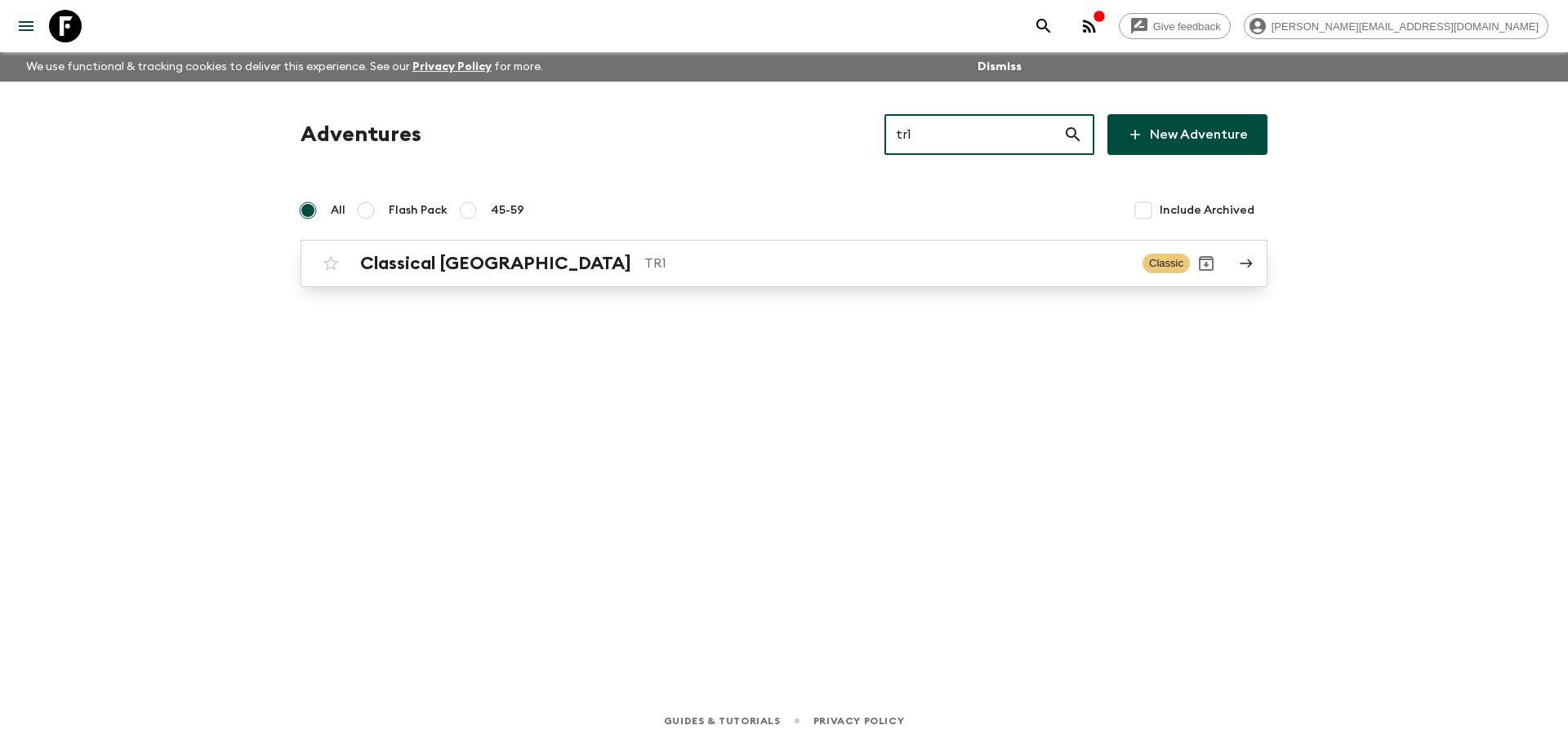
type input "tr1"
click at [850, 258] on p "TR1" at bounding box center [887, 264] width 485 height 20
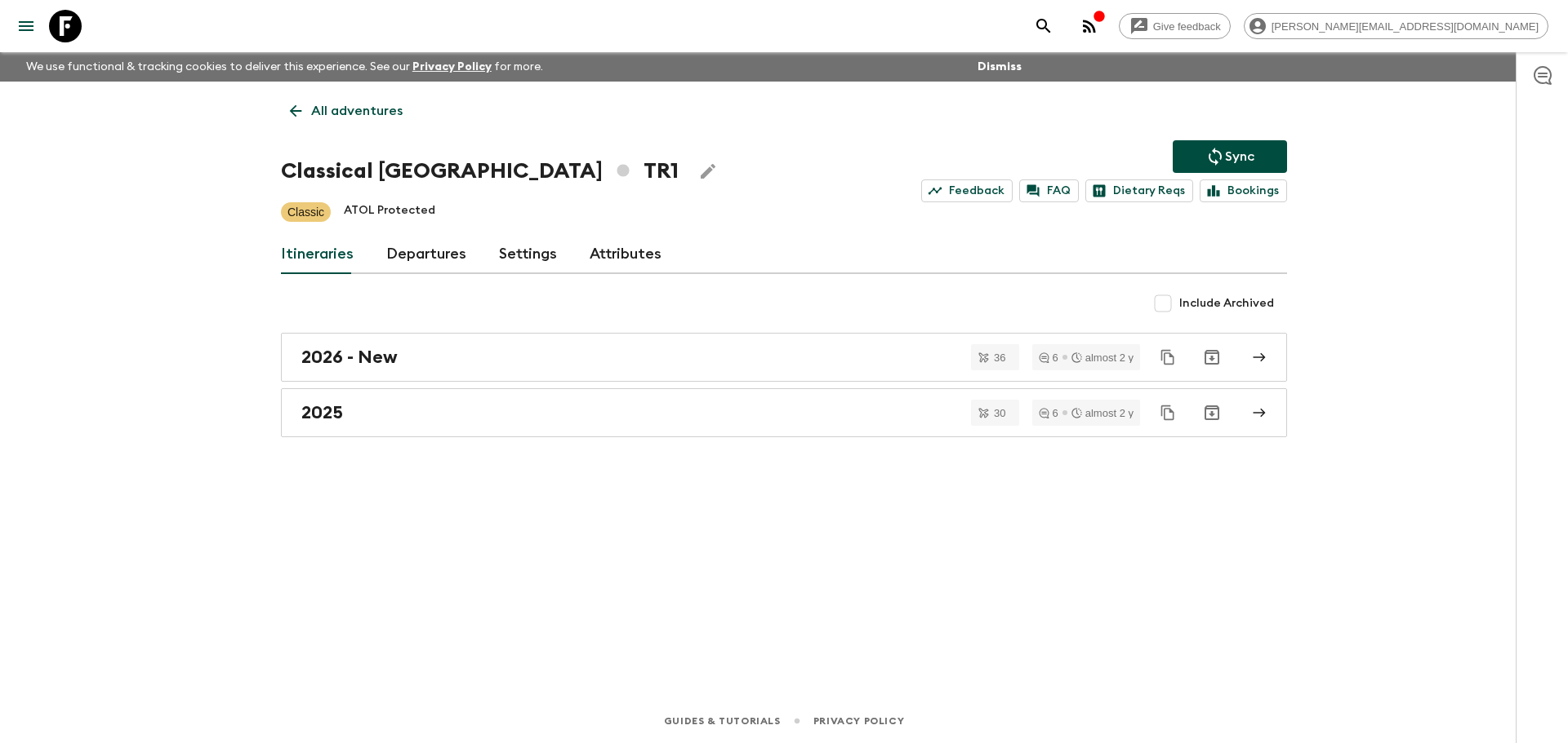
click at [437, 263] on link "Departures" at bounding box center [426, 255] width 80 height 40
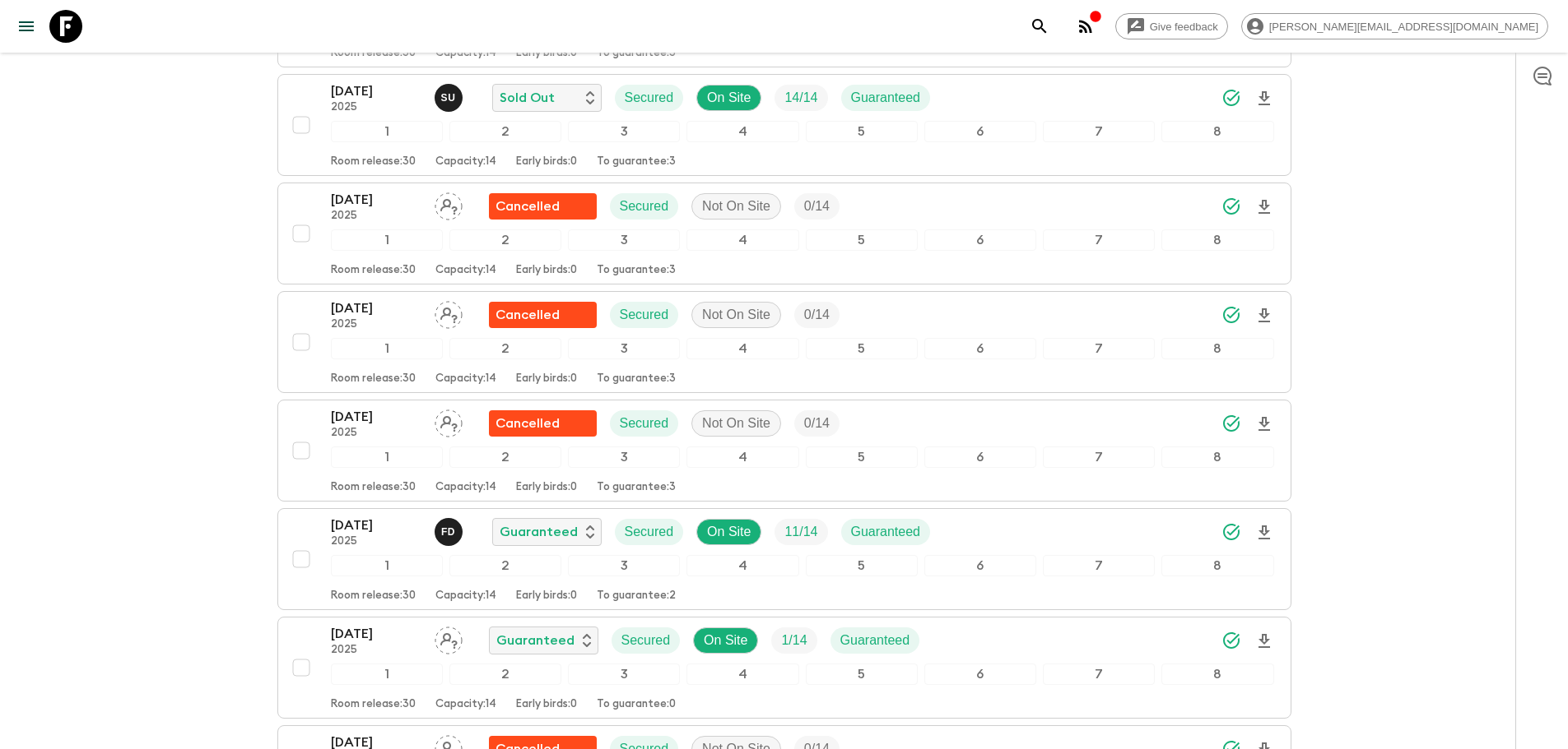
scroll to position [4397, 0]
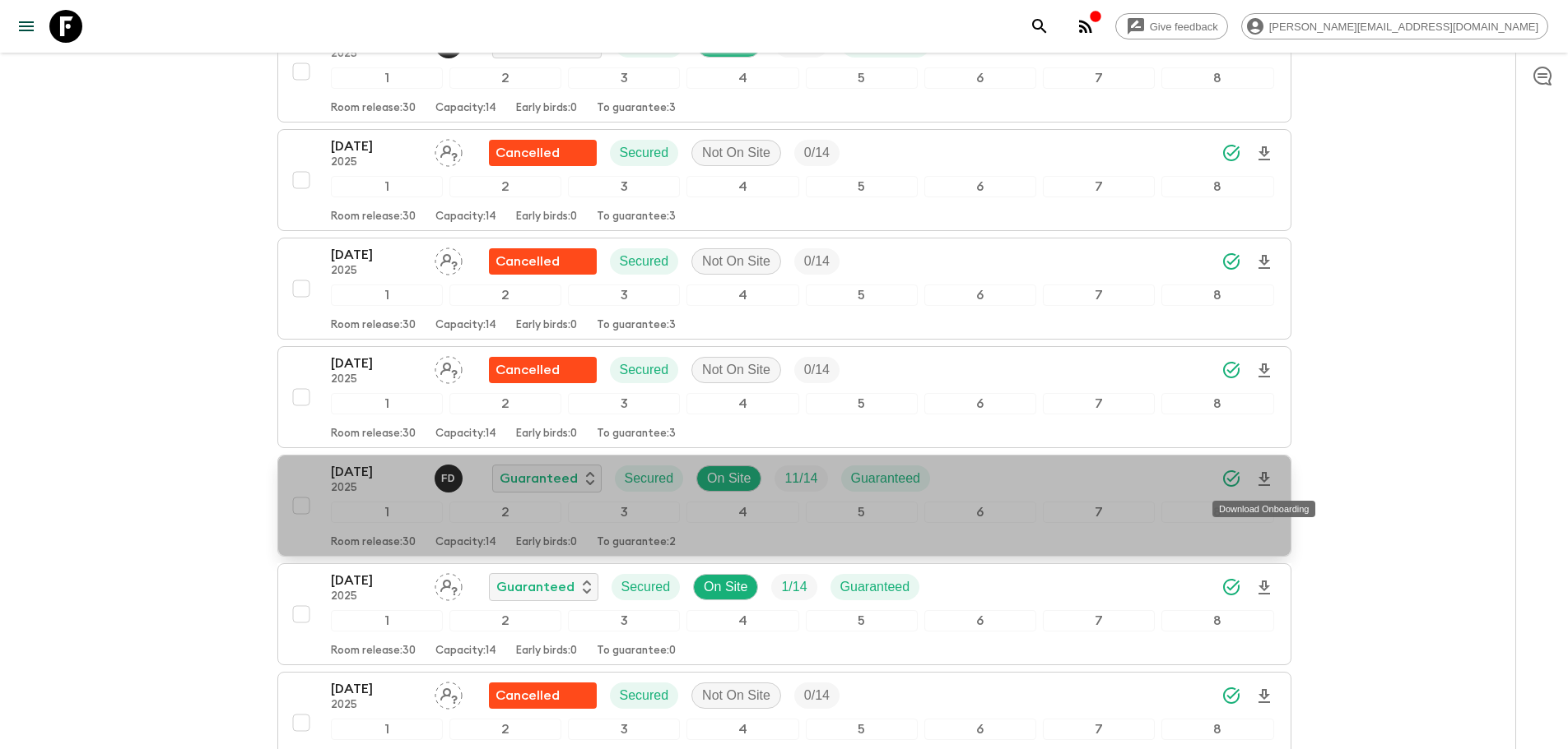
click at [1265, 483] on icon "Download Onboarding" at bounding box center [1264, 479] width 20 height 20
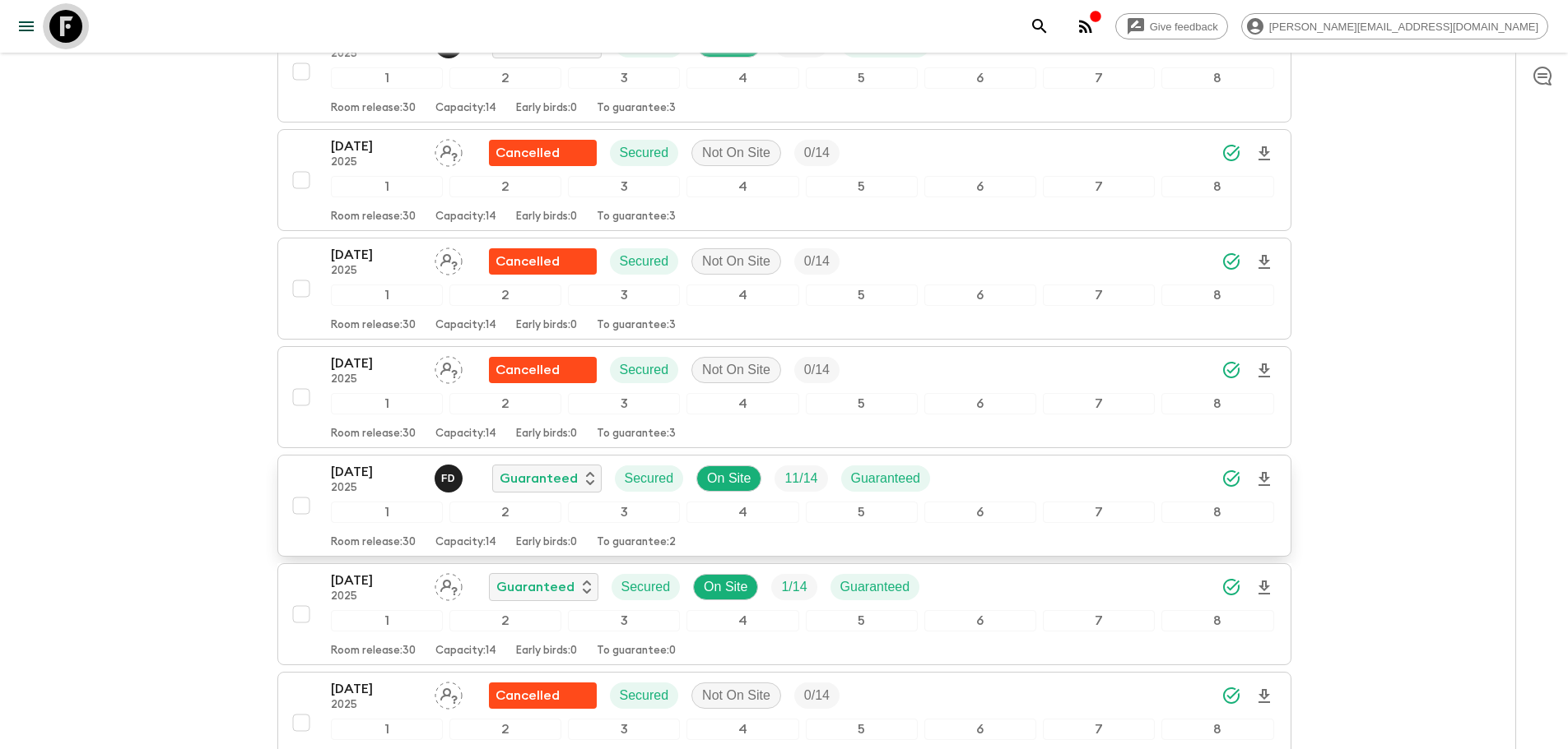
click at [76, 28] on icon at bounding box center [66, 26] width 33 height 33
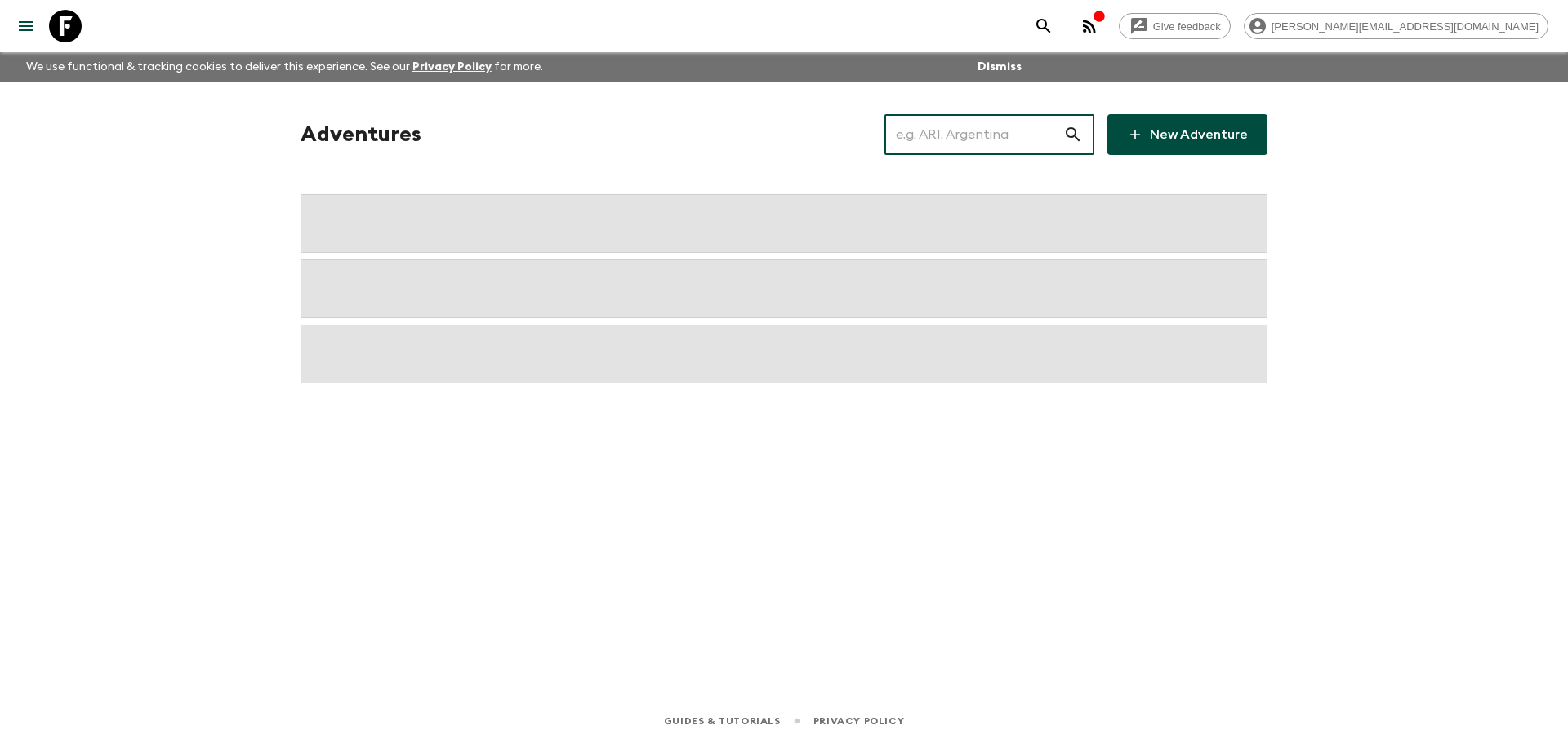
click at [1037, 144] on input "text" at bounding box center [973, 135] width 179 height 46
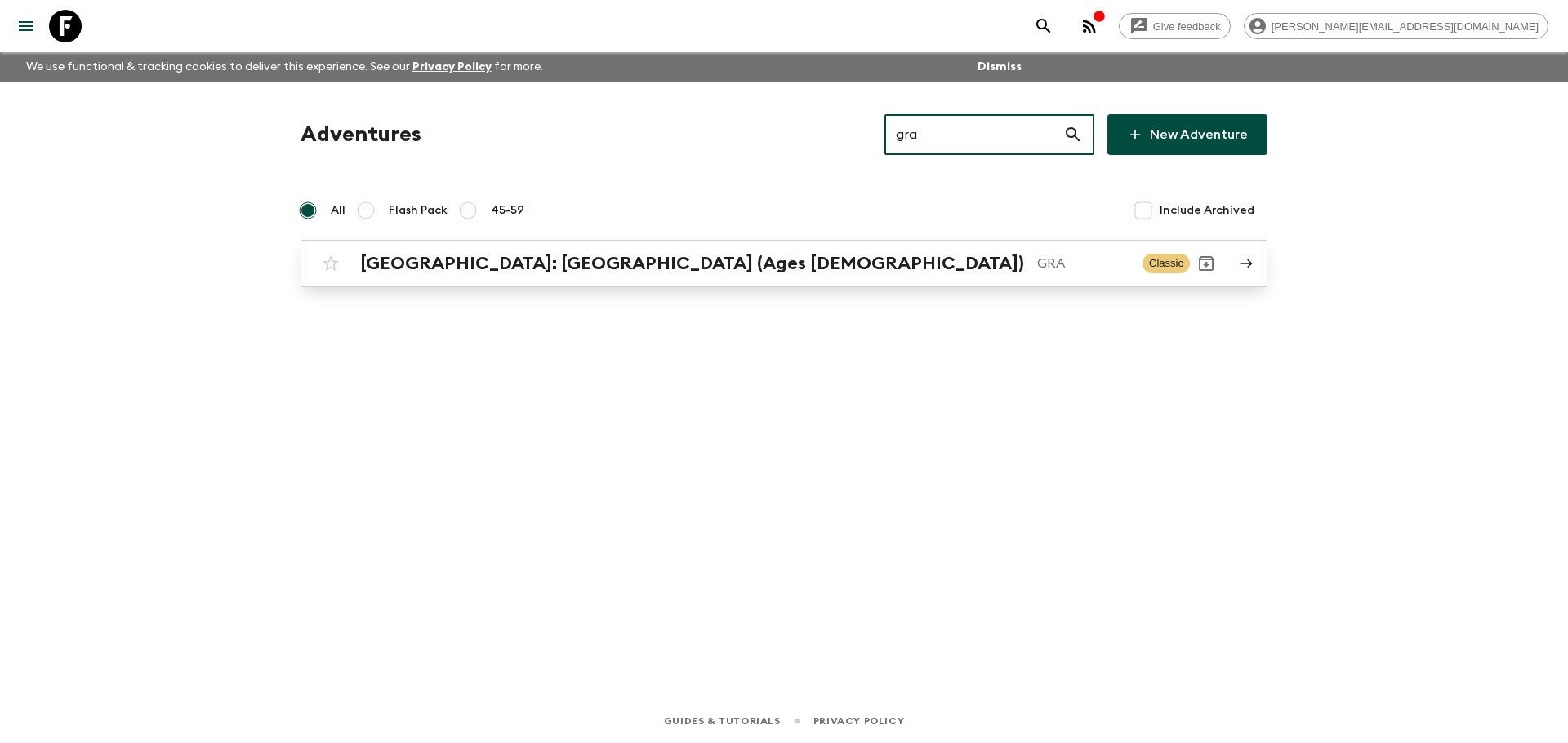
type input "gra"
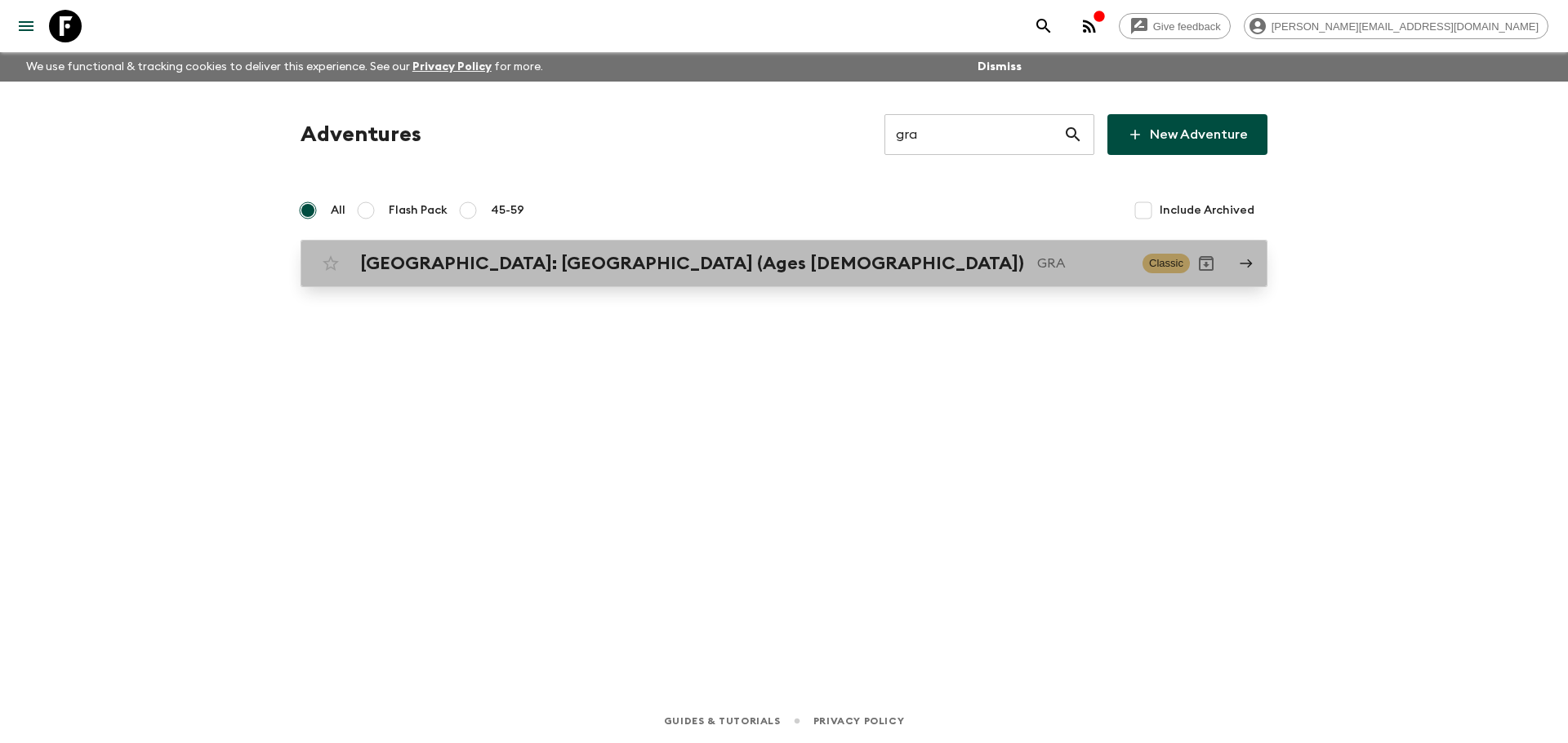
click at [1037, 262] on p "GRA" at bounding box center [1084, 264] width 92 height 20
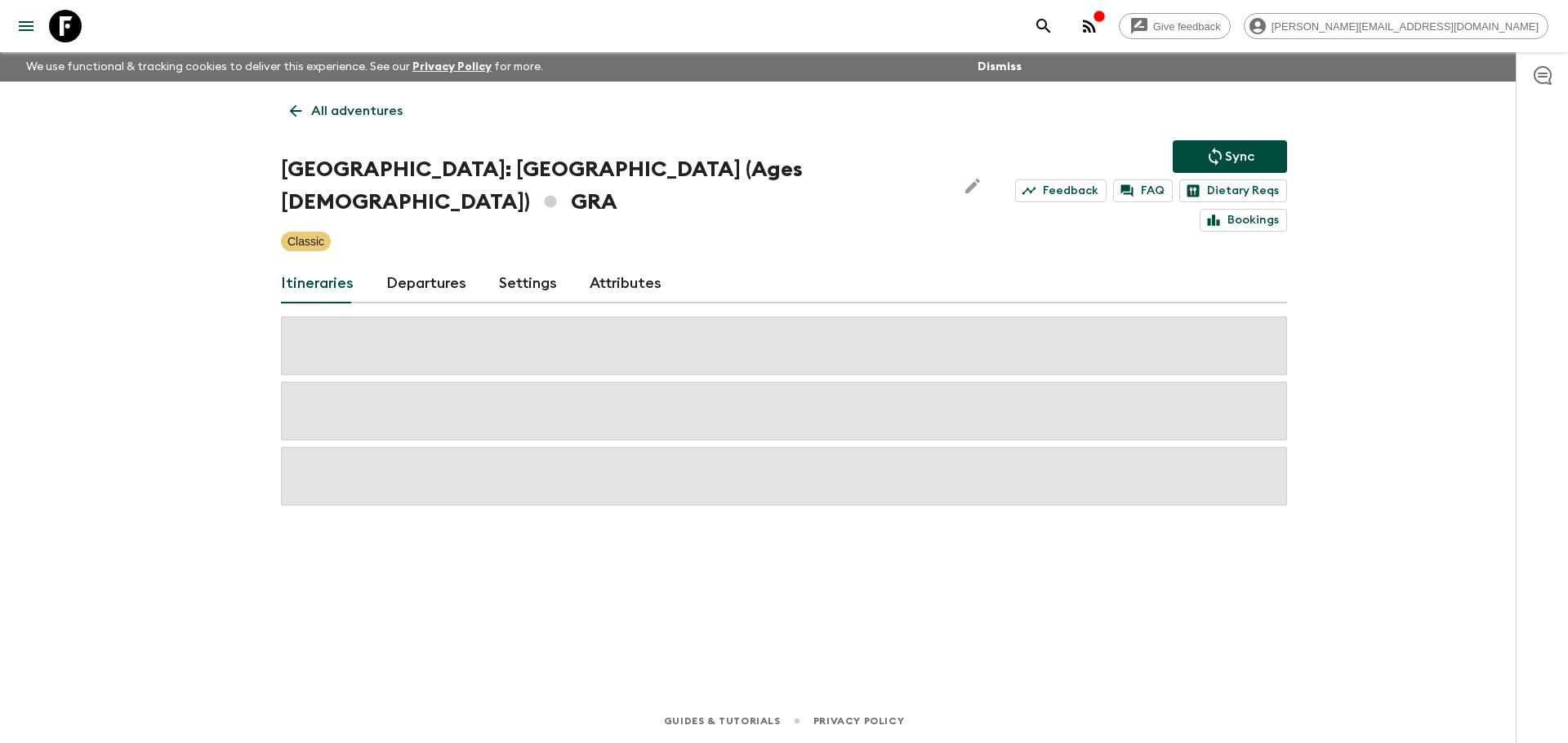
click at [390, 265] on link "Departures" at bounding box center [426, 284] width 80 height 40
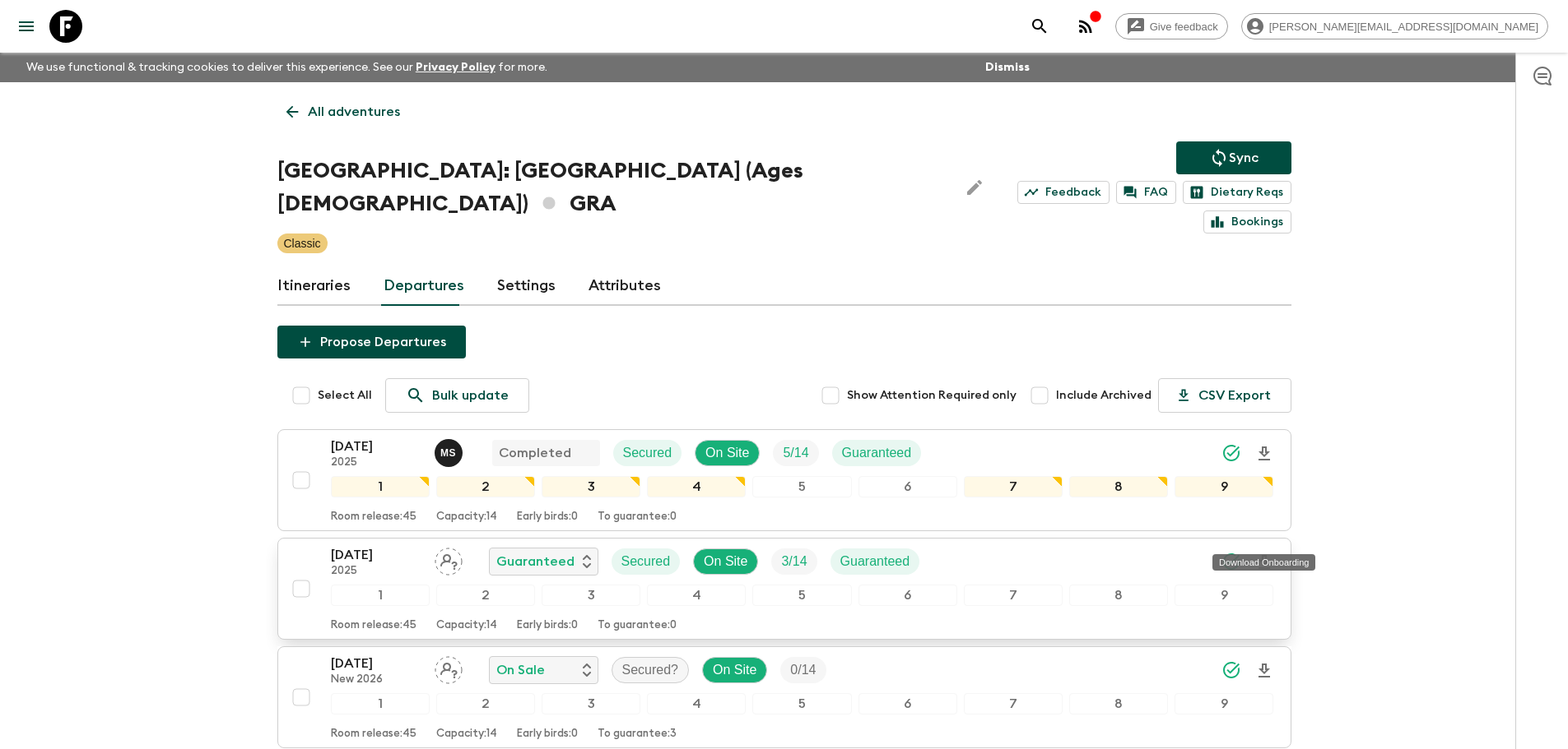
click at [1259, 552] on icon "Download Onboarding" at bounding box center [1264, 562] width 20 height 20
click at [323, 117] on p "All adventures" at bounding box center [353, 111] width 92 height 20
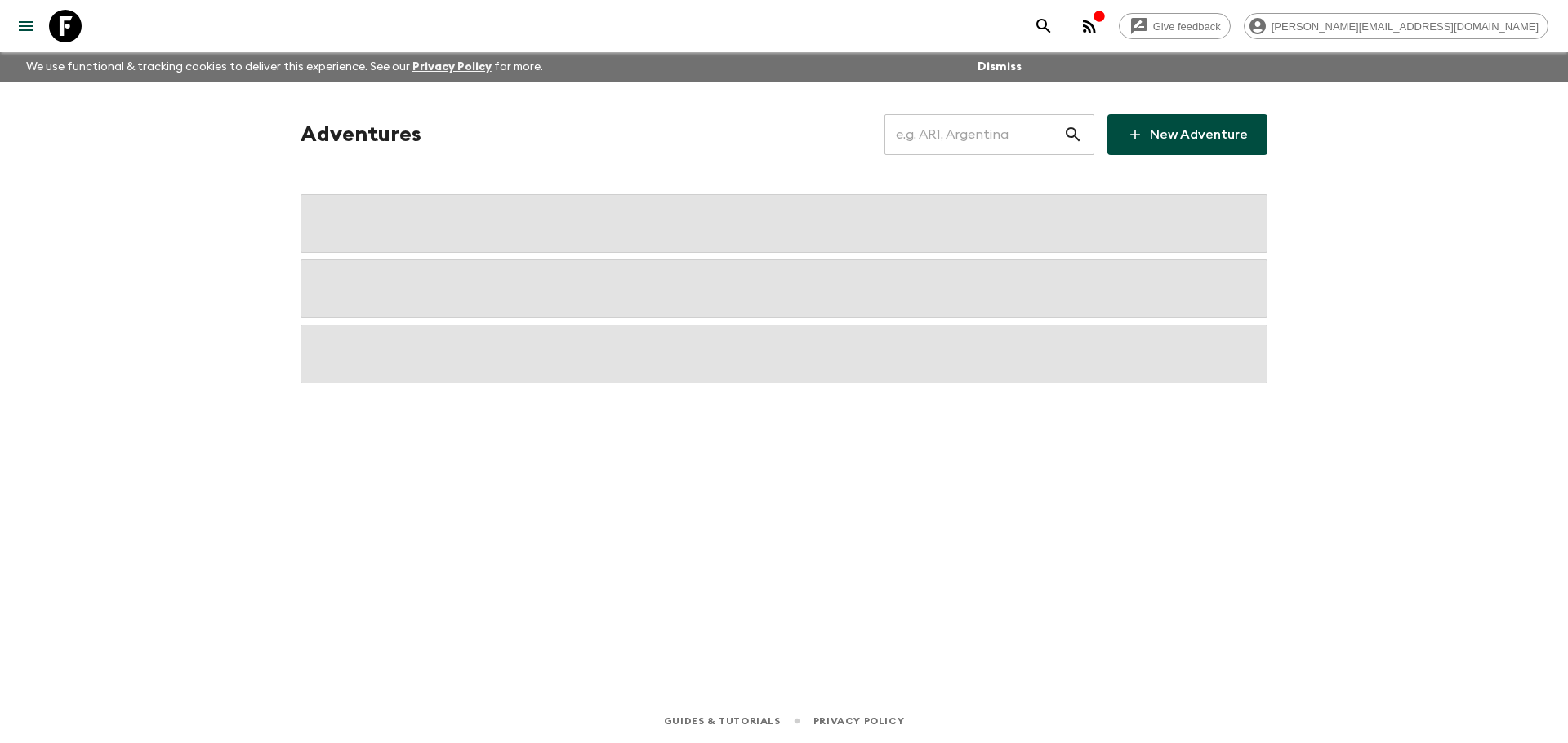
click at [936, 132] on input "text" at bounding box center [973, 135] width 179 height 46
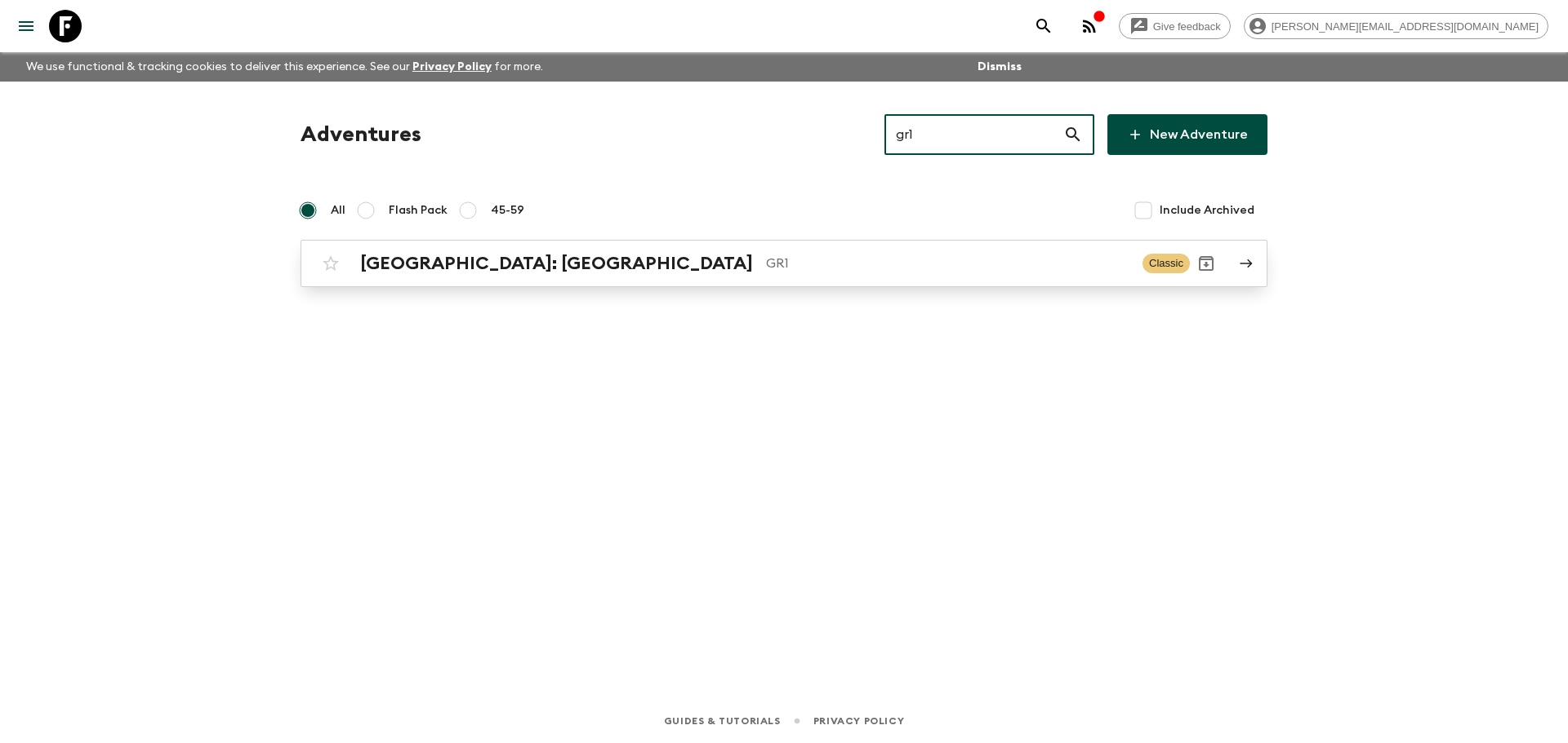
type input "gr1"
click at [746, 280] on link "[GEOGRAPHIC_DATA]: [GEOGRAPHIC_DATA] & the Islands GR1 Classic" at bounding box center [784, 264] width 967 height 47
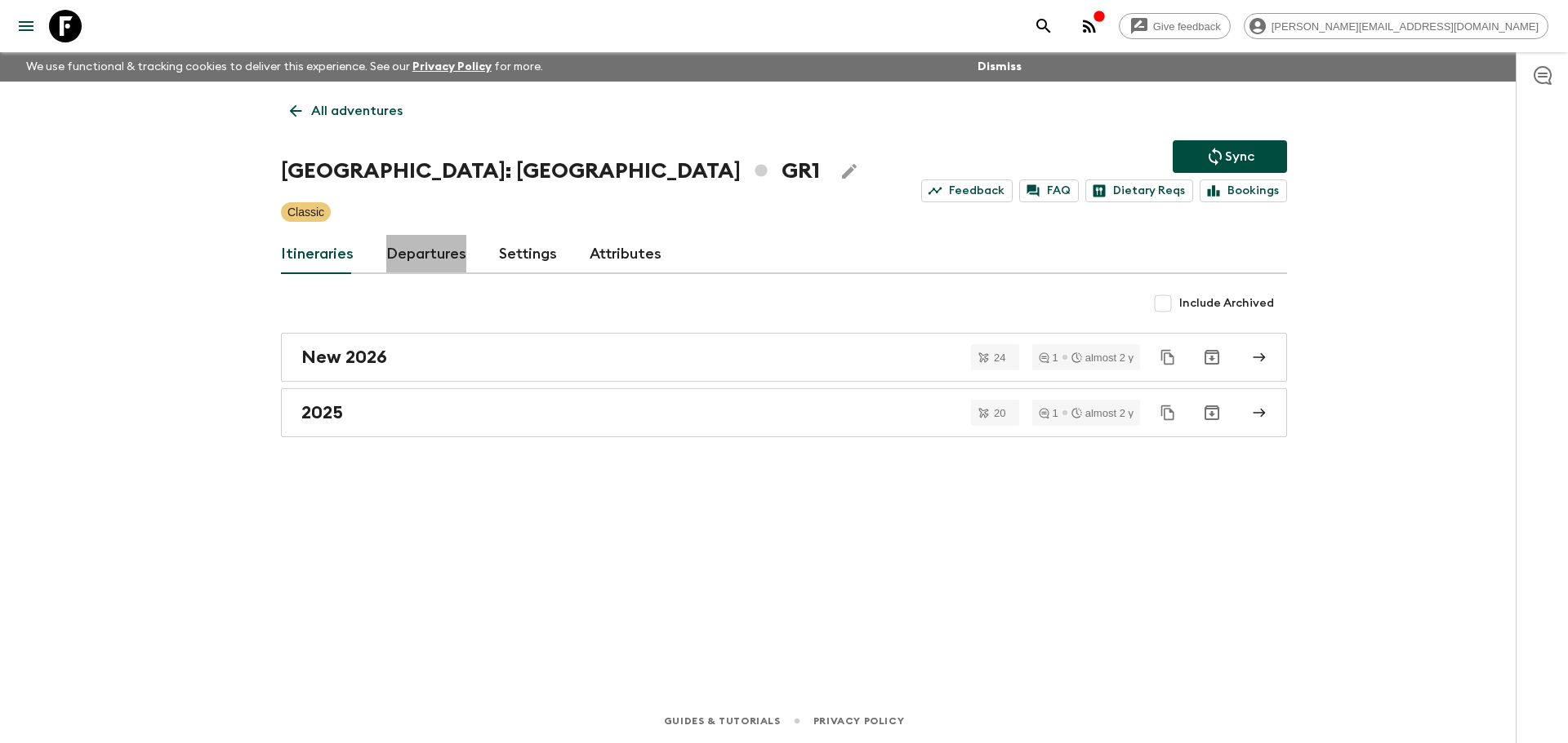
click at [420, 260] on link "Departures" at bounding box center [426, 255] width 80 height 40
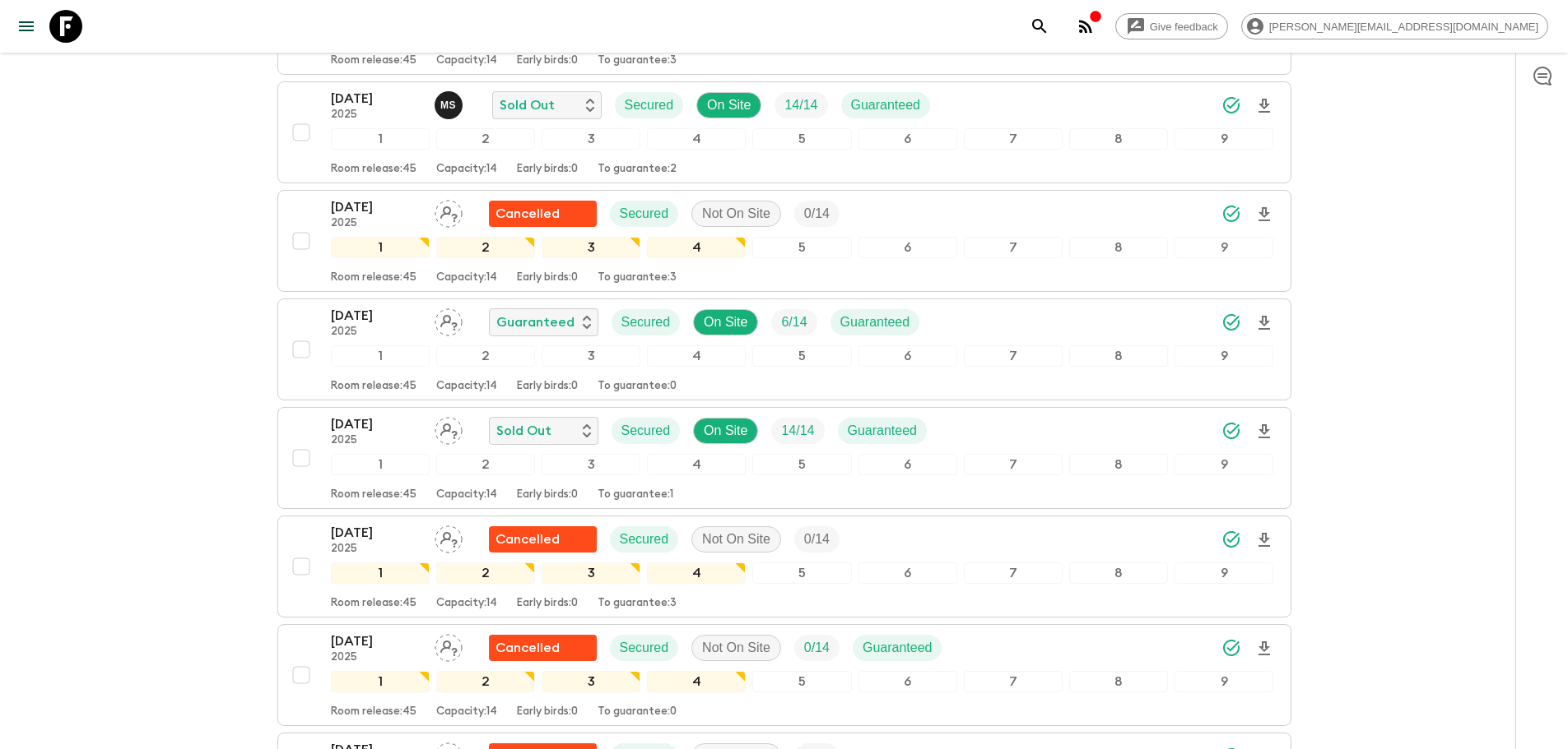
scroll to position [2243, 0]
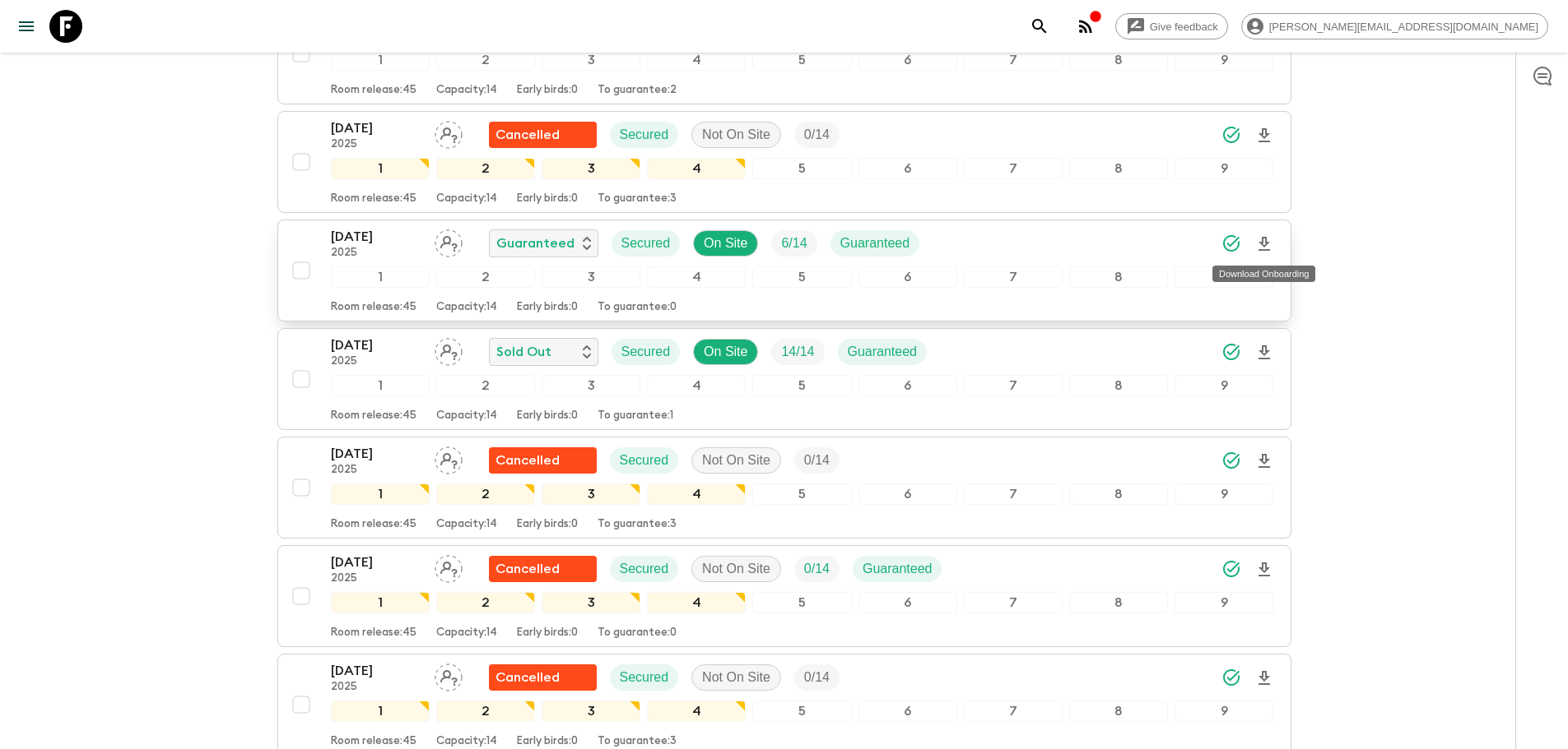
click at [1270, 250] on icon "Download Onboarding" at bounding box center [1264, 244] width 20 height 20
